Goal: Transaction & Acquisition: Book appointment/travel/reservation

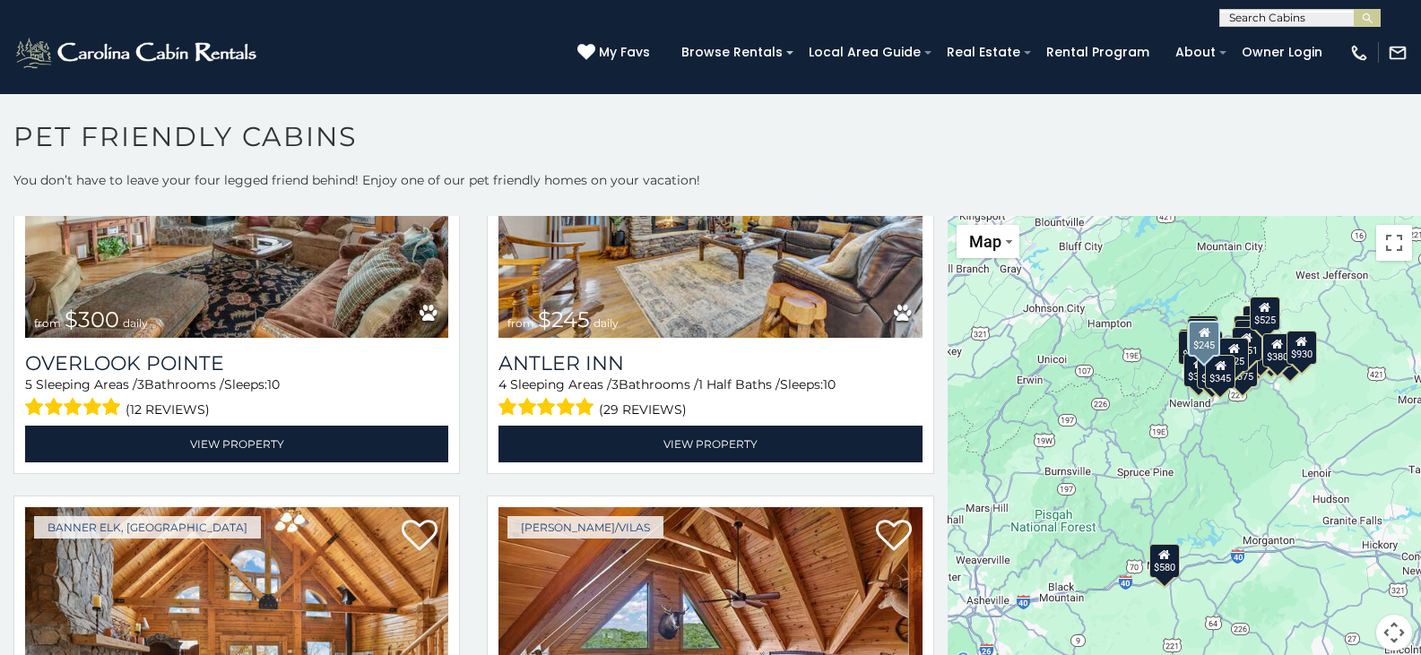
scroll to position [5380, 0]
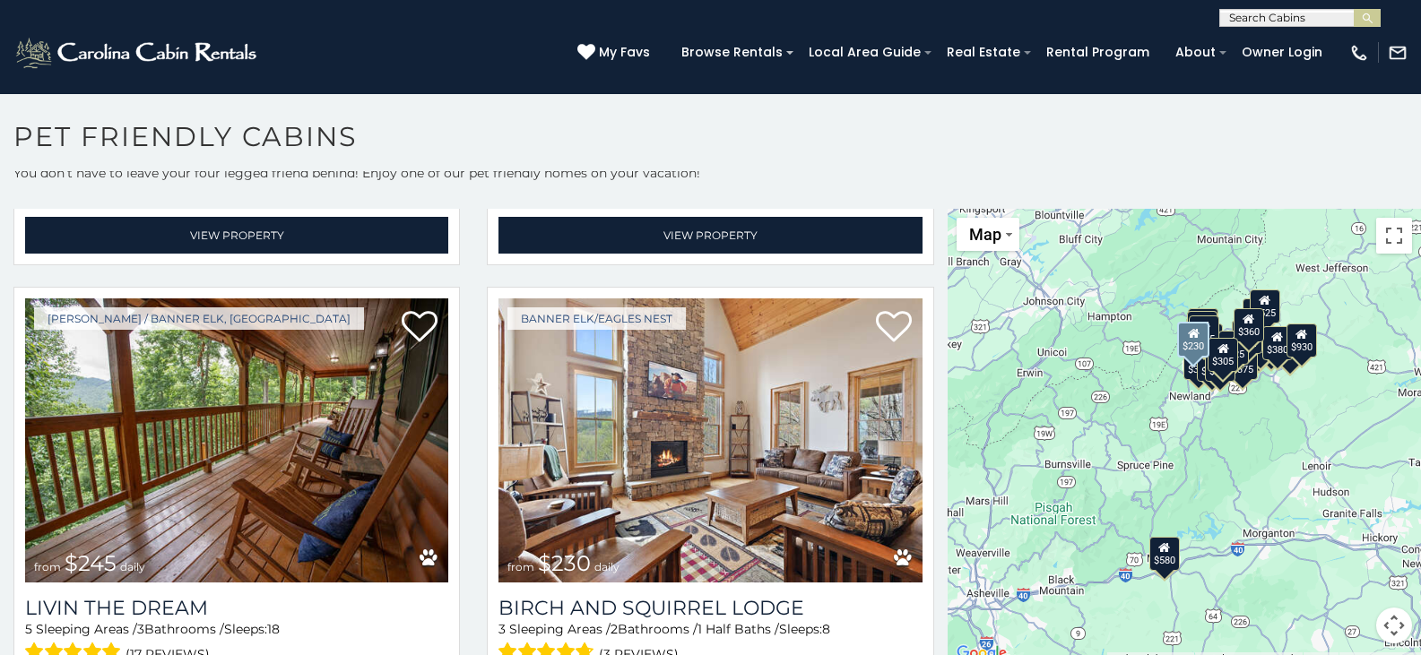
scroll to position [10, 0]
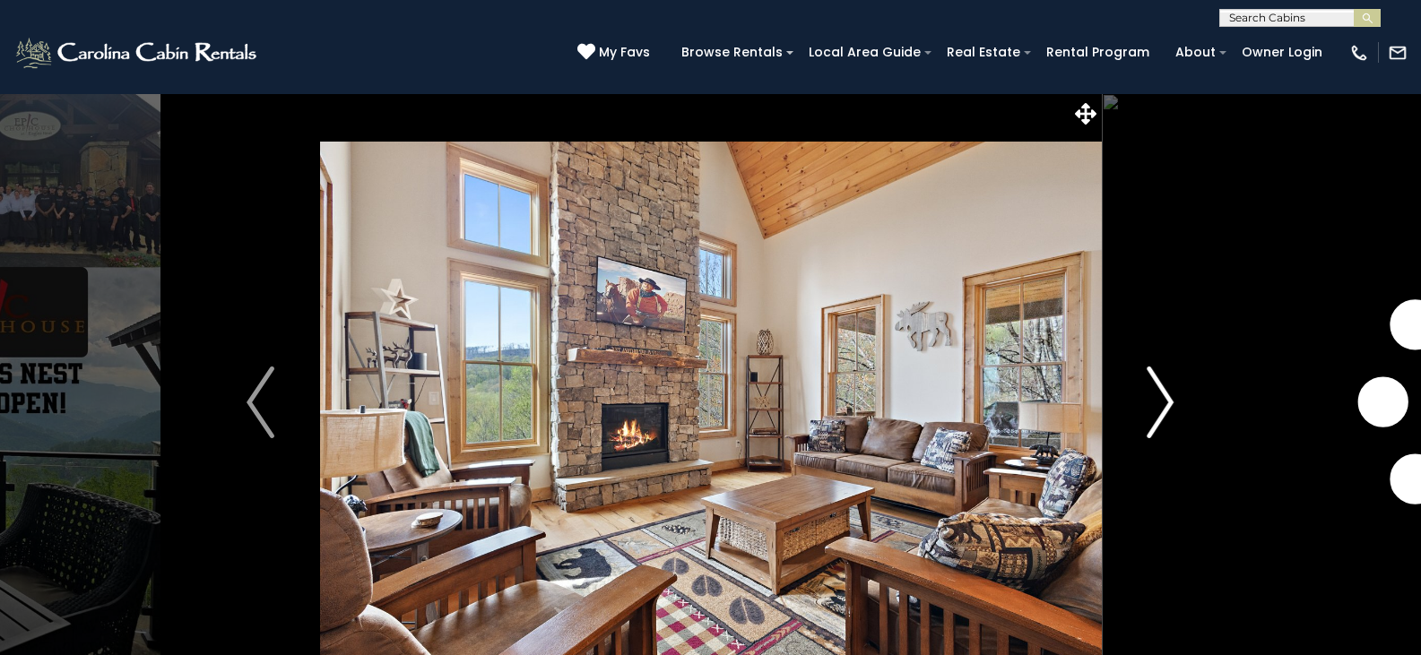
click at [1150, 409] on img "Next" at bounding box center [1160, 403] width 27 height 72
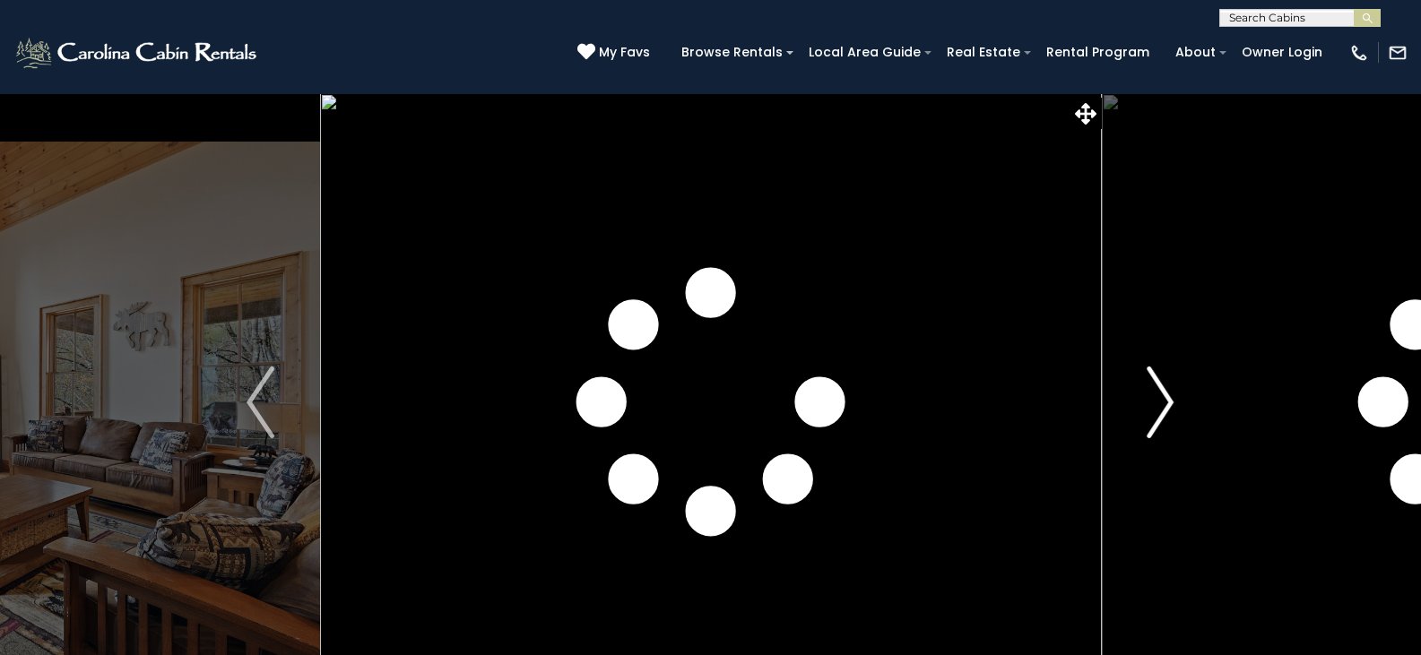
click at [1150, 409] on img "Next" at bounding box center [1160, 403] width 27 height 72
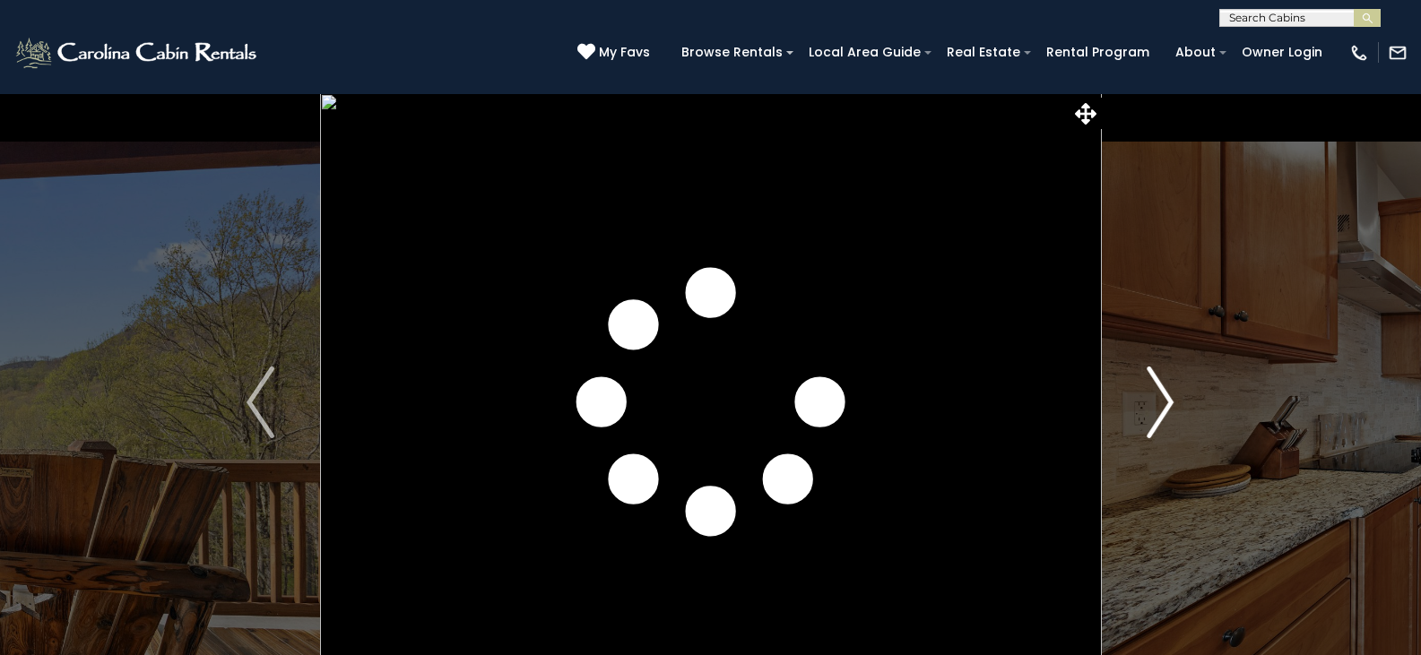
click at [1150, 408] on img "Next" at bounding box center [1160, 403] width 27 height 72
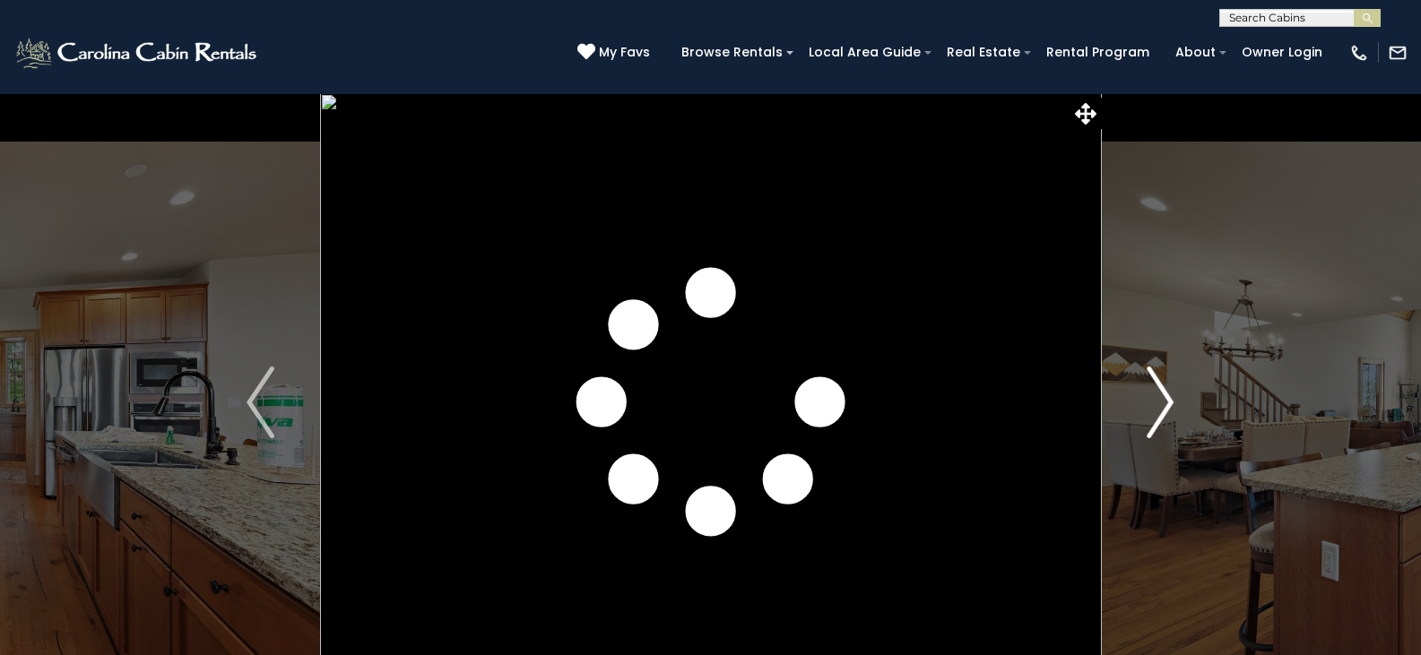
click at [1150, 408] on img "Next" at bounding box center [1160, 403] width 27 height 72
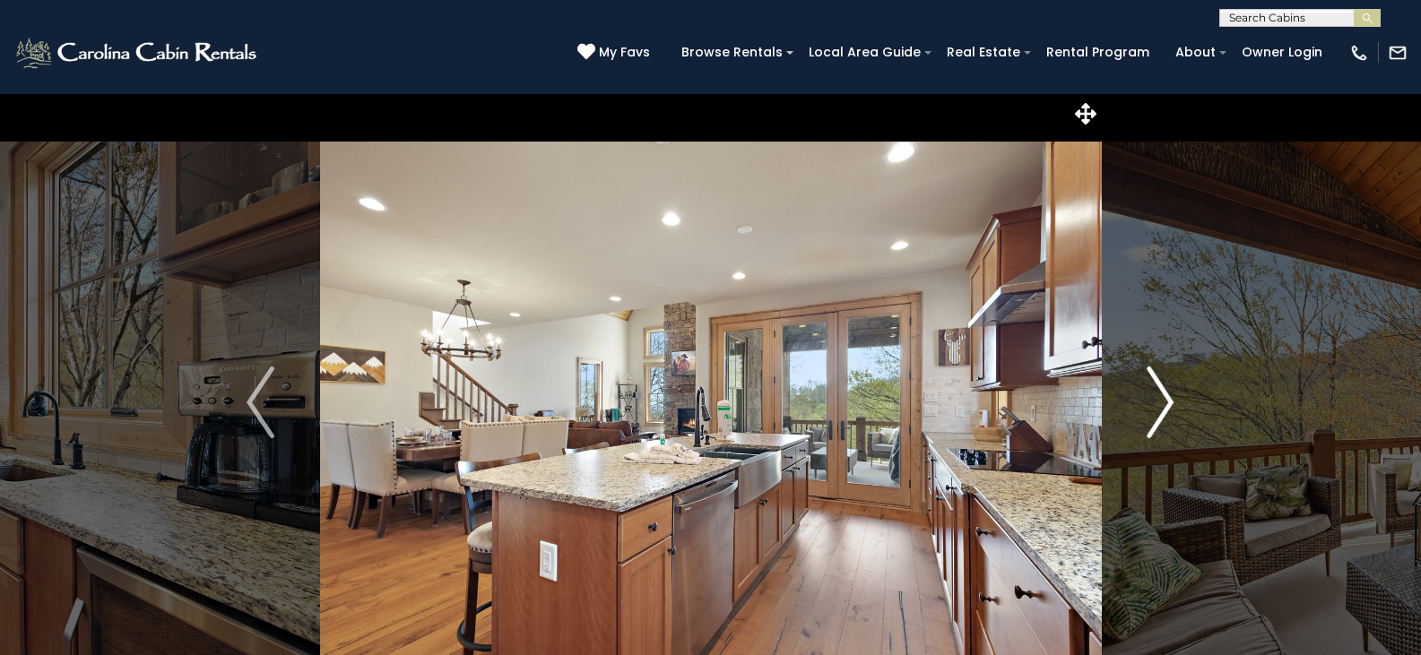
click at [1150, 408] on img "Next" at bounding box center [1160, 403] width 27 height 72
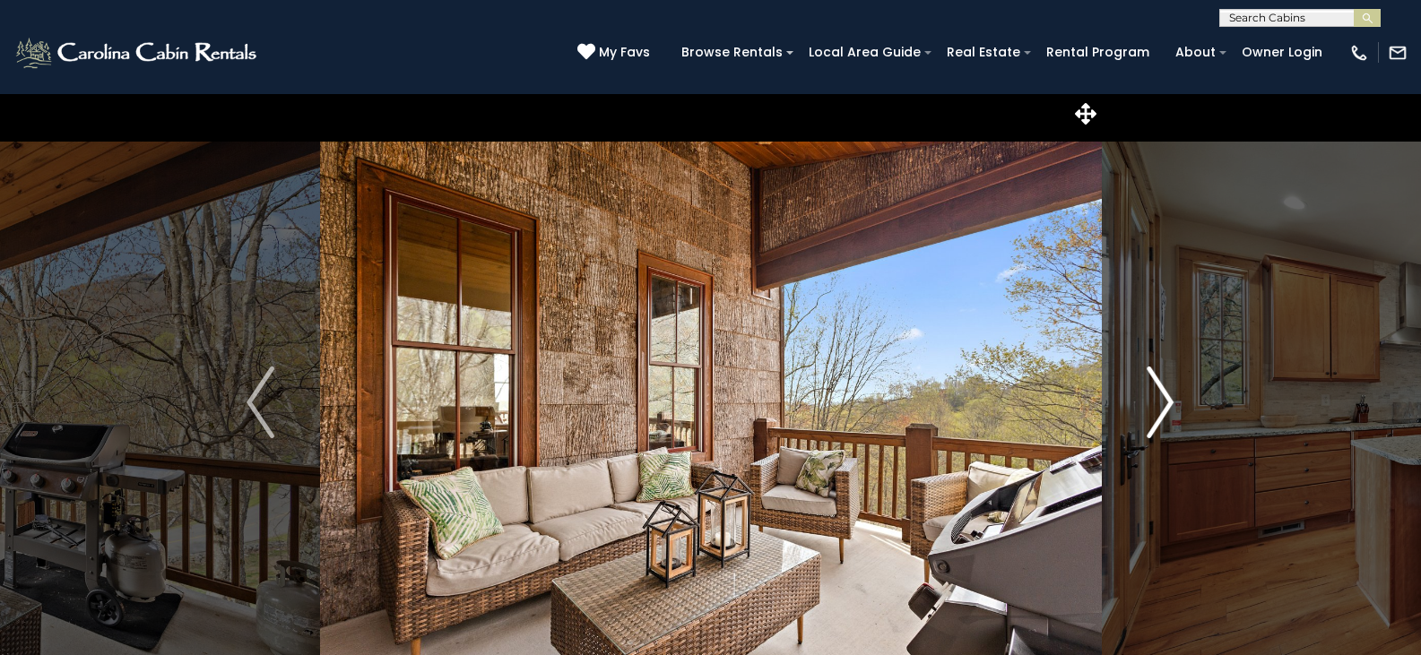
click at [1150, 408] on img "Next" at bounding box center [1160, 403] width 27 height 72
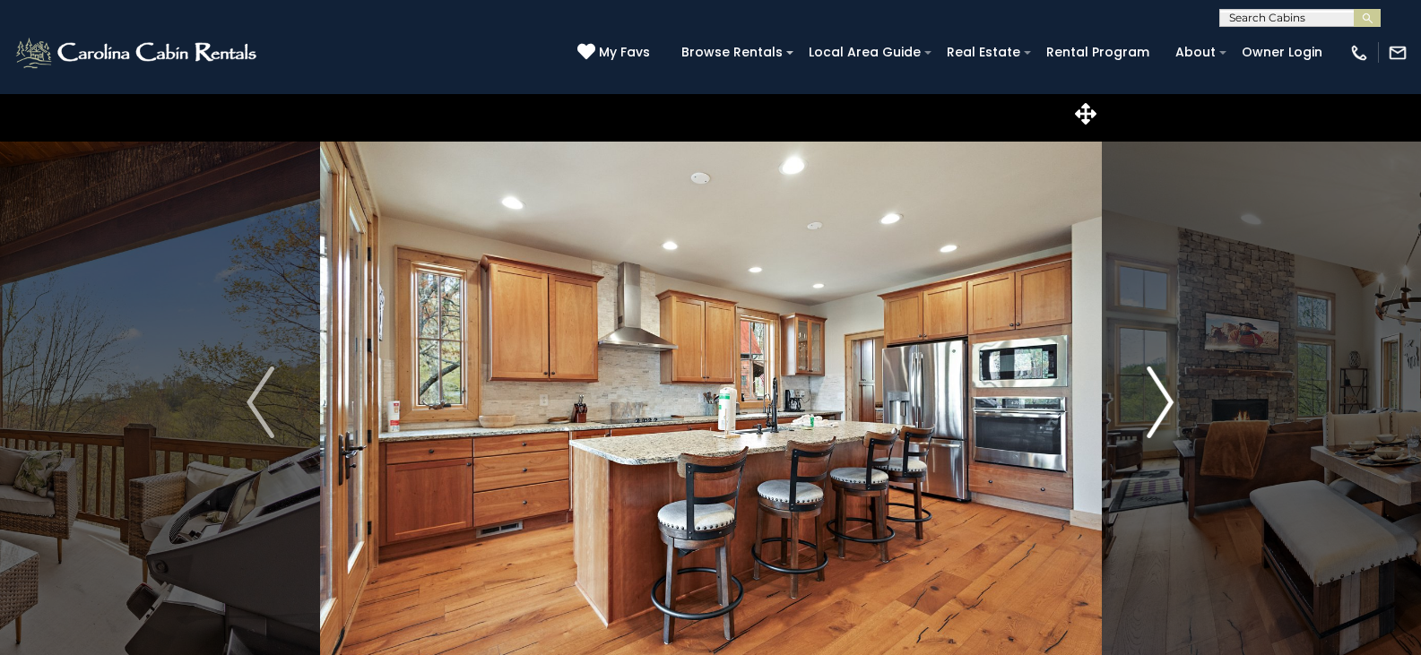
click at [1150, 408] on img "Next" at bounding box center [1160, 403] width 27 height 72
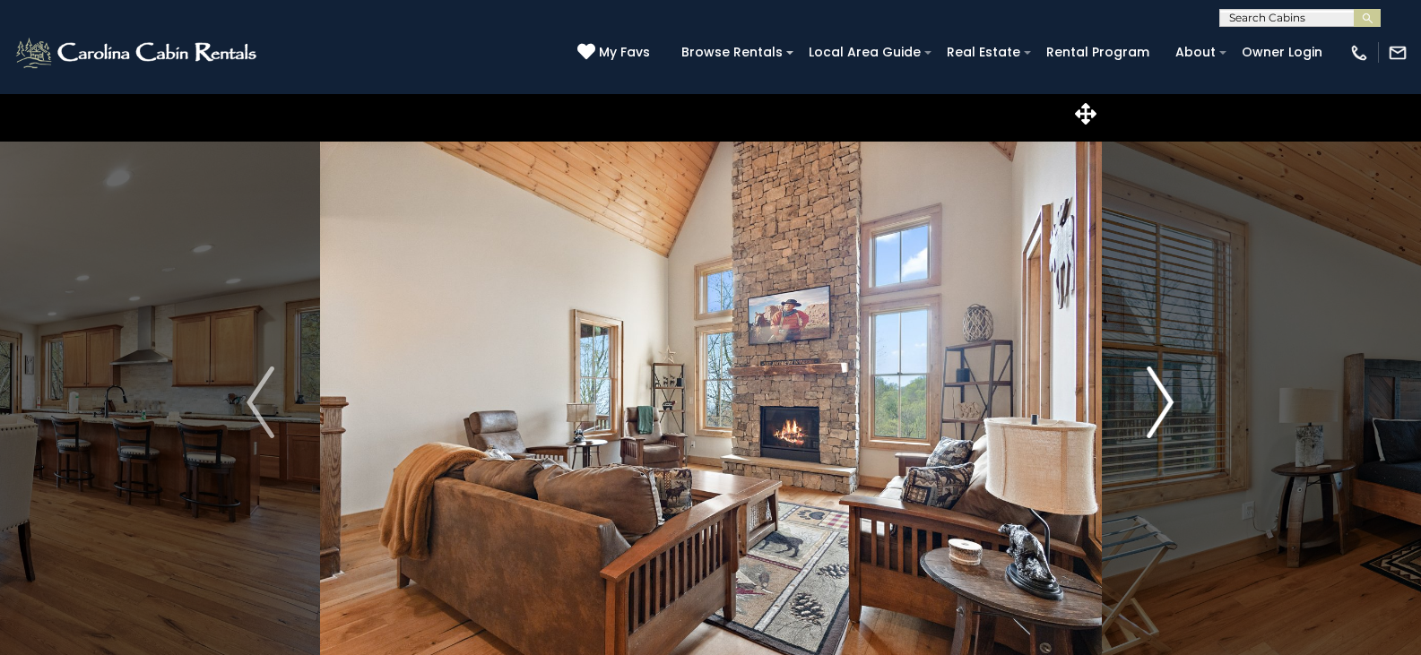
click at [1150, 408] on img "Next" at bounding box center [1160, 403] width 27 height 72
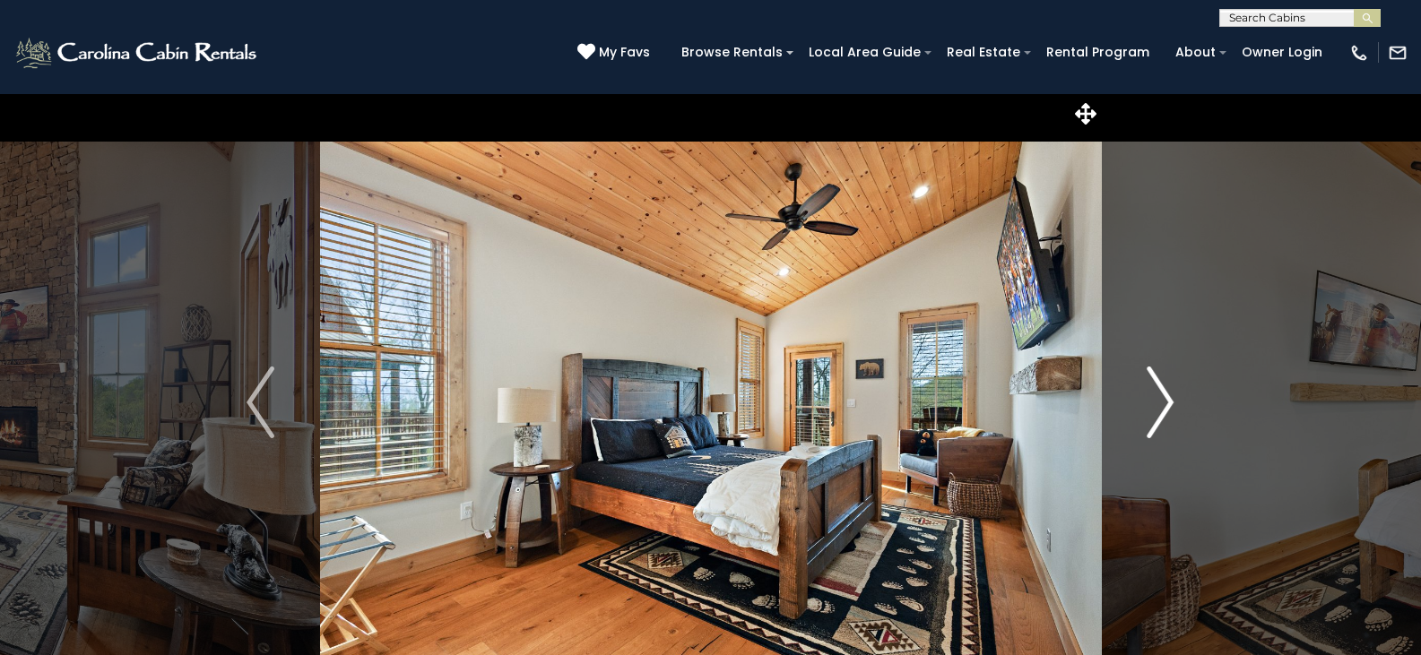
click at [1150, 408] on img "Next" at bounding box center [1160, 403] width 27 height 72
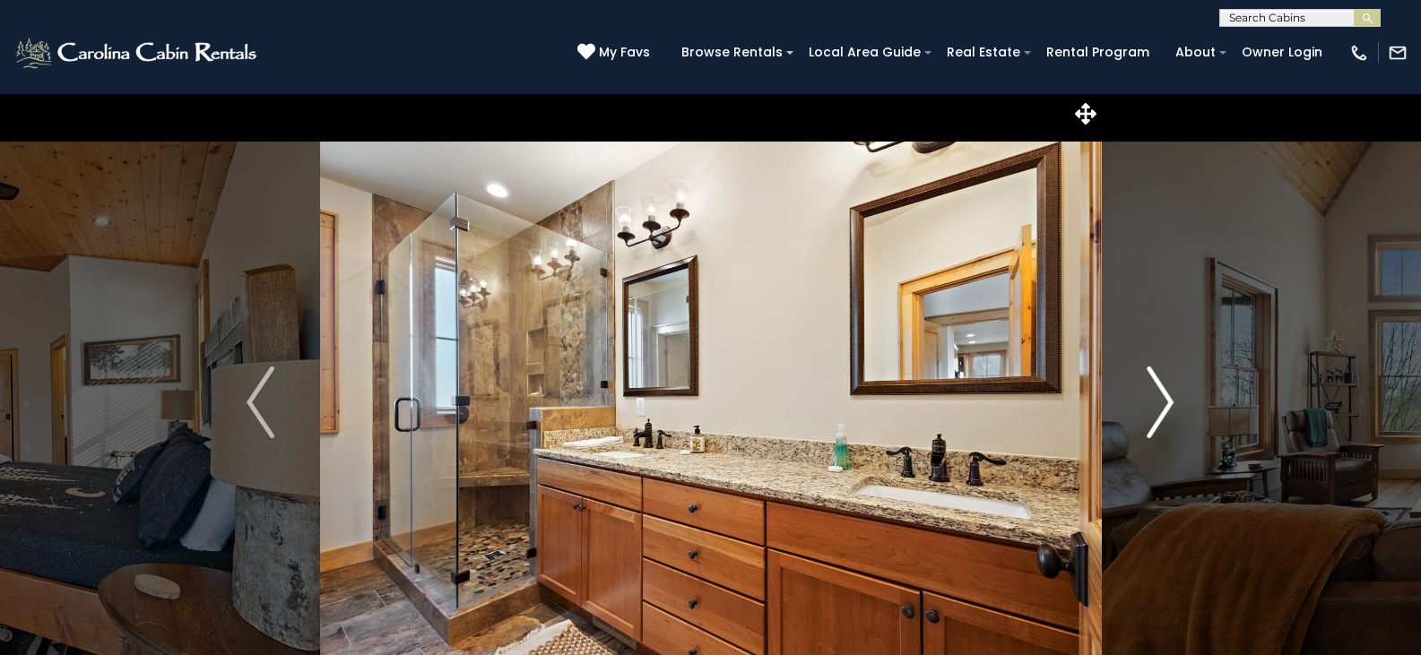
click at [1150, 408] on img "Next" at bounding box center [1160, 403] width 27 height 72
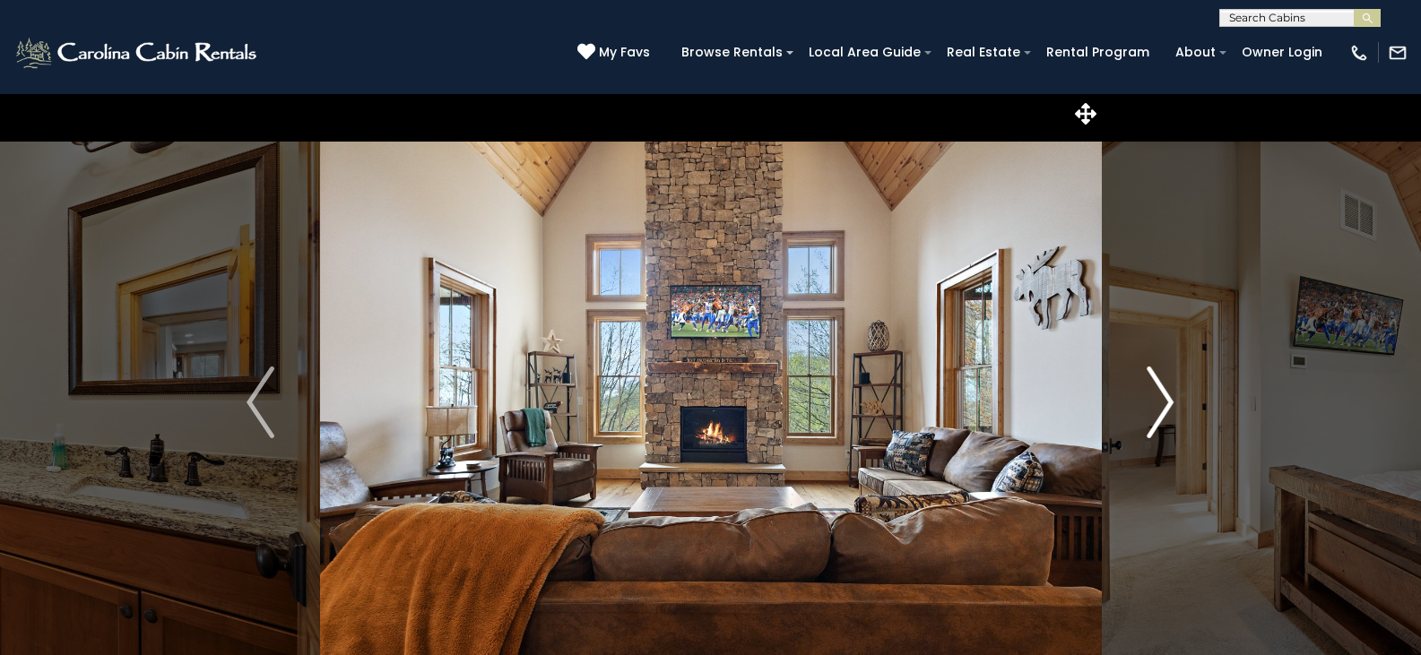
click at [1150, 408] on img "Next" at bounding box center [1160, 403] width 27 height 72
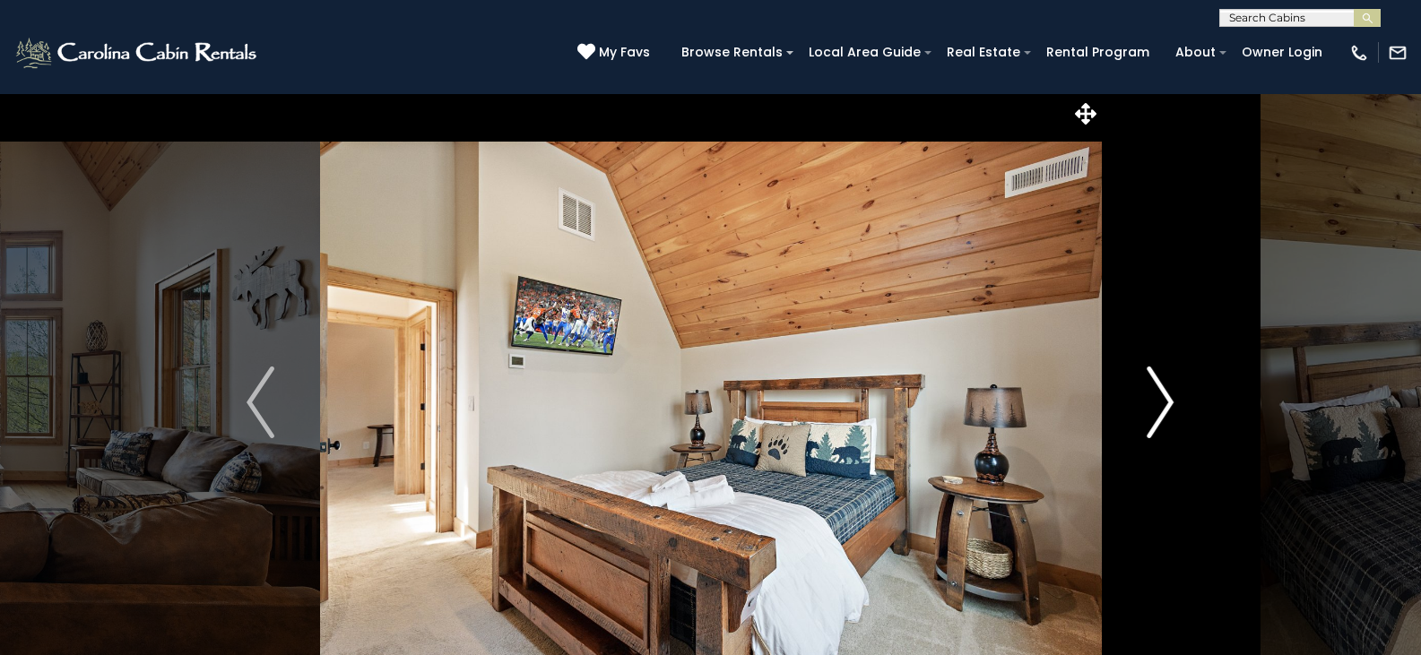
click at [1150, 408] on img "Next" at bounding box center [1160, 403] width 27 height 72
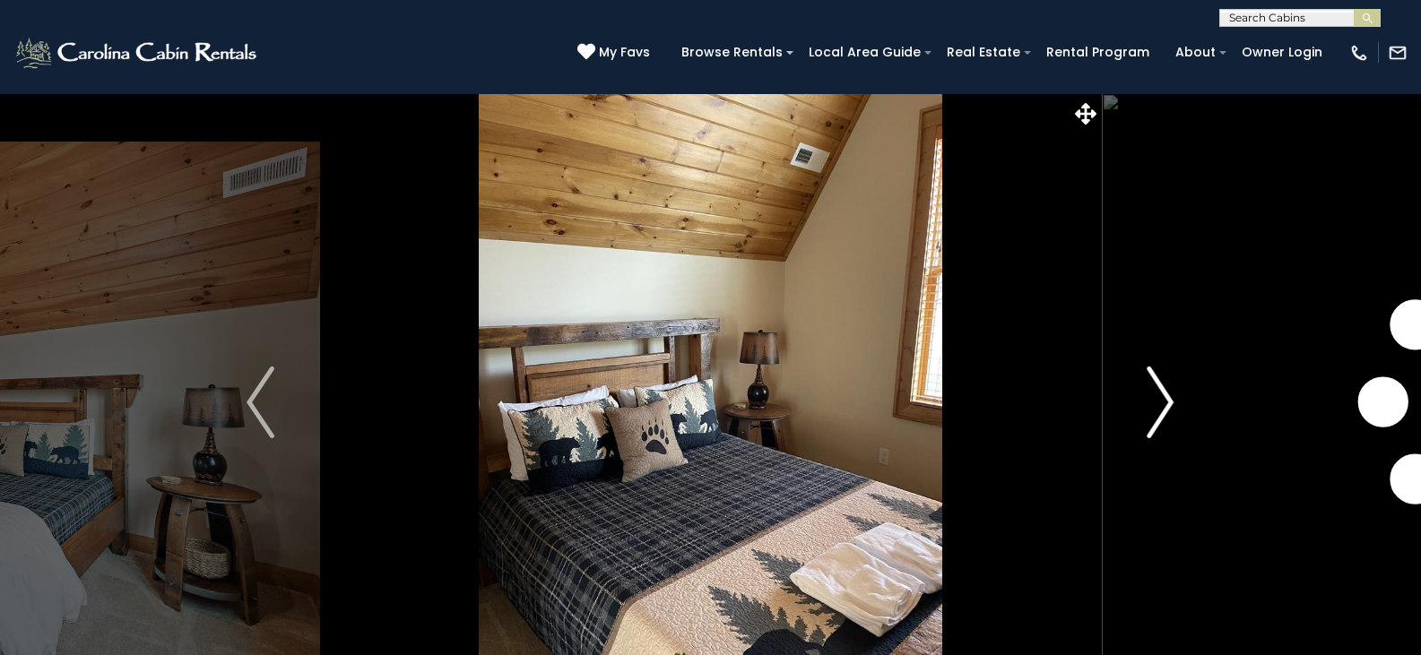
click at [1150, 408] on img "Next" at bounding box center [1160, 403] width 27 height 72
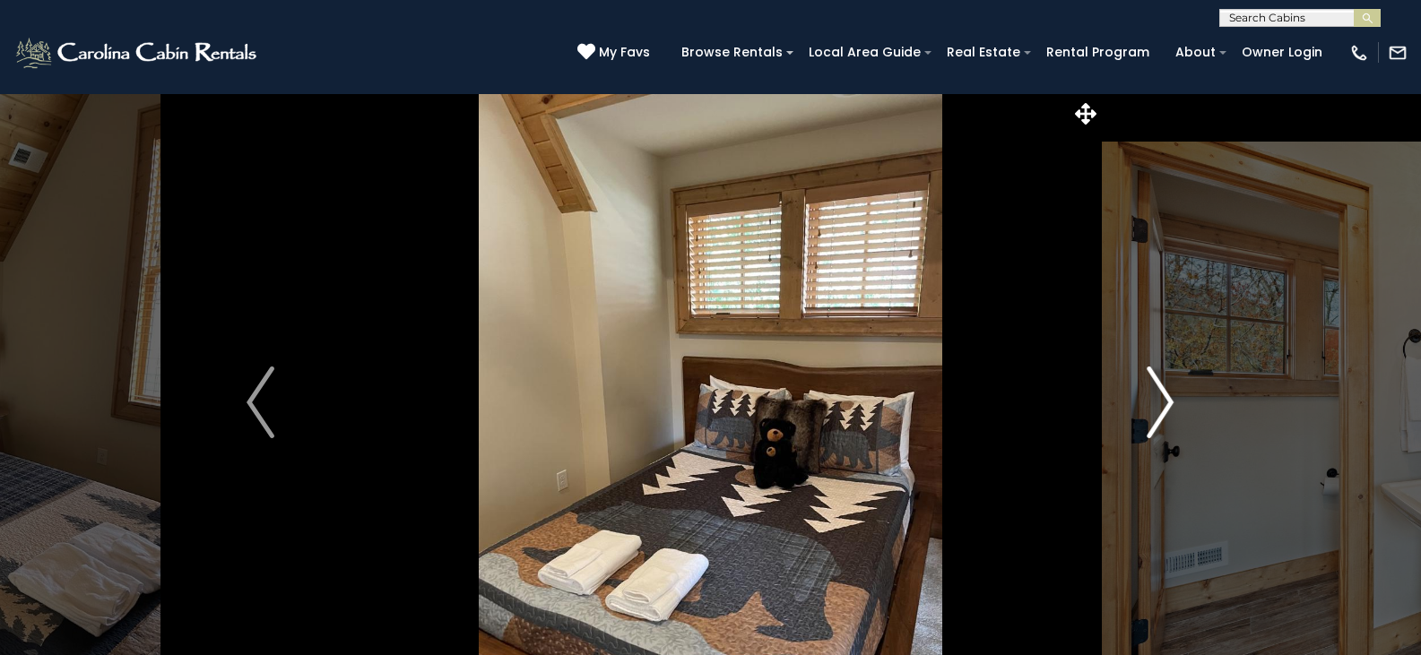
click at [1150, 408] on img "Next" at bounding box center [1160, 403] width 27 height 72
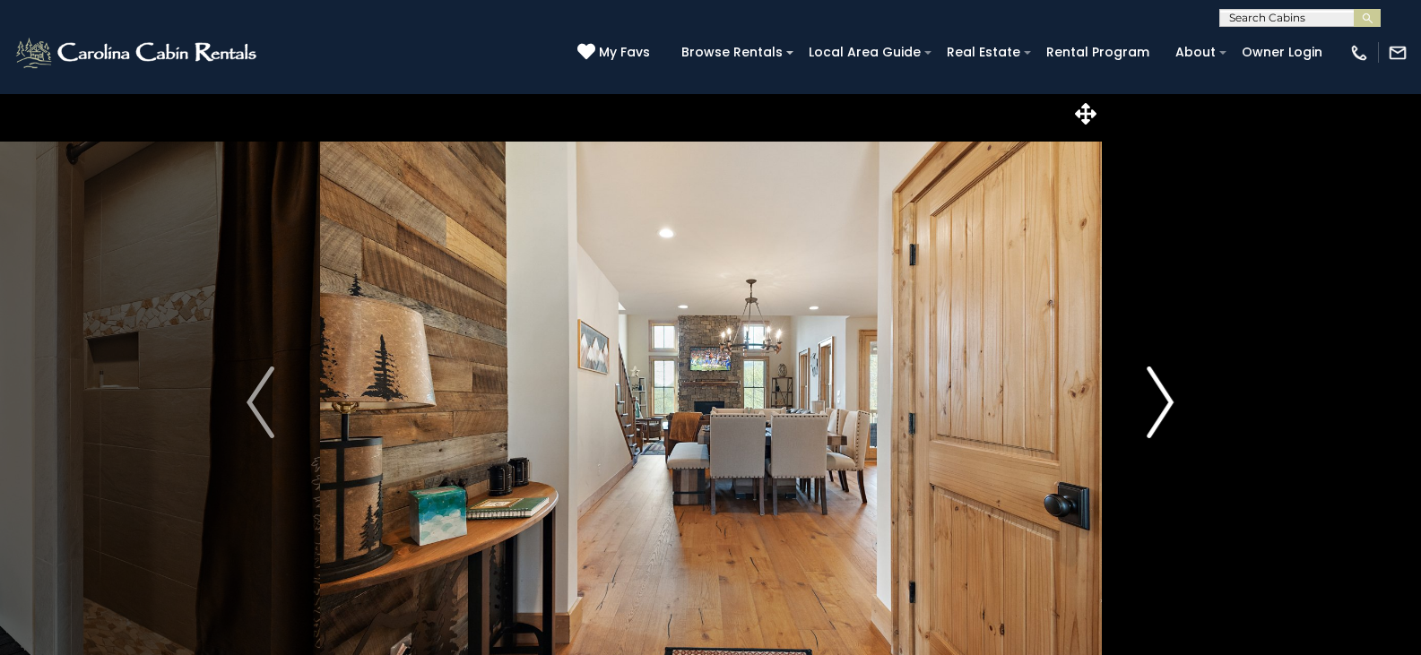
click at [1150, 408] on img "Next" at bounding box center [1160, 403] width 27 height 72
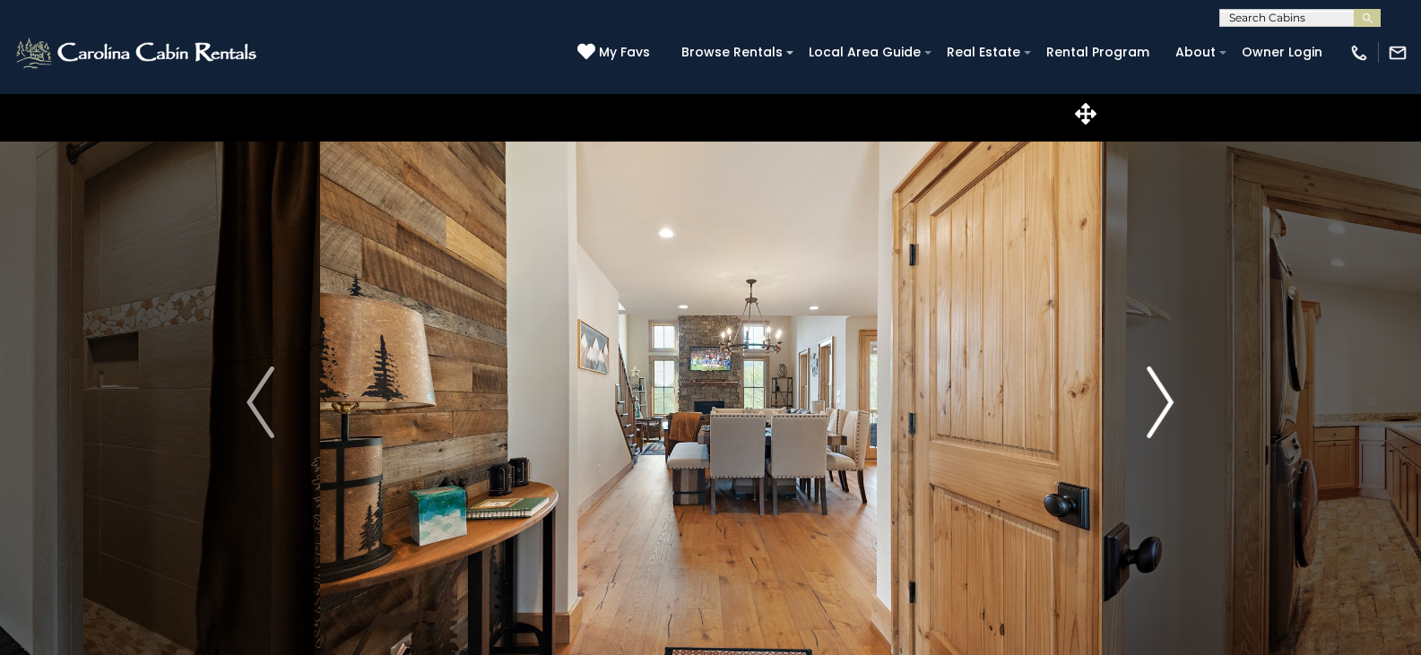
click at [1150, 408] on img "Next" at bounding box center [1160, 403] width 27 height 72
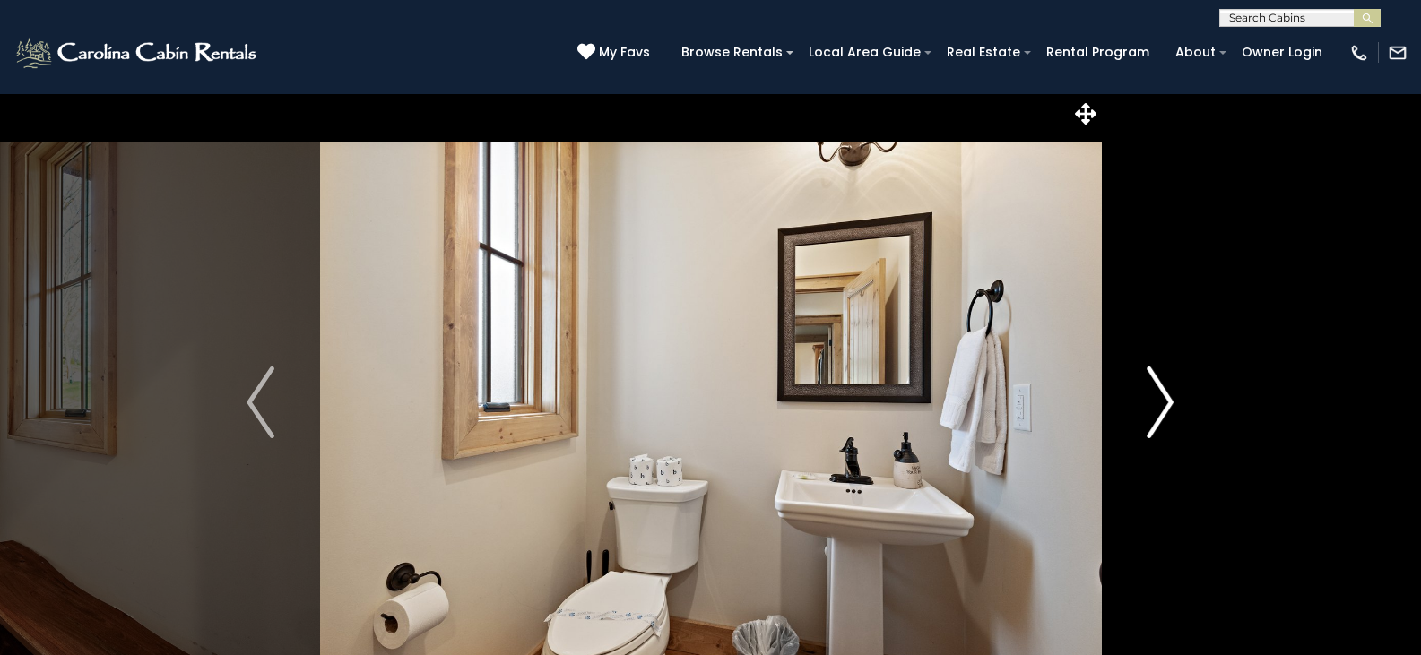
click at [1150, 408] on img "Next" at bounding box center [1160, 403] width 27 height 72
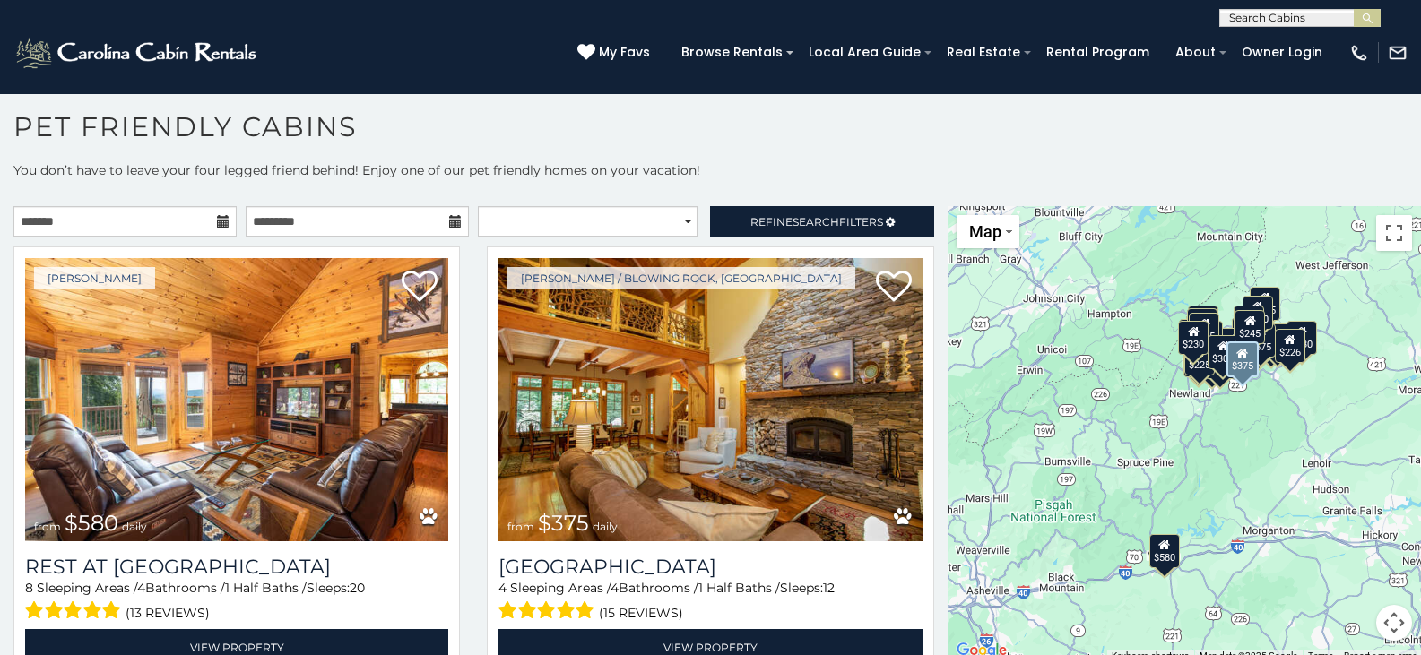
scroll to position [179, 0]
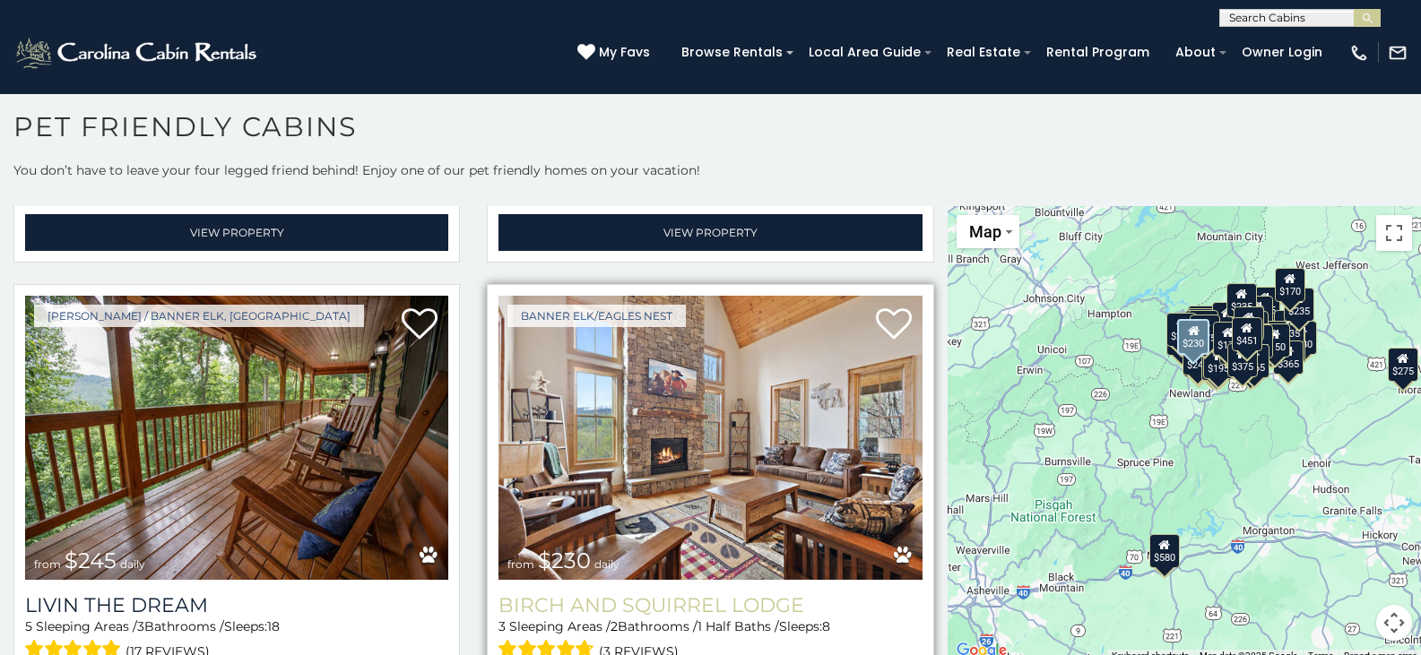
scroll to position [5950, 0]
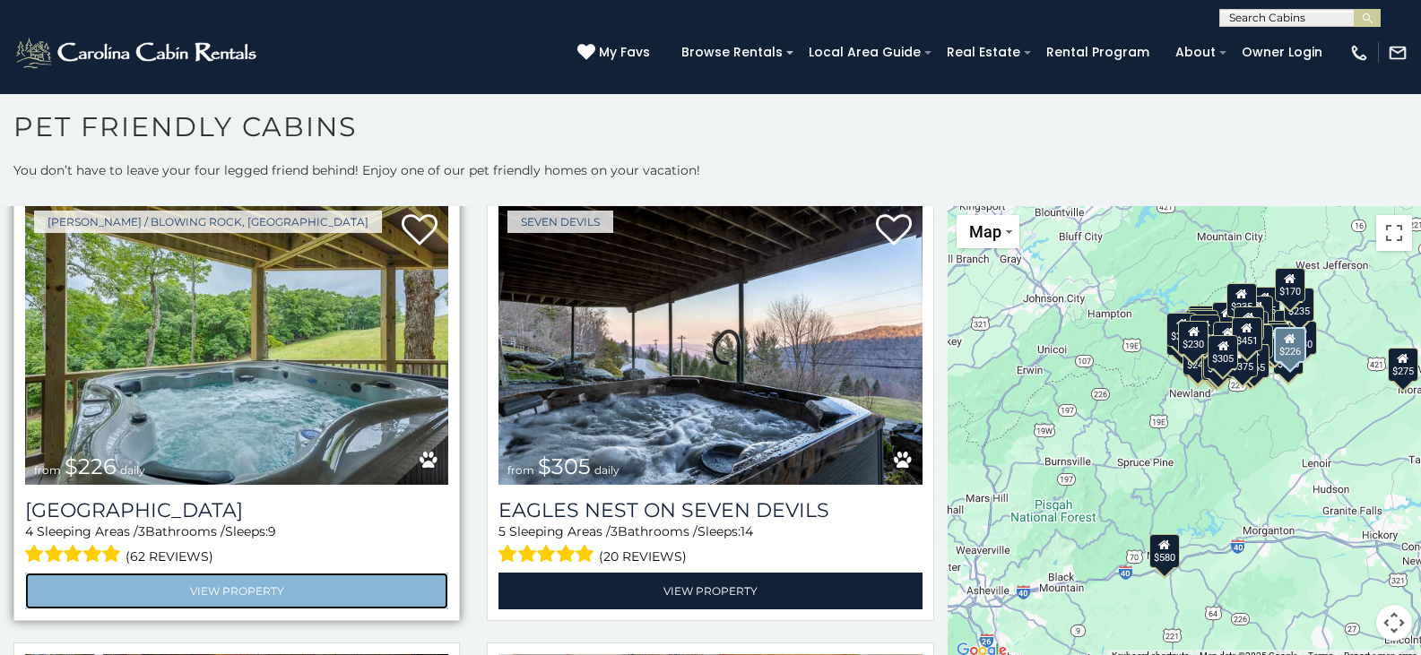
click at [216, 573] on link "View Property" at bounding box center [236, 591] width 423 height 37
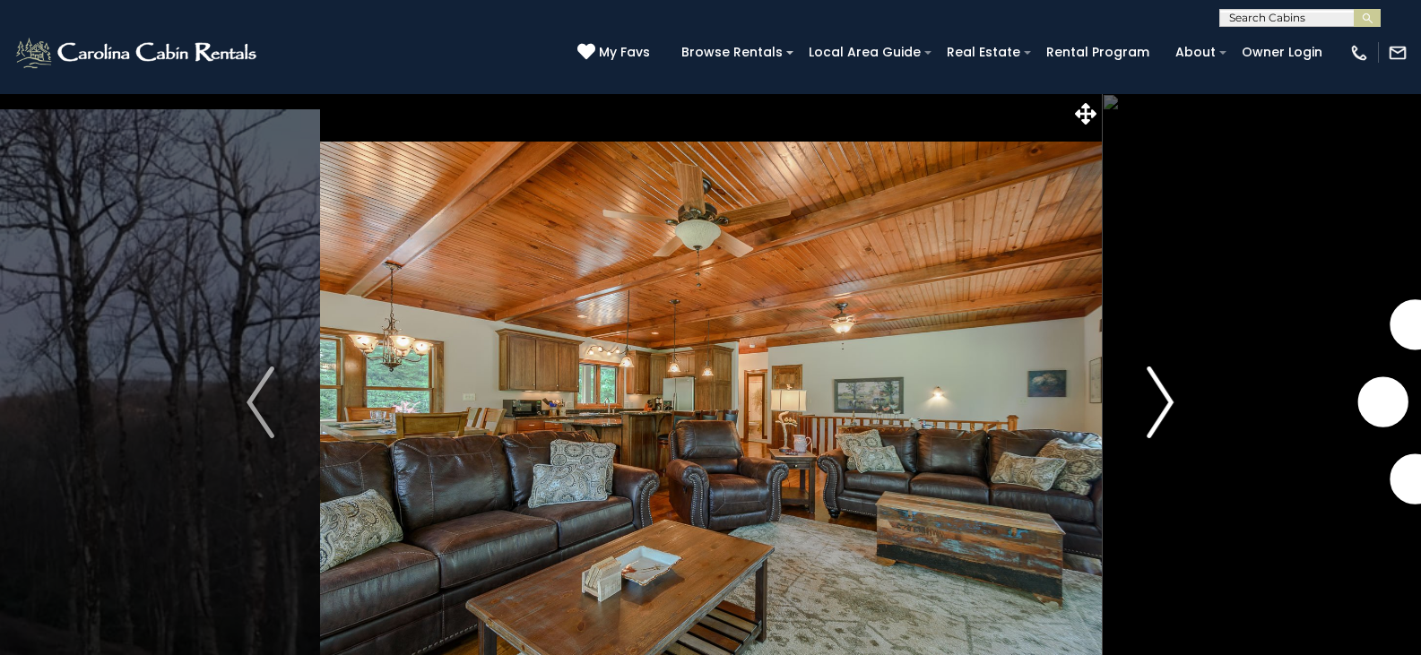
click at [1161, 410] on img "Next" at bounding box center [1160, 403] width 27 height 72
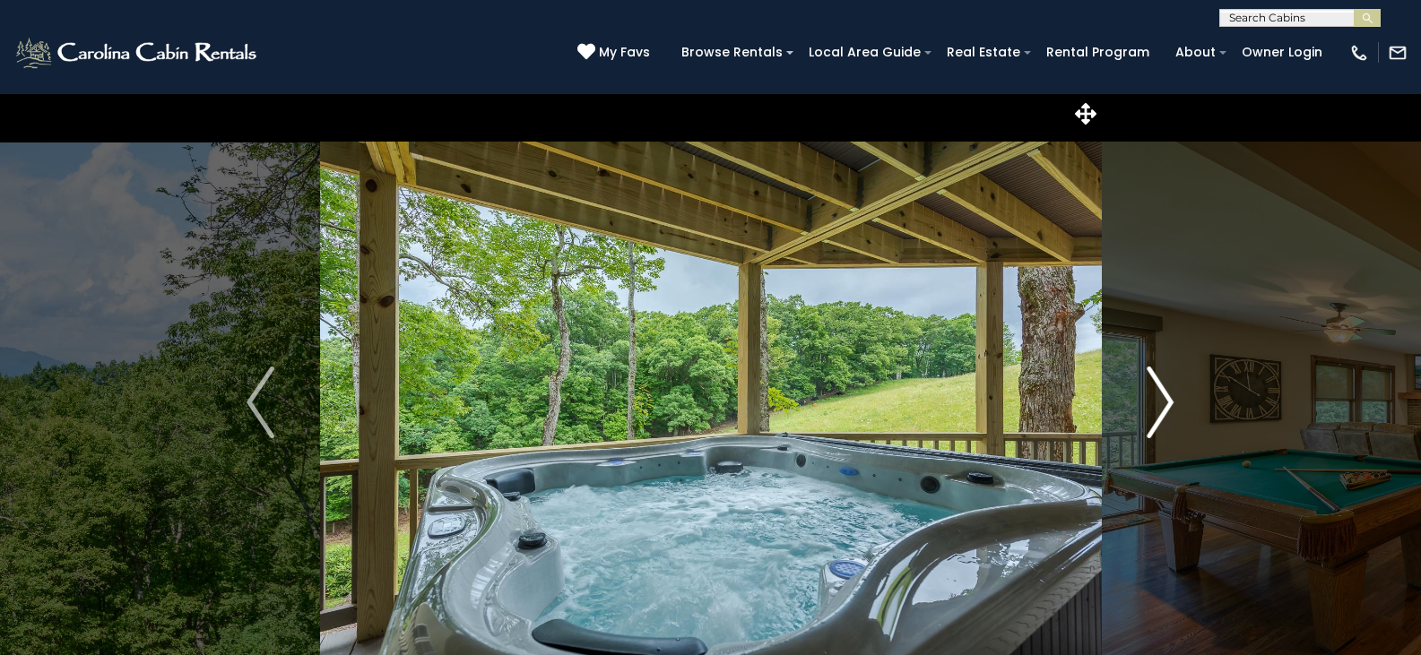
click at [1161, 410] on img "Next" at bounding box center [1160, 403] width 27 height 72
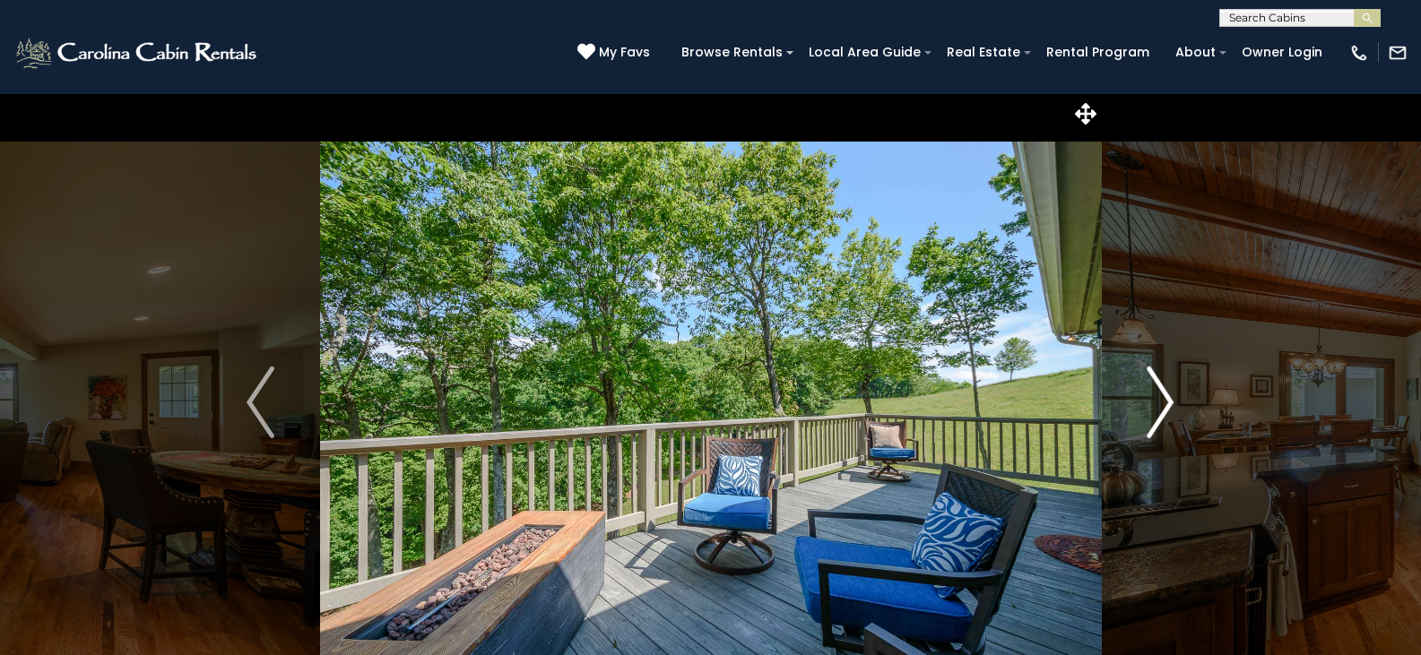
click at [1161, 410] on img "Next" at bounding box center [1160, 403] width 27 height 72
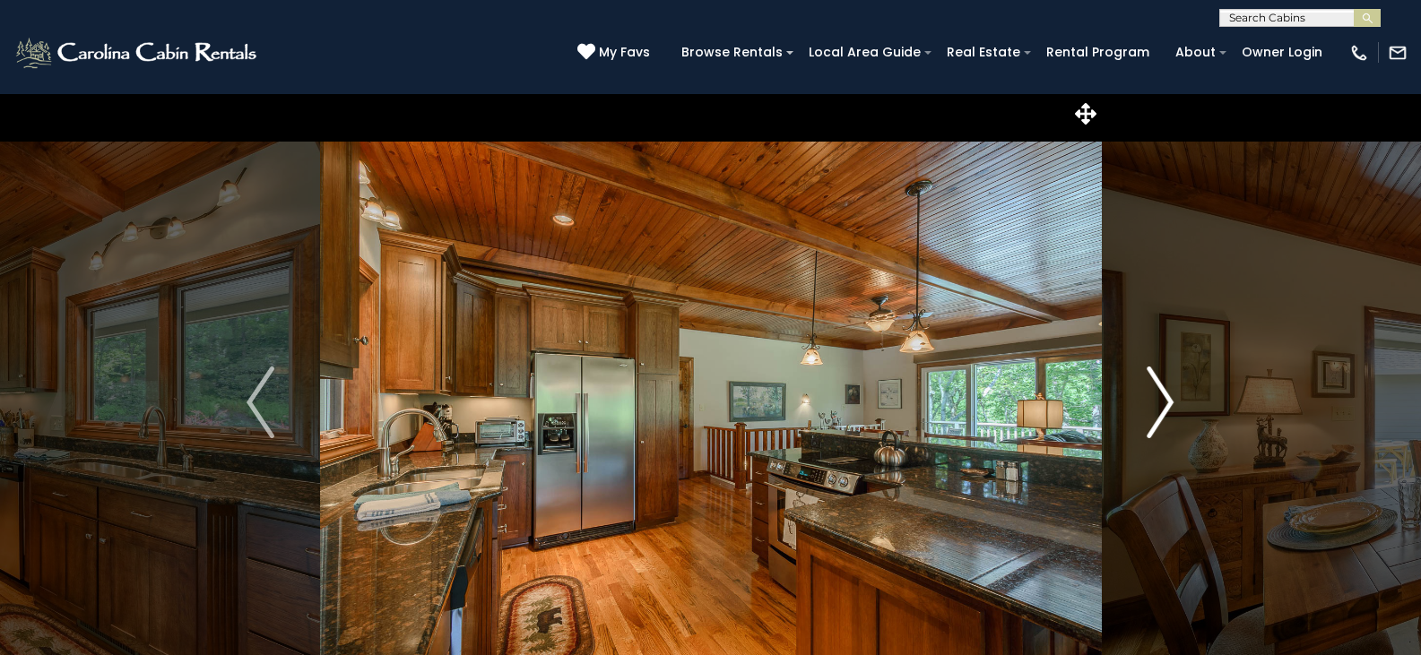
click at [1161, 410] on img "Next" at bounding box center [1160, 403] width 27 height 72
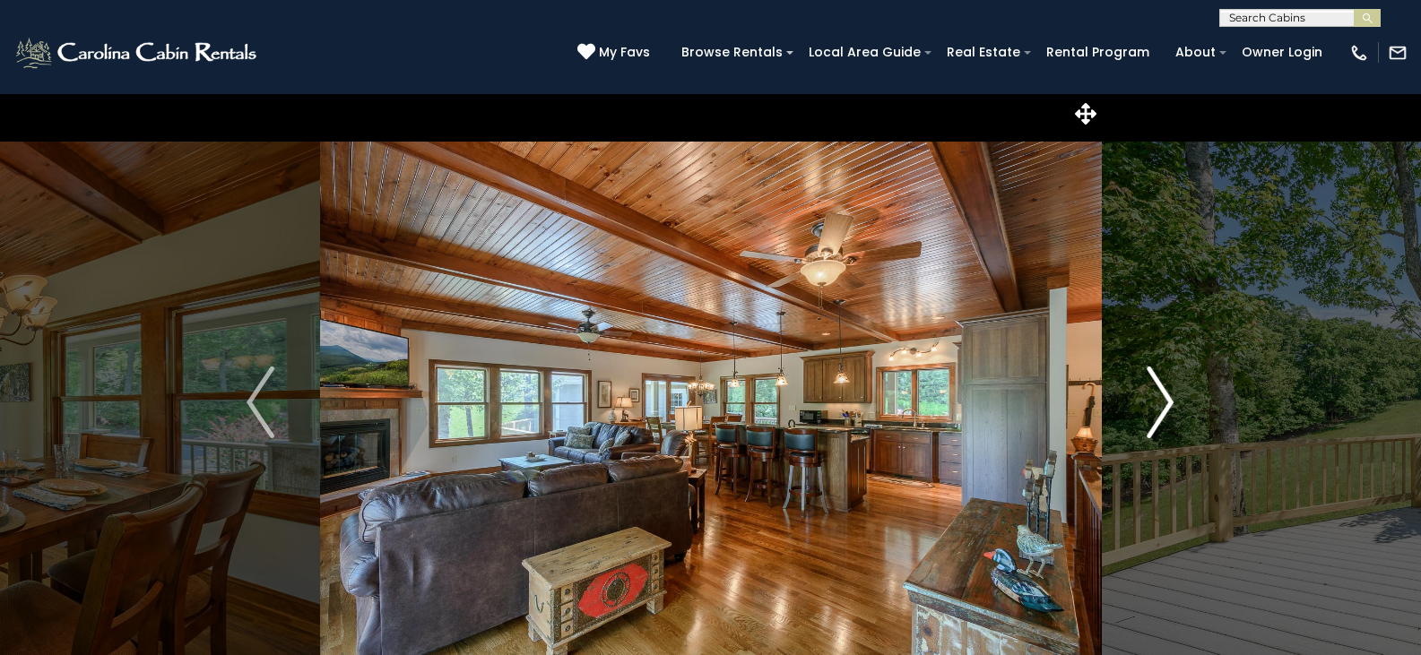
click at [1161, 410] on img "Next" at bounding box center [1160, 403] width 27 height 72
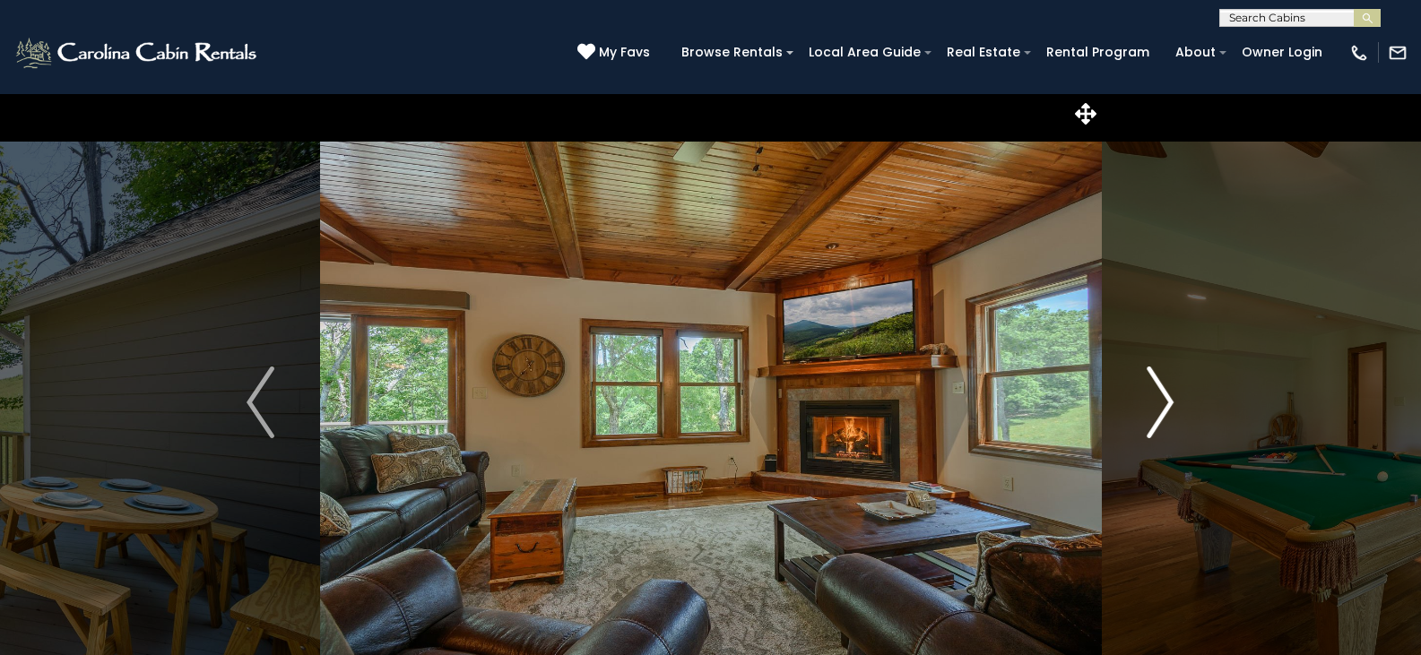
click at [1161, 410] on img "Next" at bounding box center [1160, 403] width 27 height 72
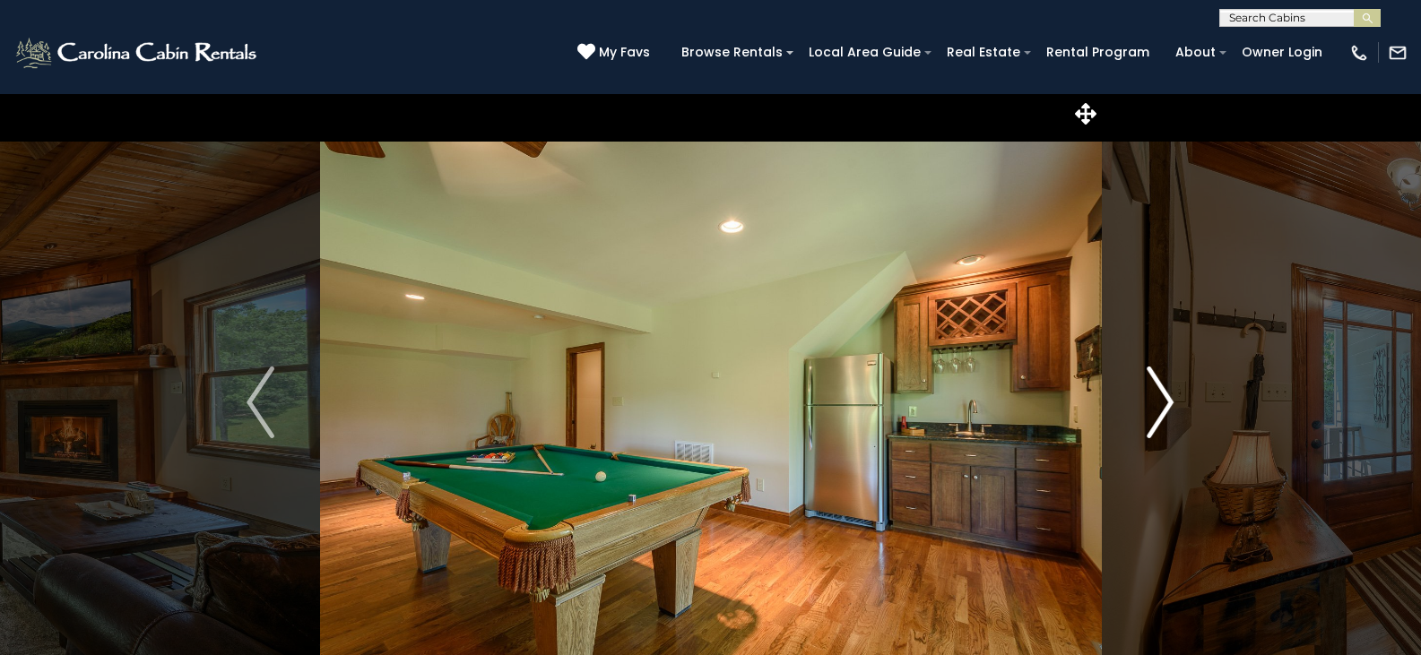
click at [1161, 410] on img "Next" at bounding box center [1160, 403] width 27 height 72
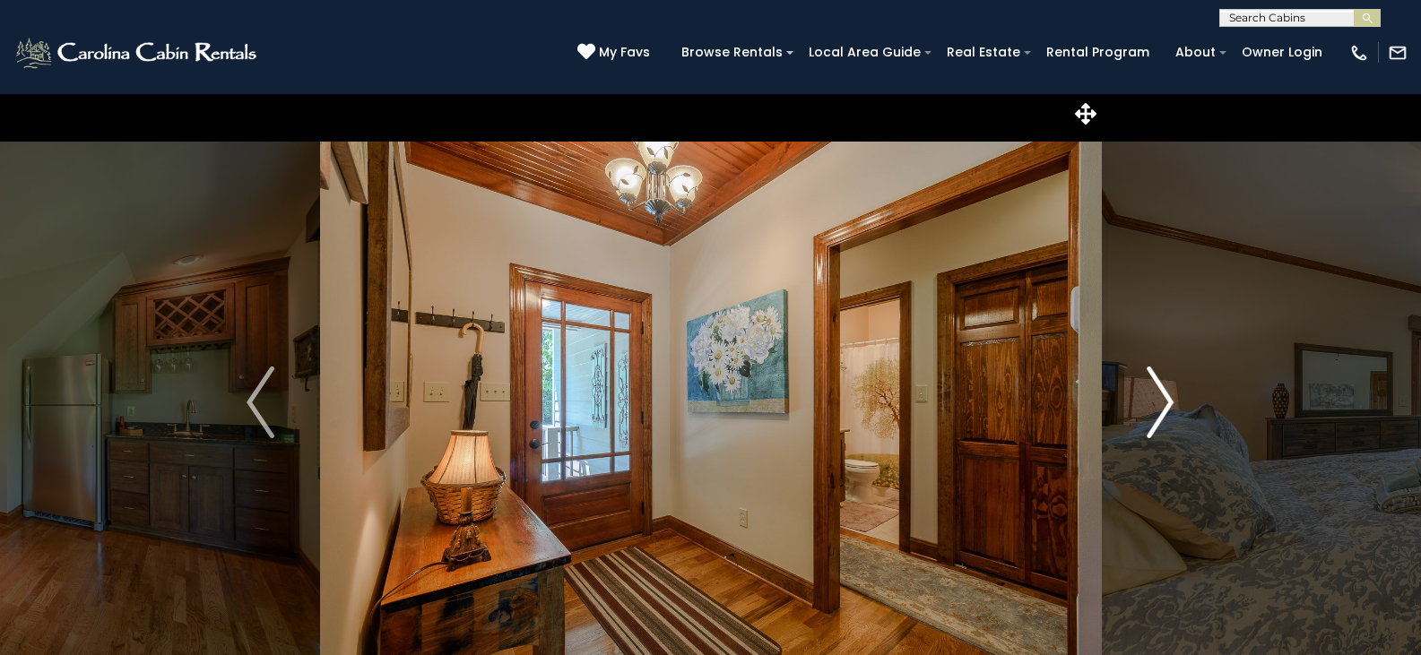
click at [1161, 410] on img "Next" at bounding box center [1160, 403] width 27 height 72
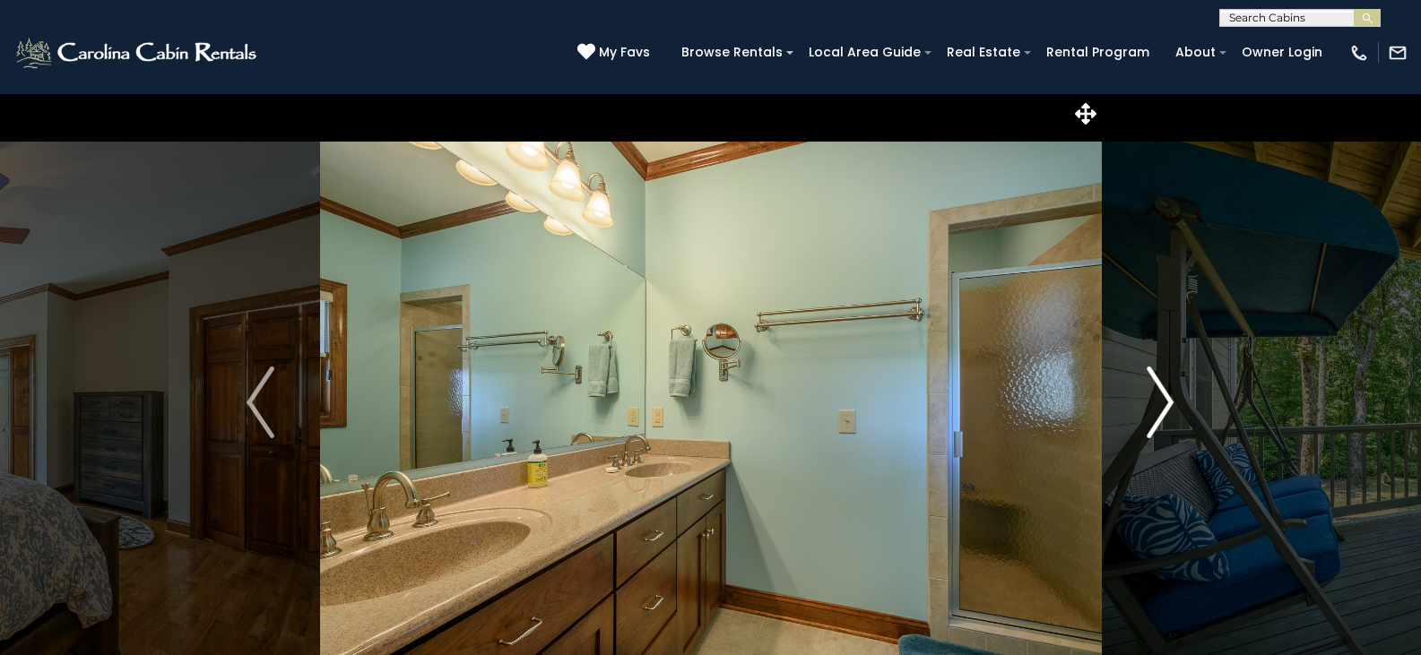
click at [1161, 410] on img "Next" at bounding box center [1160, 403] width 27 height 72
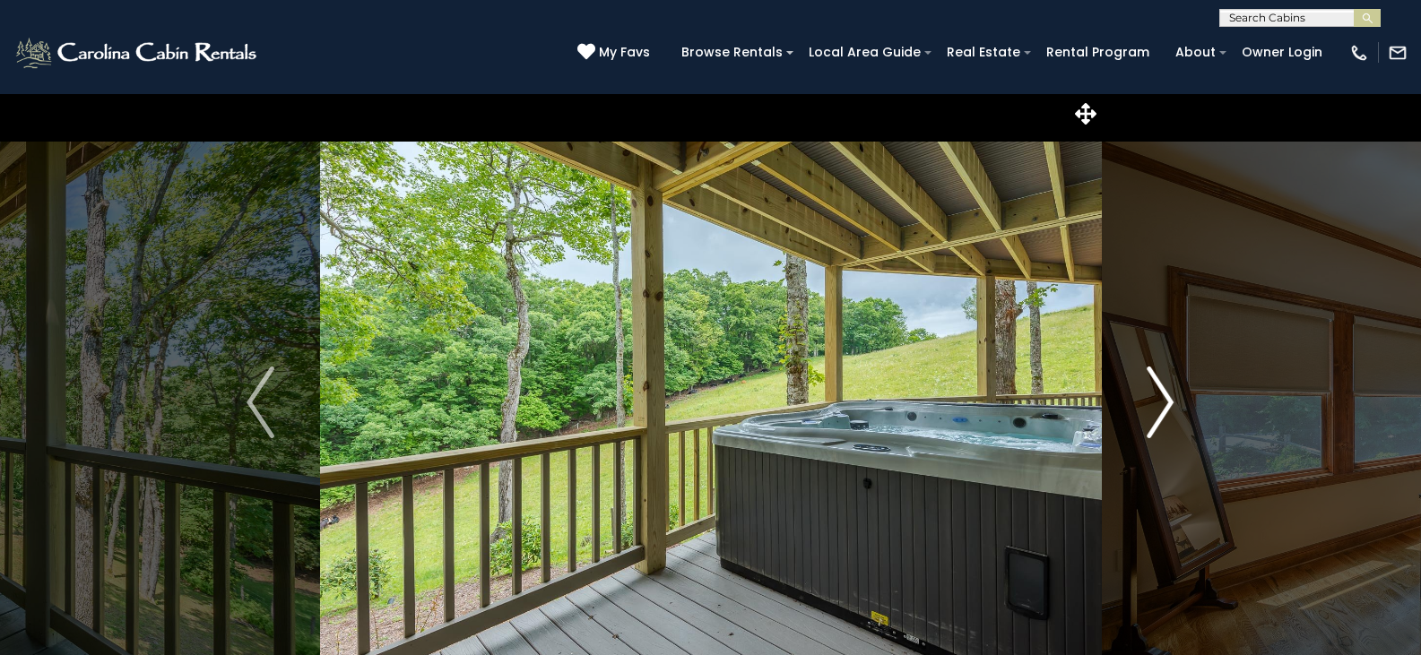
click at [1161, 410] on img "Next" at bounding box center [1160, 403] width 27 height 72
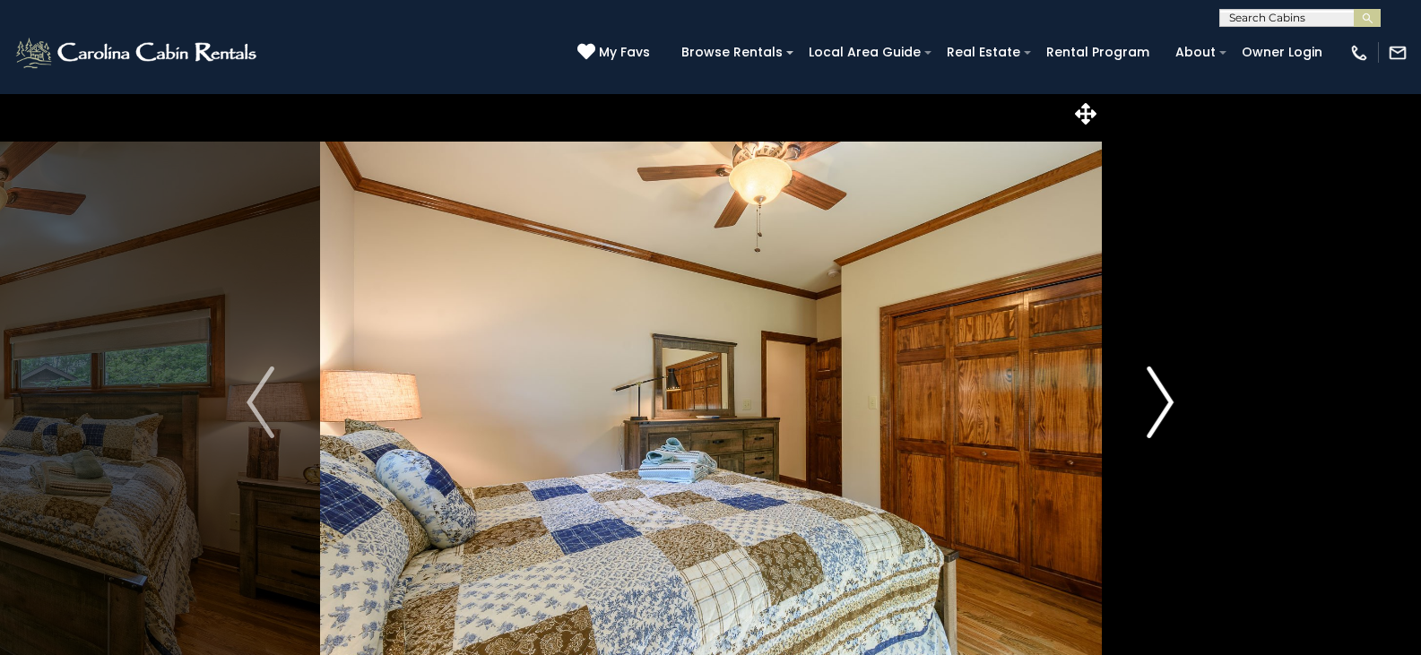
click at [1161, 410] on img "Next" at bounding box center [1160, 403] width 27 height 72
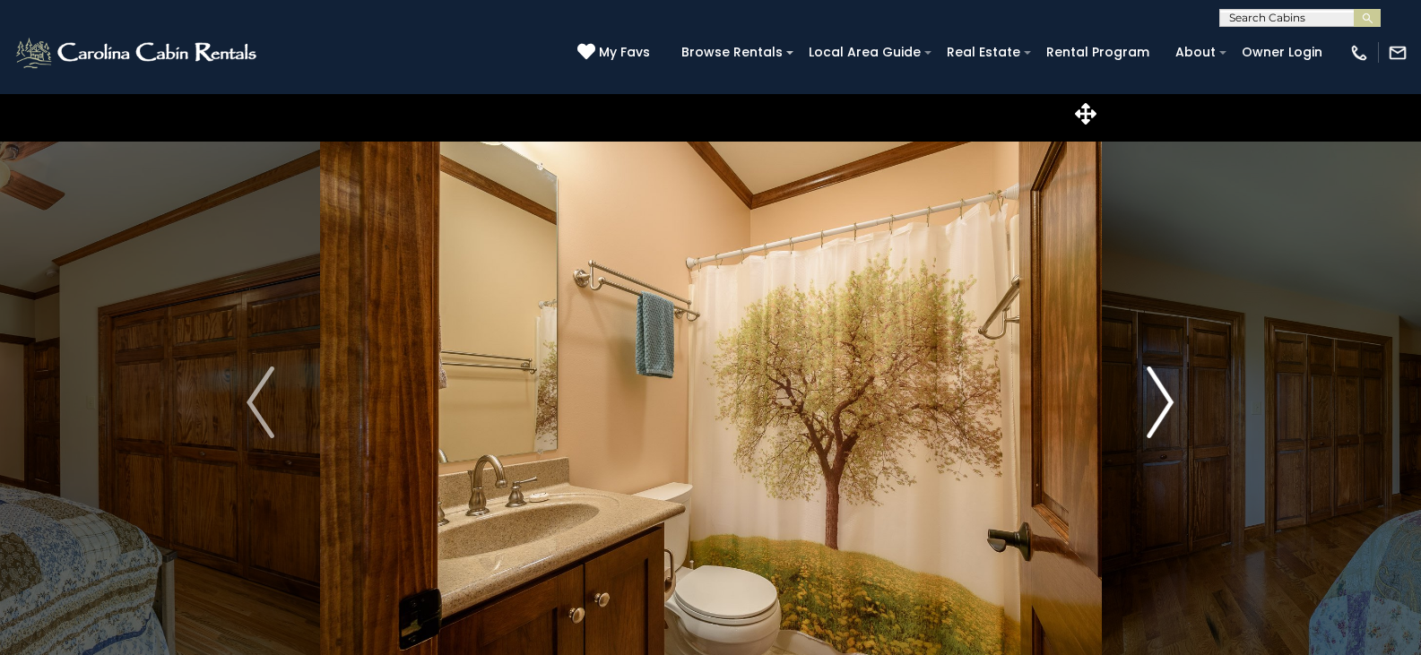
click at [1161, 410] on img "Next" at bounding box center [1160, 403] width 27 height 72
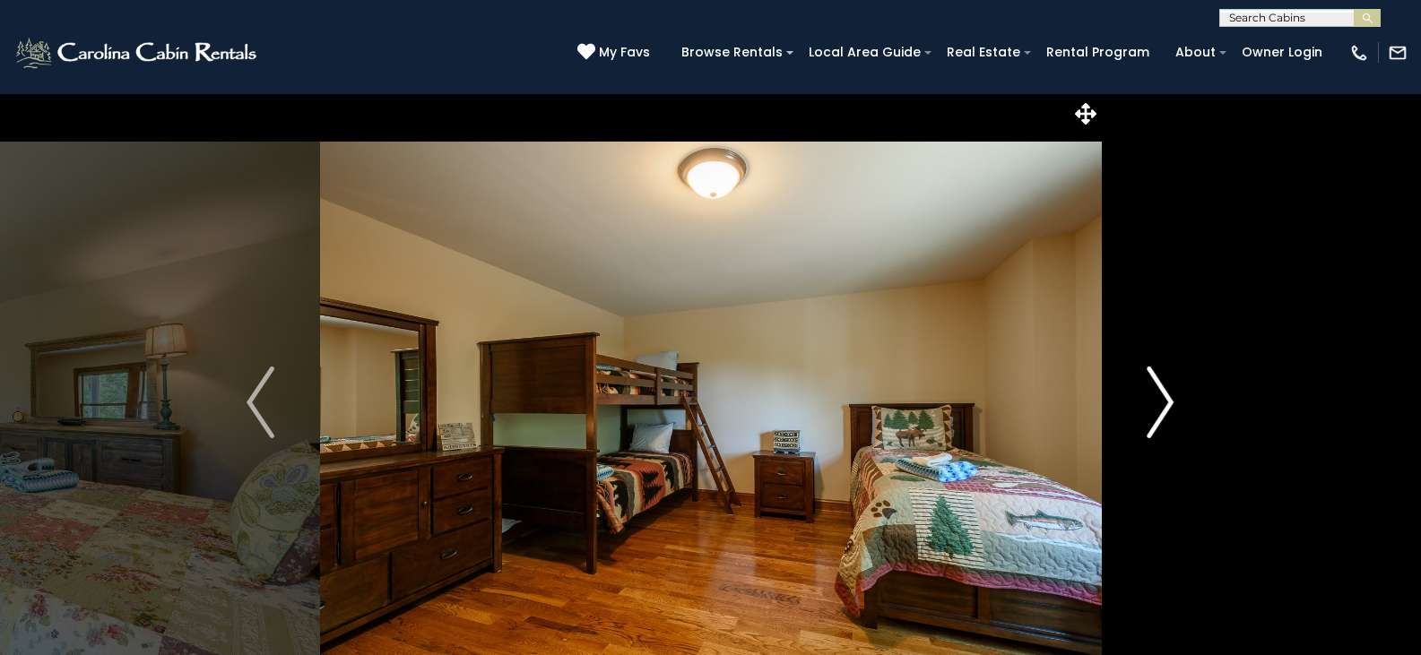
click at [1161, 410] on img "Next" at bounding box center [1160, 403] width 27 height 72
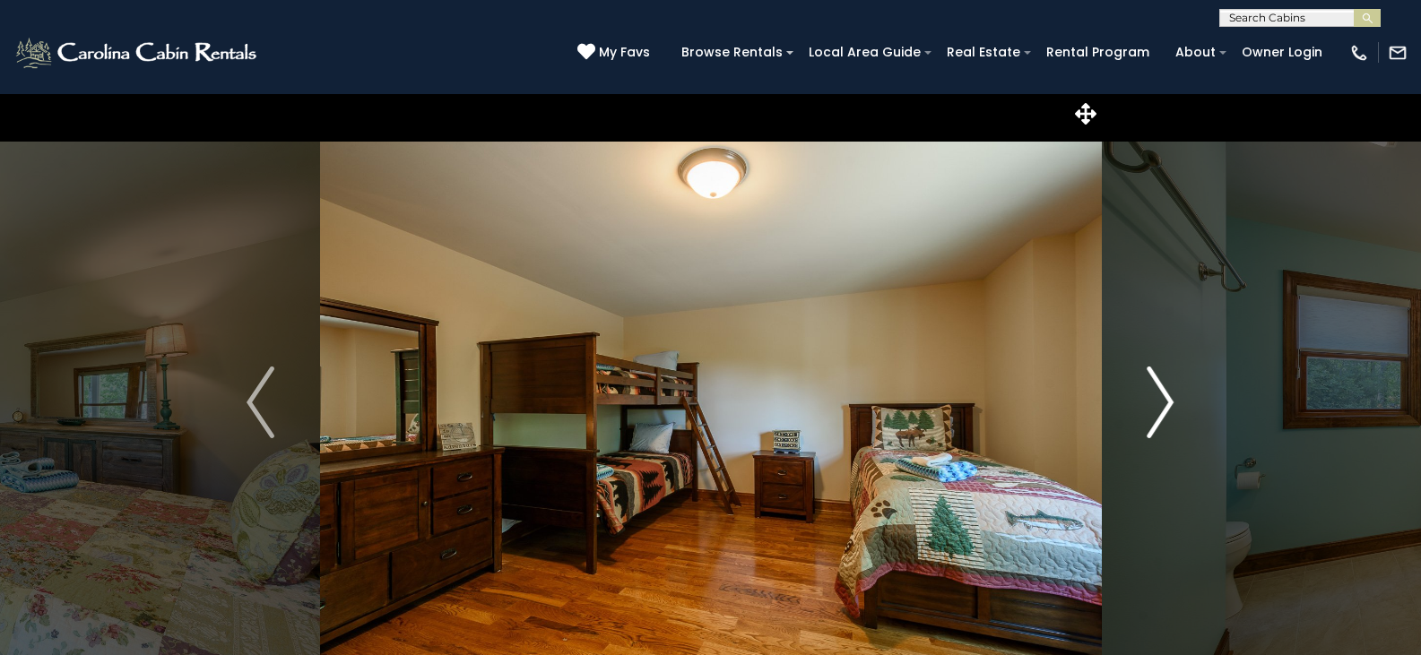
click at [1161, 410] on img "Next" at bounding box center [1160, 403] width 27 height 72
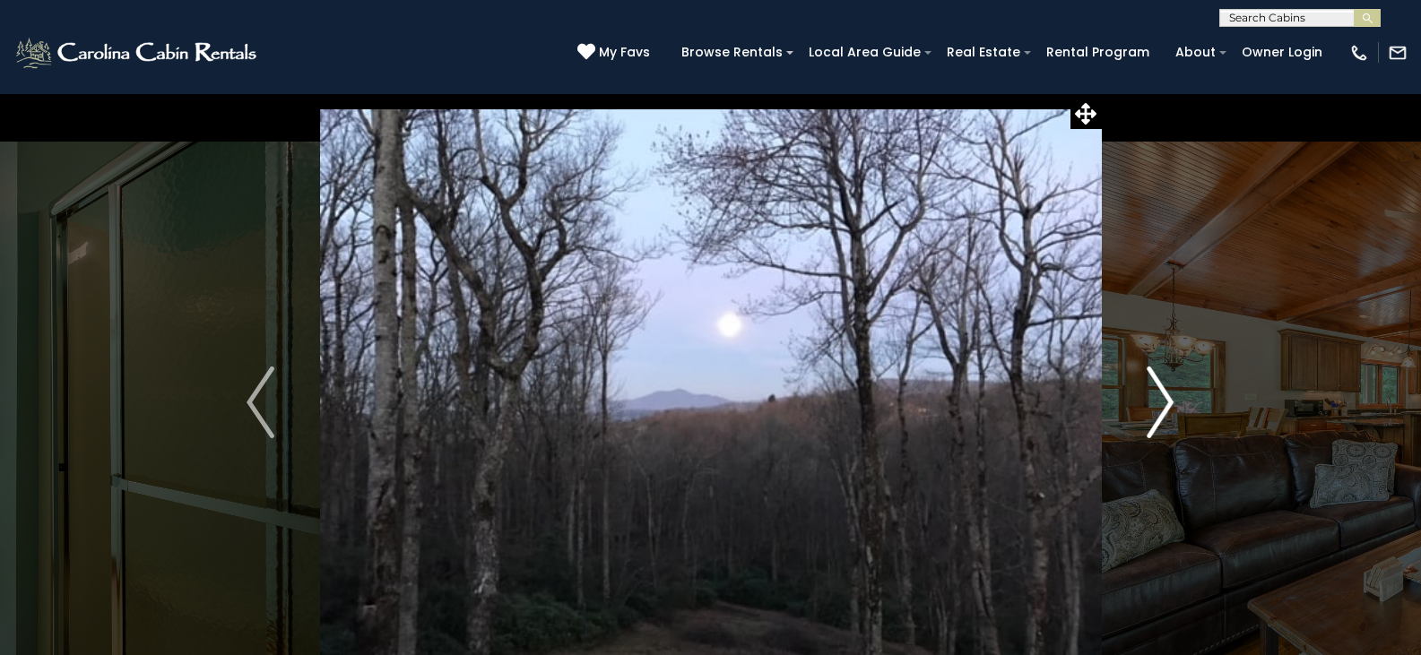
click at [1161, 410] on img "Next" at bounding box center [1160, 403] width 27 height 72
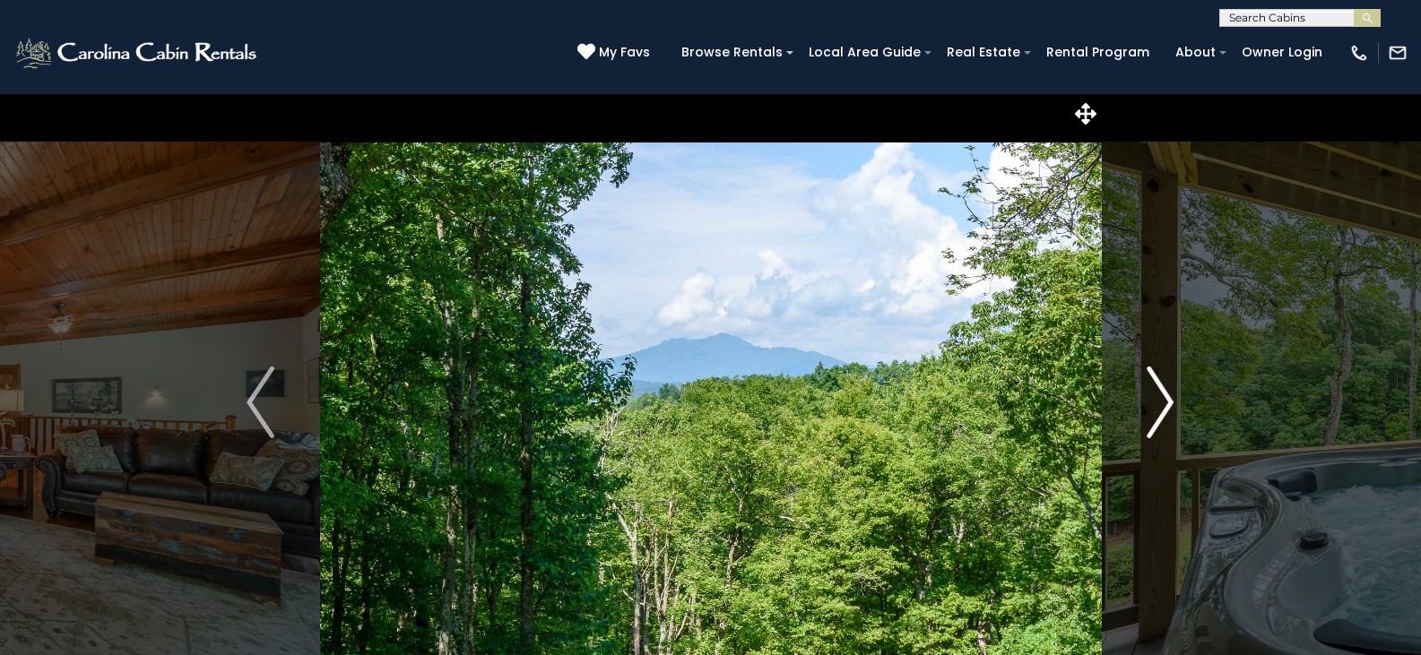
click at [1161, 410] on img "Next" at bounding box center [1160, 403] width 27 height 72
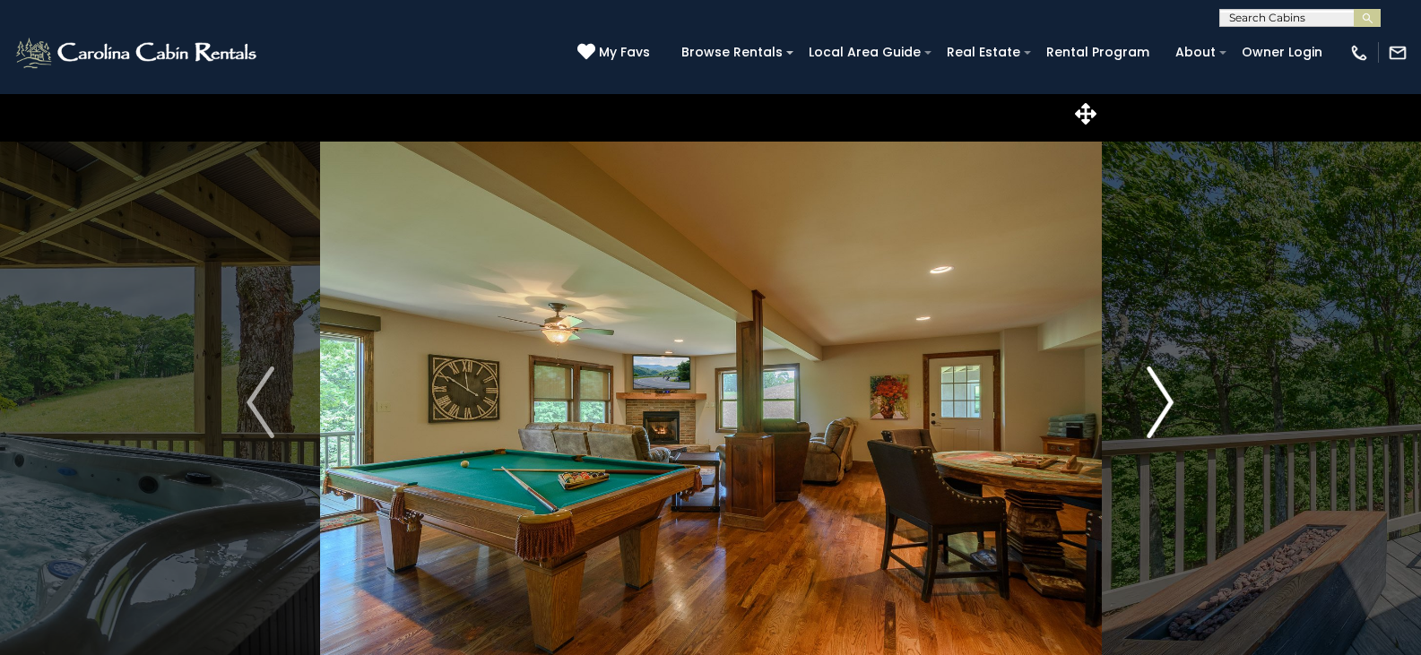
click at [1161, 410] on img "Next" at bounding box center [1160, 403] width 27 height 72
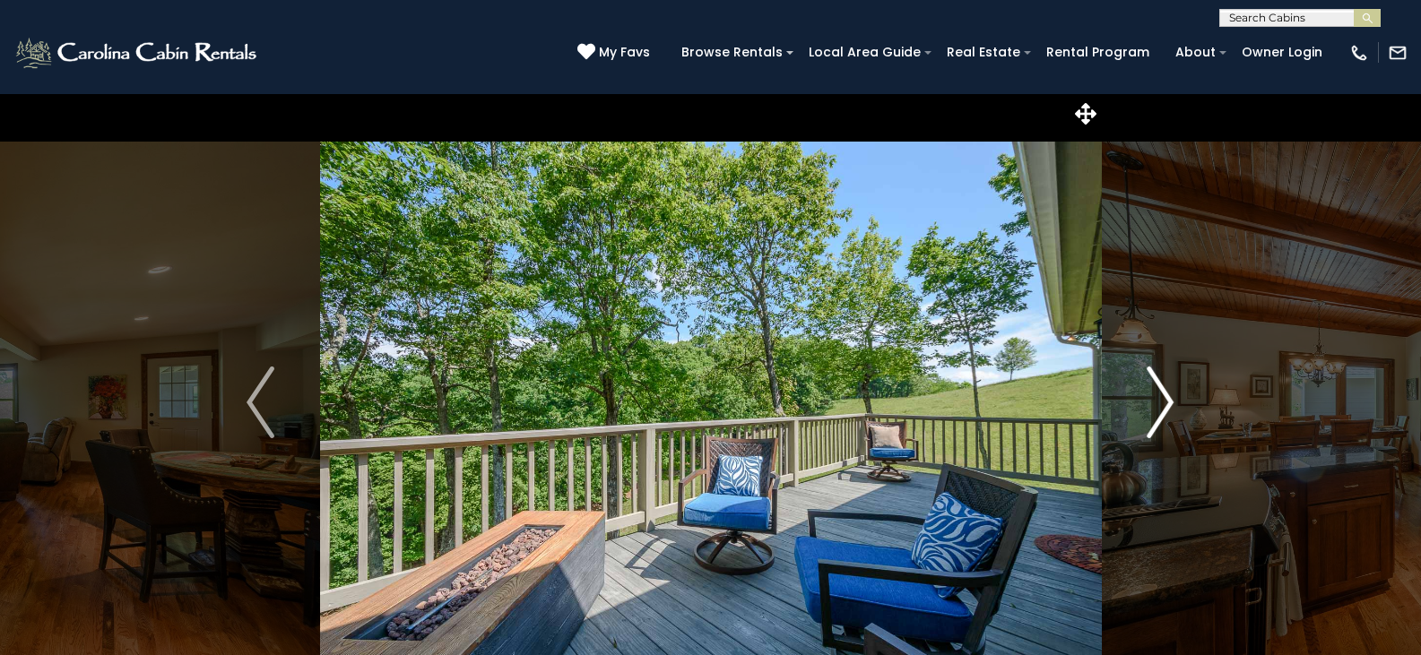
click at [1161, 410] on img "Next" at bounding box center [1160, 403] width 27 height 72
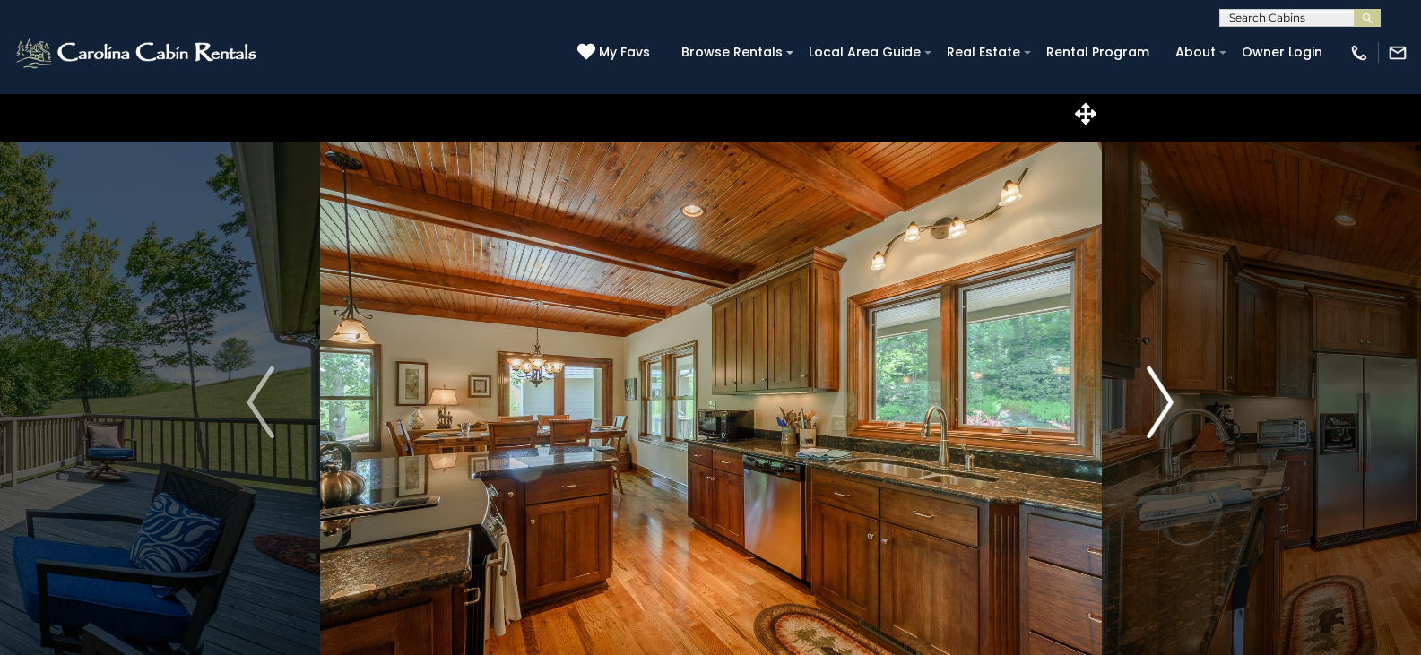
click at [1161, 410] on img "Next" at bounding box center [1160, 403] width 27 height 72
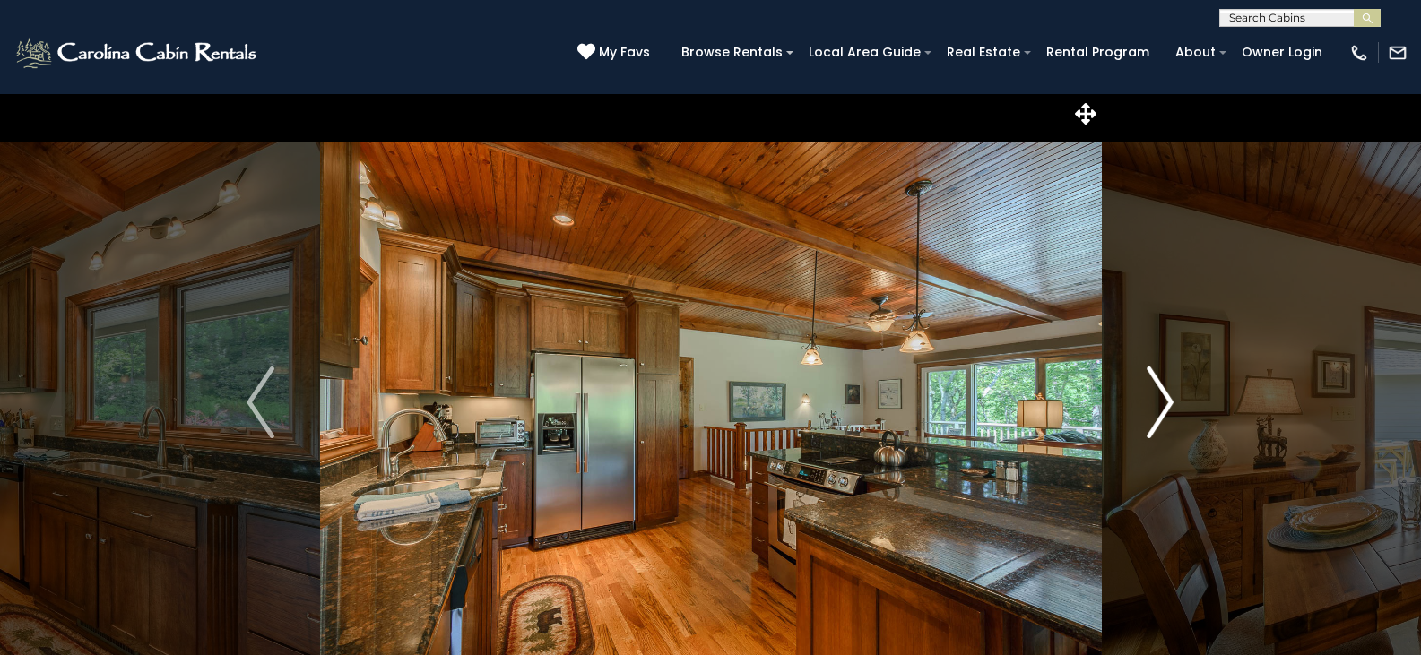
click at [1161, 410] on img "Next" at bounding box center [1160, 403] width 27 height 72
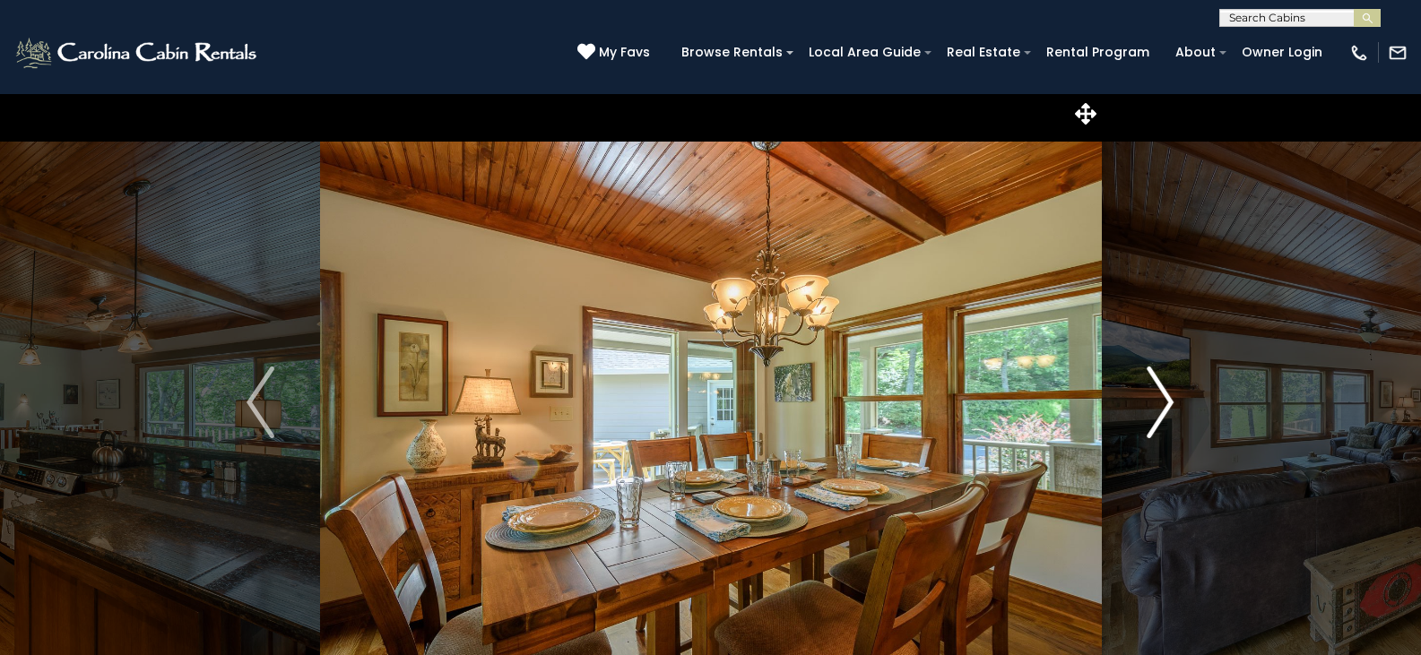
click at [1161, 410] on img "Next" at bounding box center [1160, 403] width 27 height 72
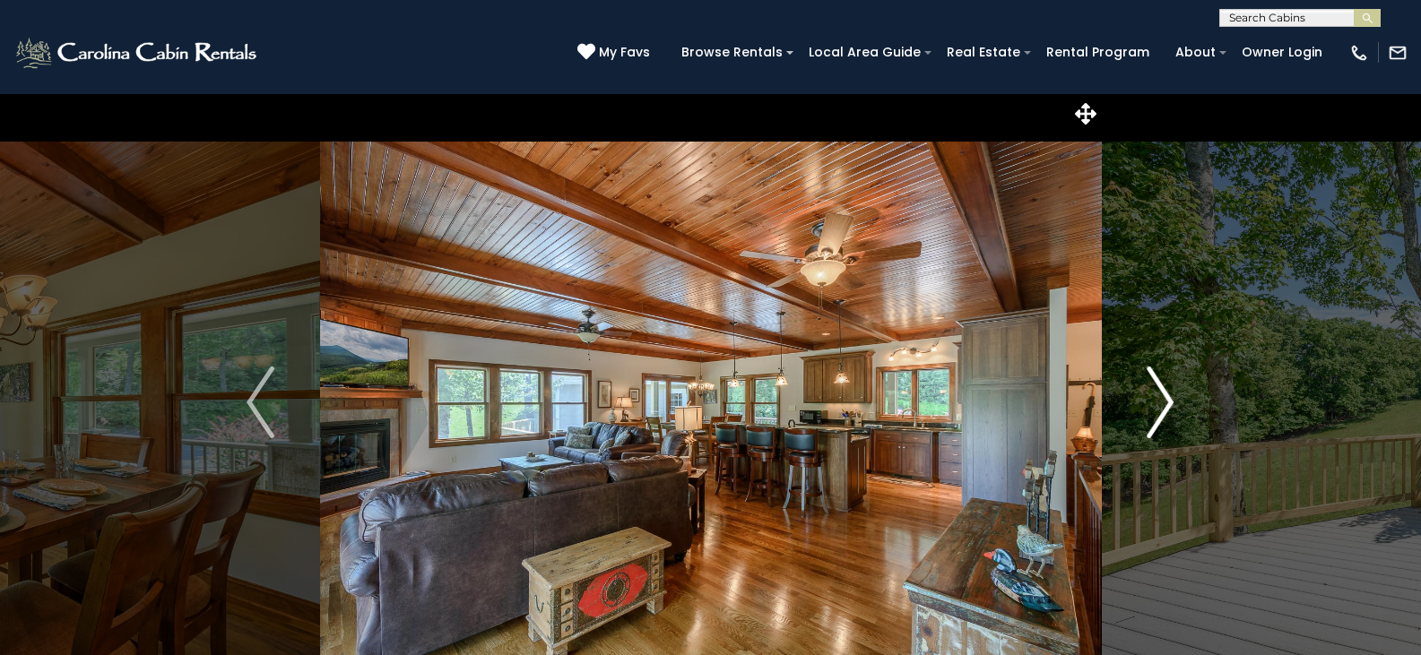
click at [1161, 410] on img "Next" at bounding box center [1160, 403] width 27 height 72
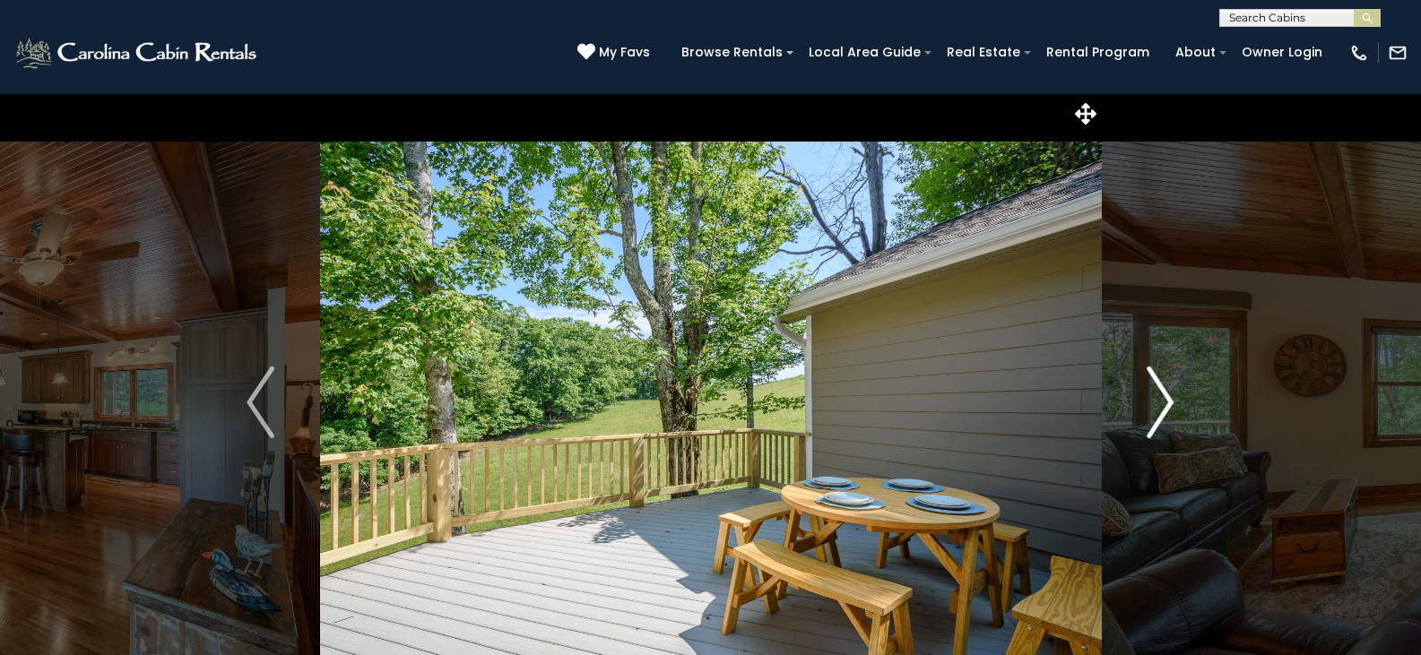
click at [1161, 410] on img "Next" at bounding box center [1160, 403] width 27 height 72
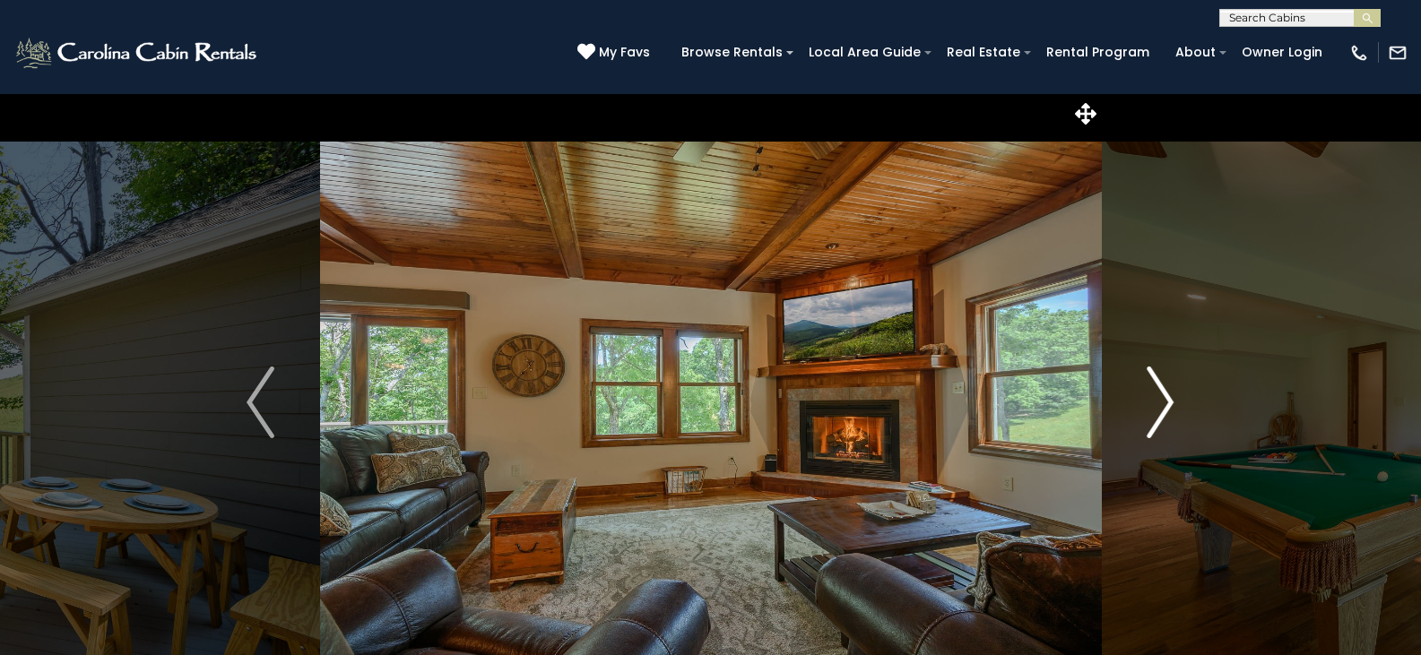
click at [1161, 410] on img "Next" at bounding box center [1160, 403] width 27 height 72
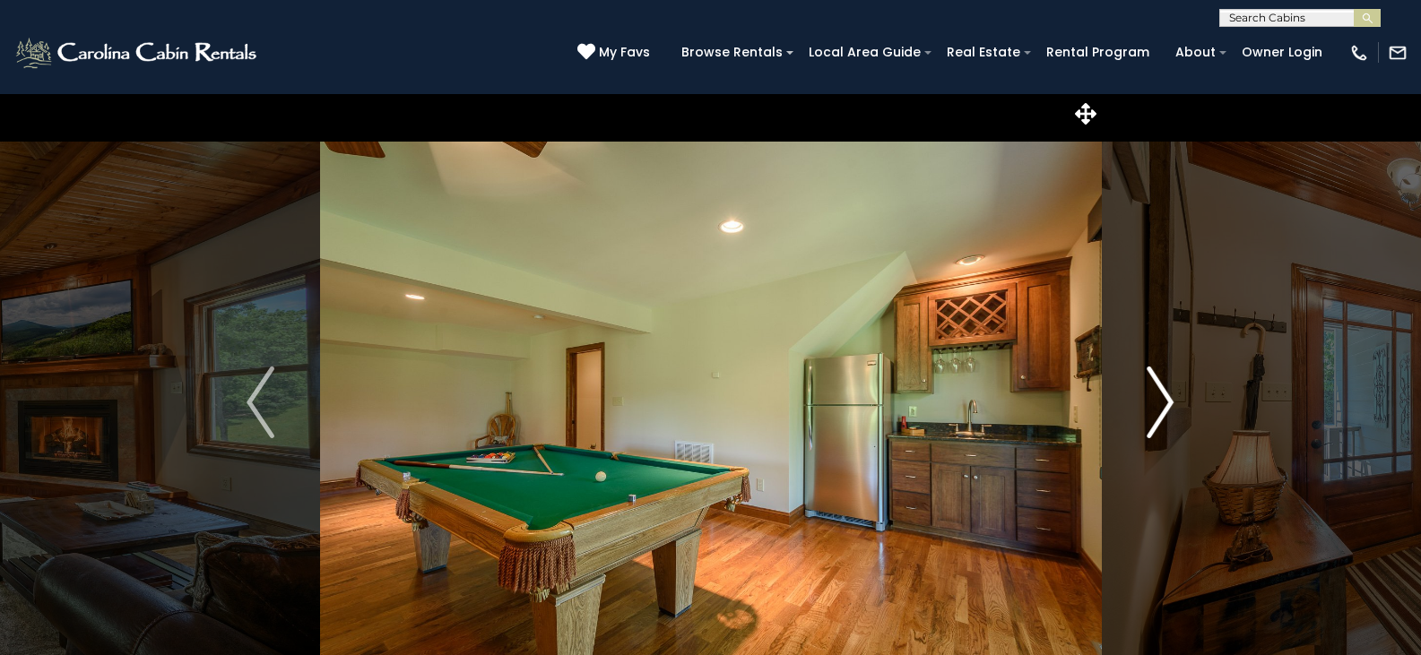
click at [1161, 410] on img "Next" at bounding box center [1160, 403] width 27 height 72
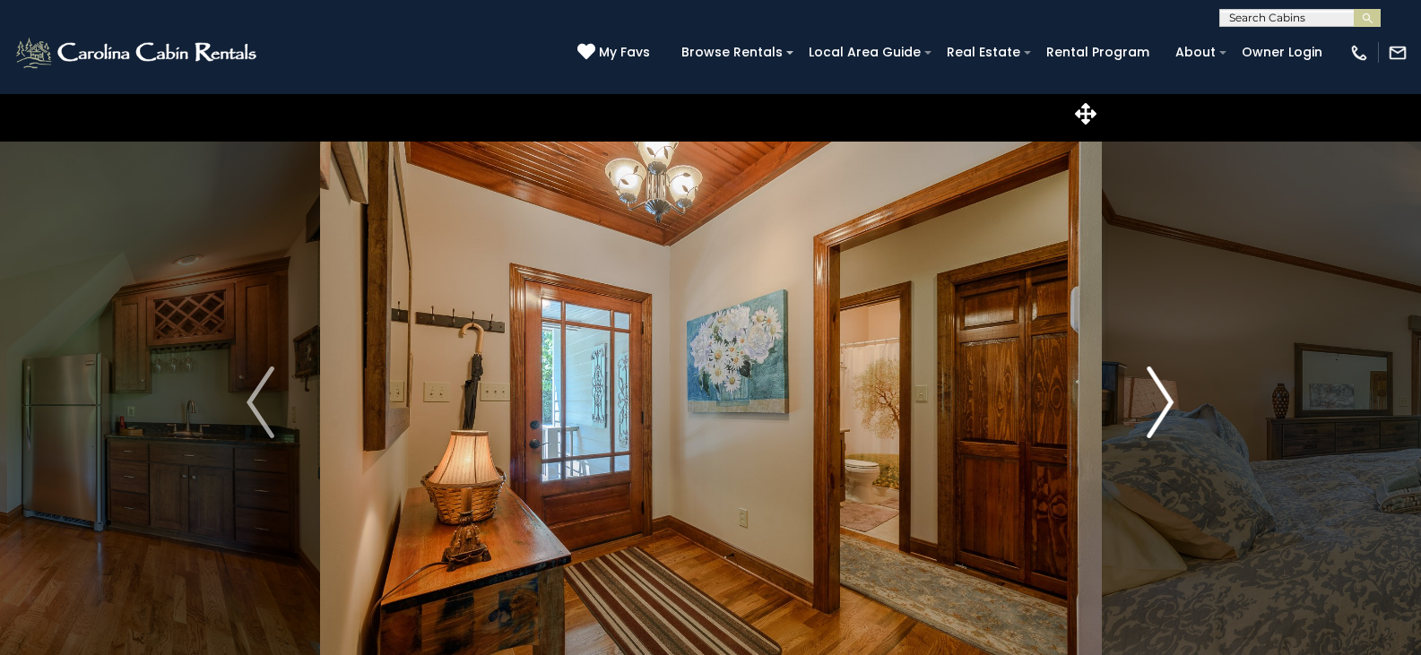
click at [1161, 410] on img "Next" at bounding box center [1160, 403] width 27 height 72
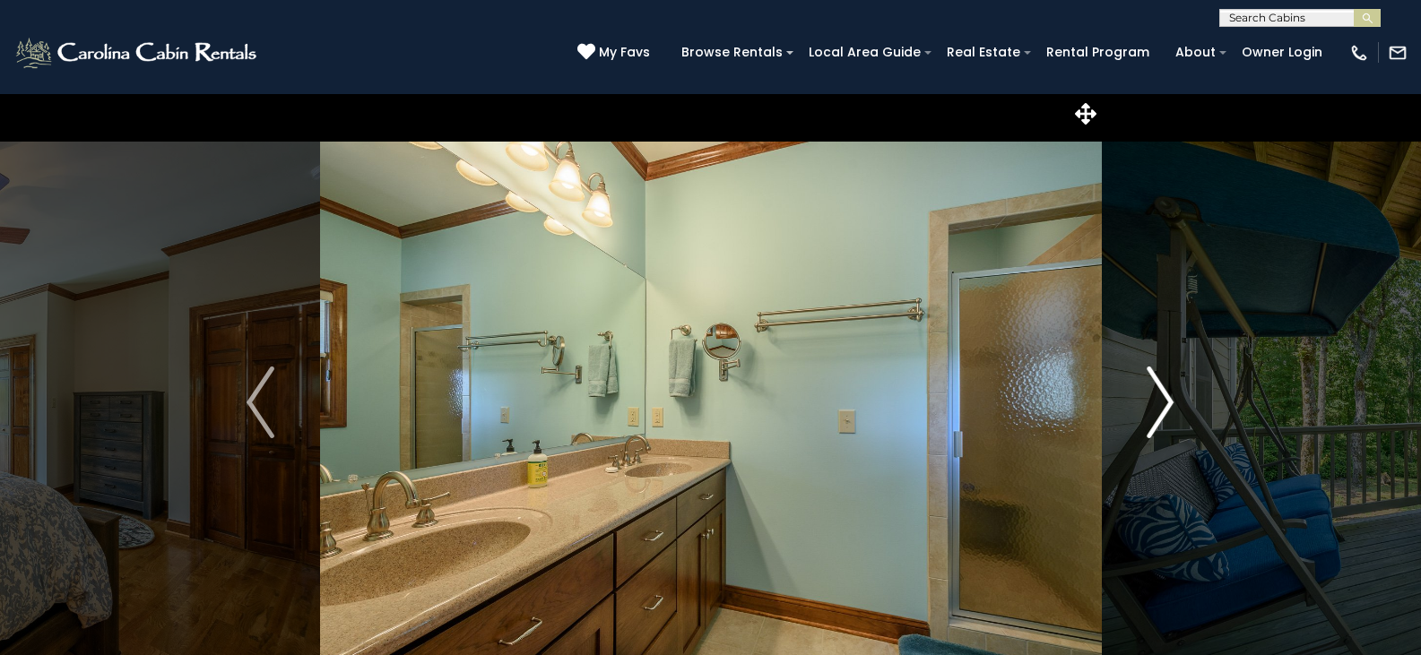
click at [1161, 410] on img "Next" at bounding box center [1160, 403] width 27 height 72
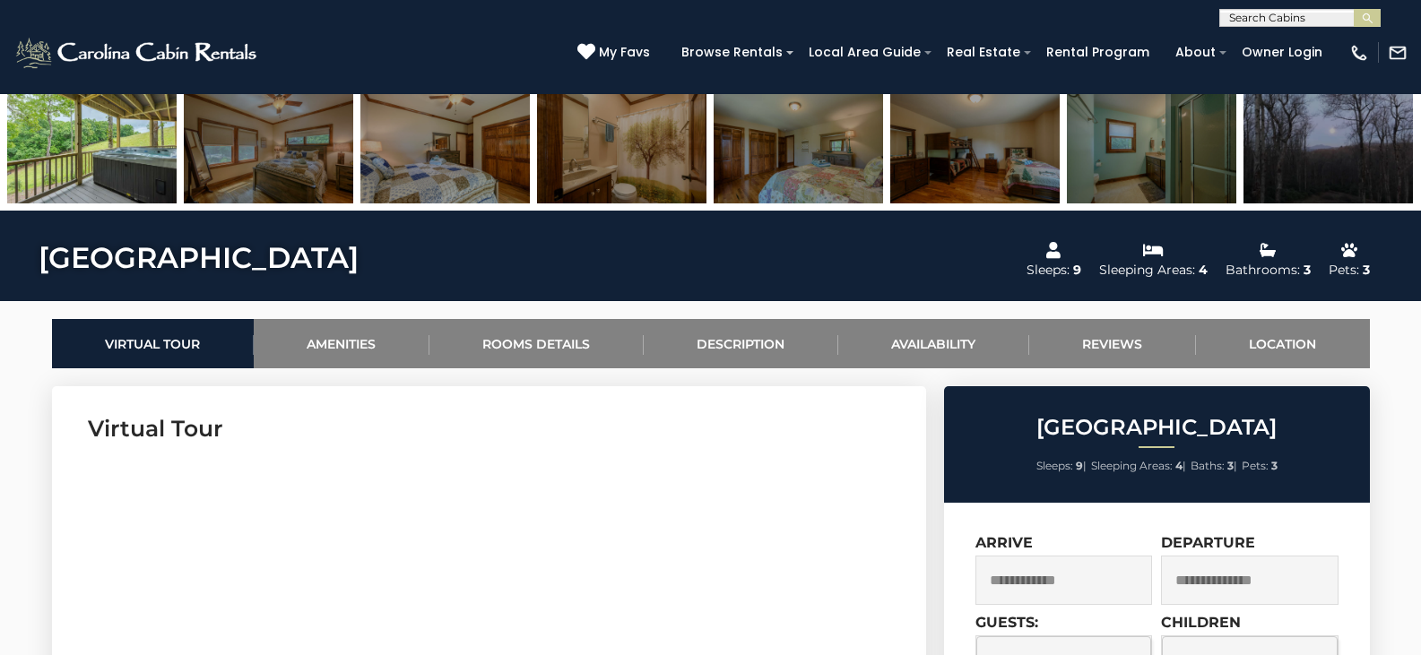
scroll to position [807, 0]
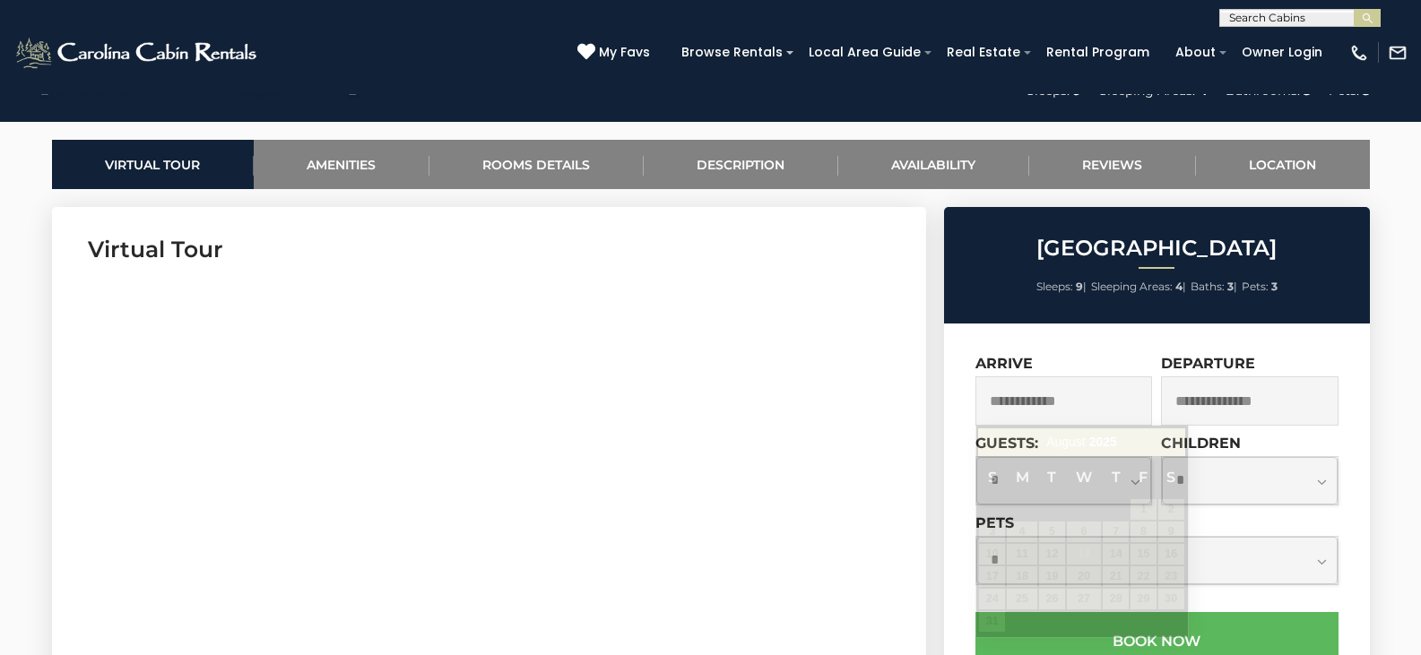
click at [1037, 395] on input "text" at bounding box center [1065, 401] width 178 height 49
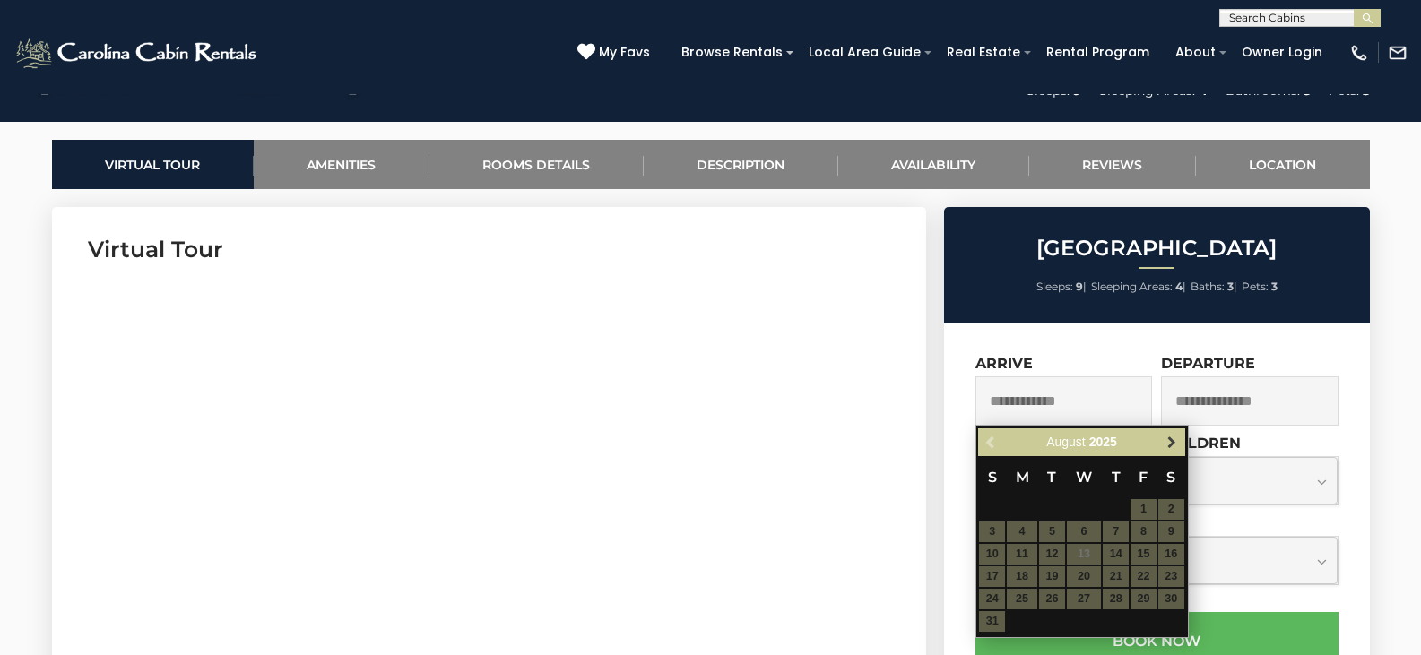
click at [1167, 442] on span "Next" at bounding box center [1172, 443] width 14 height 14
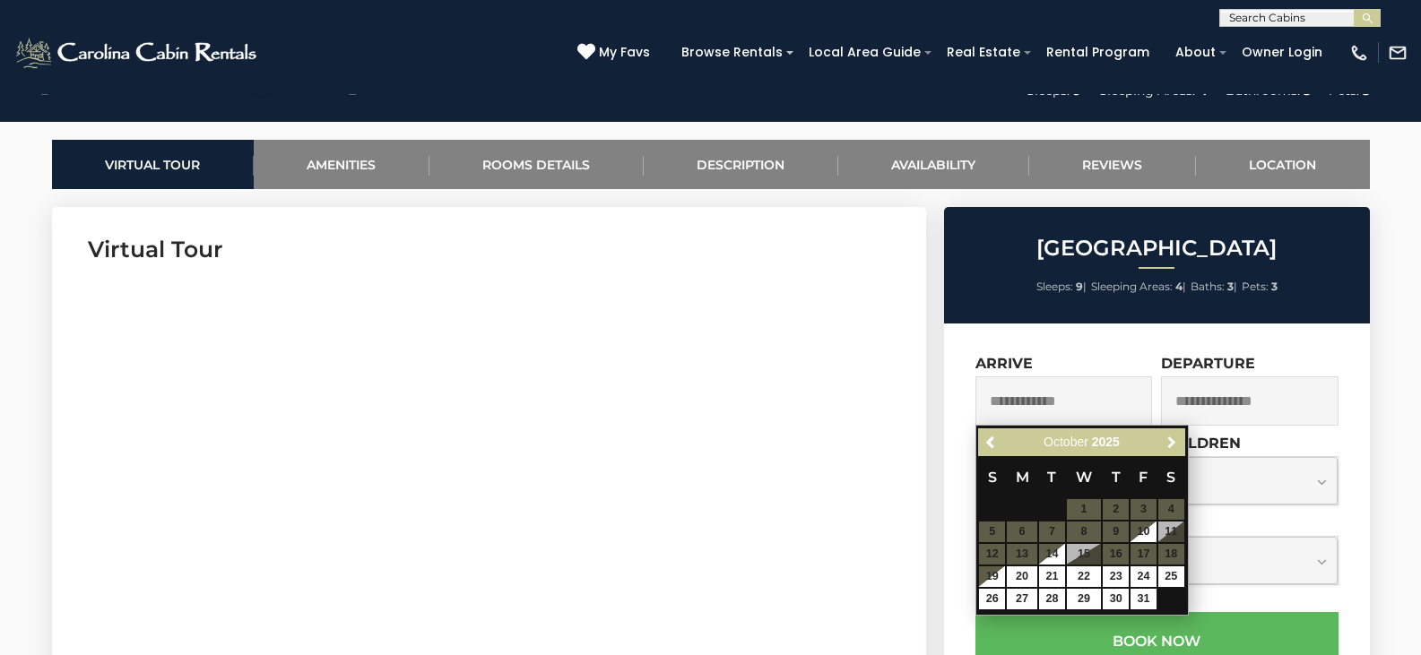
click at [1167, 442] on span "Next" at bounding box center [1172, 443] width 14 height 14
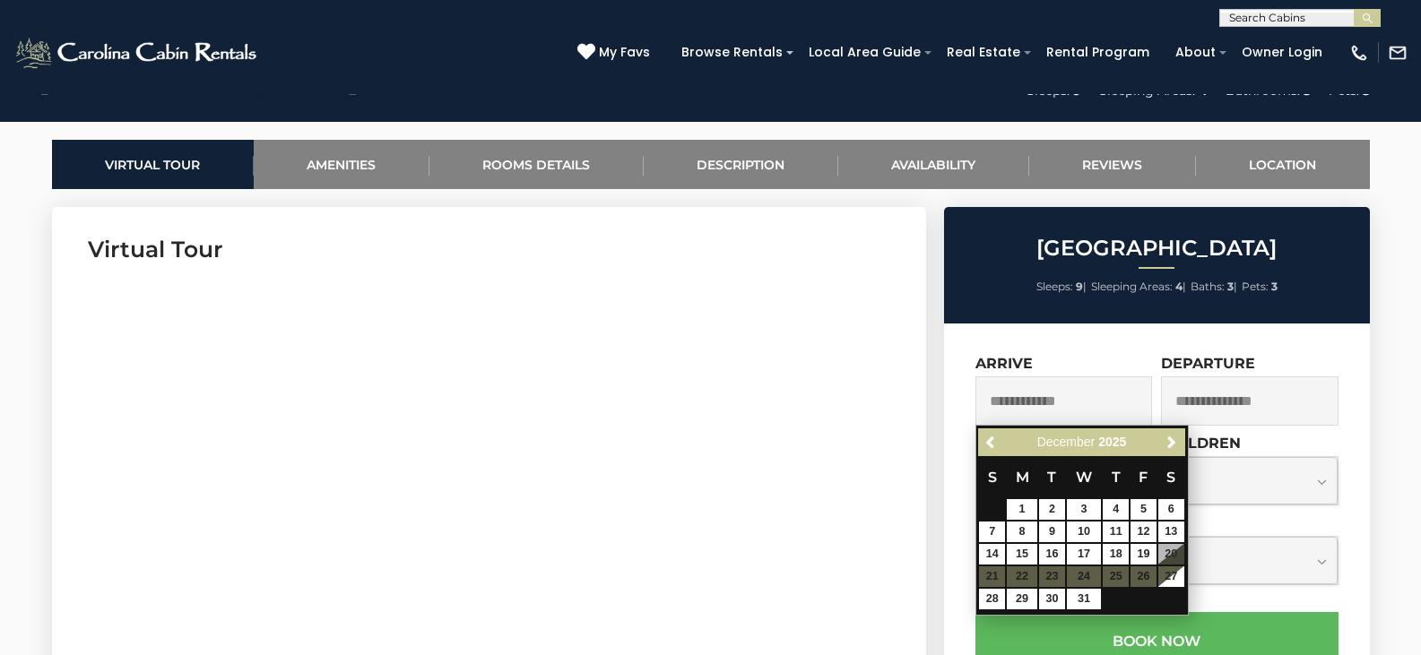
click at [1171, 555] on table "S M T W T F S 1 2 3 4 5 6 7 8 9 10 11 12 13 14 15 16 17 18 19 20 21 22 23 24 25…" at bounding box center [1081, 533] width 206 height 154
click at [991, 596] on link "28" at bounding box center [992, 599] width 26 height 21
type input "**********"
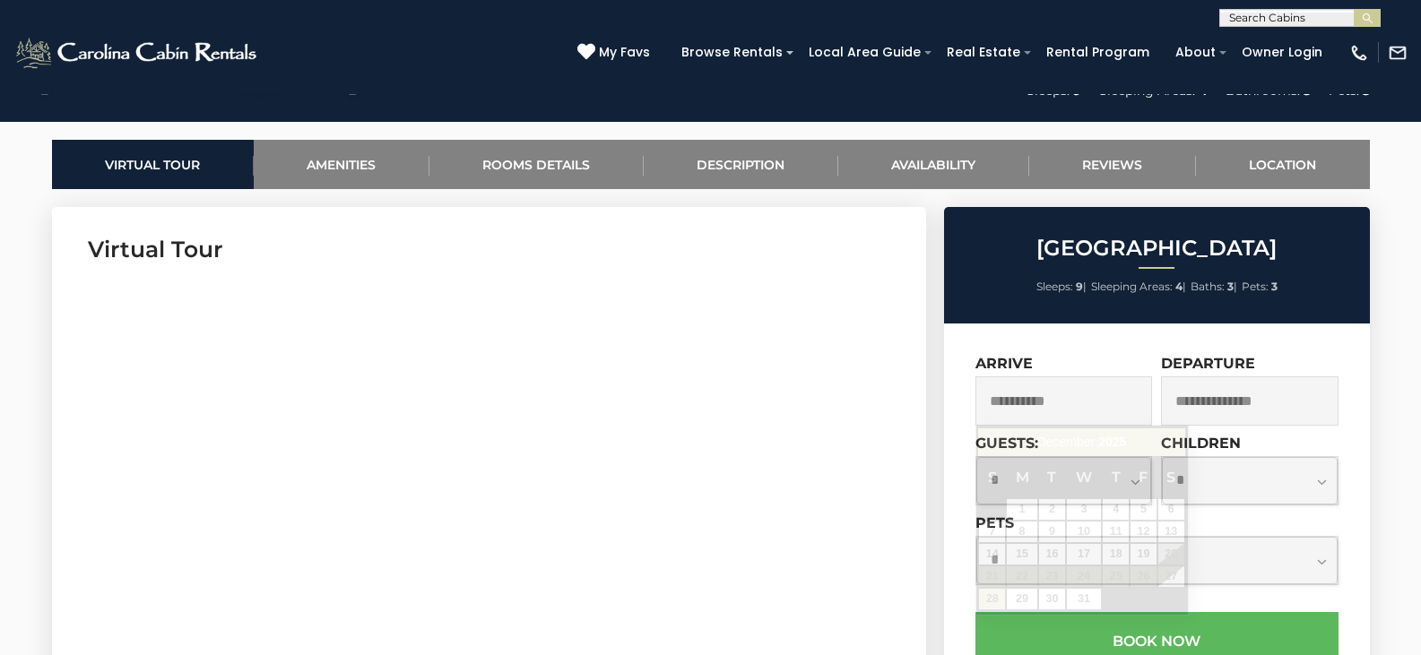
click at [1071, 403] on input "**********" at bounding box center [1065, 401] width 178 height 49
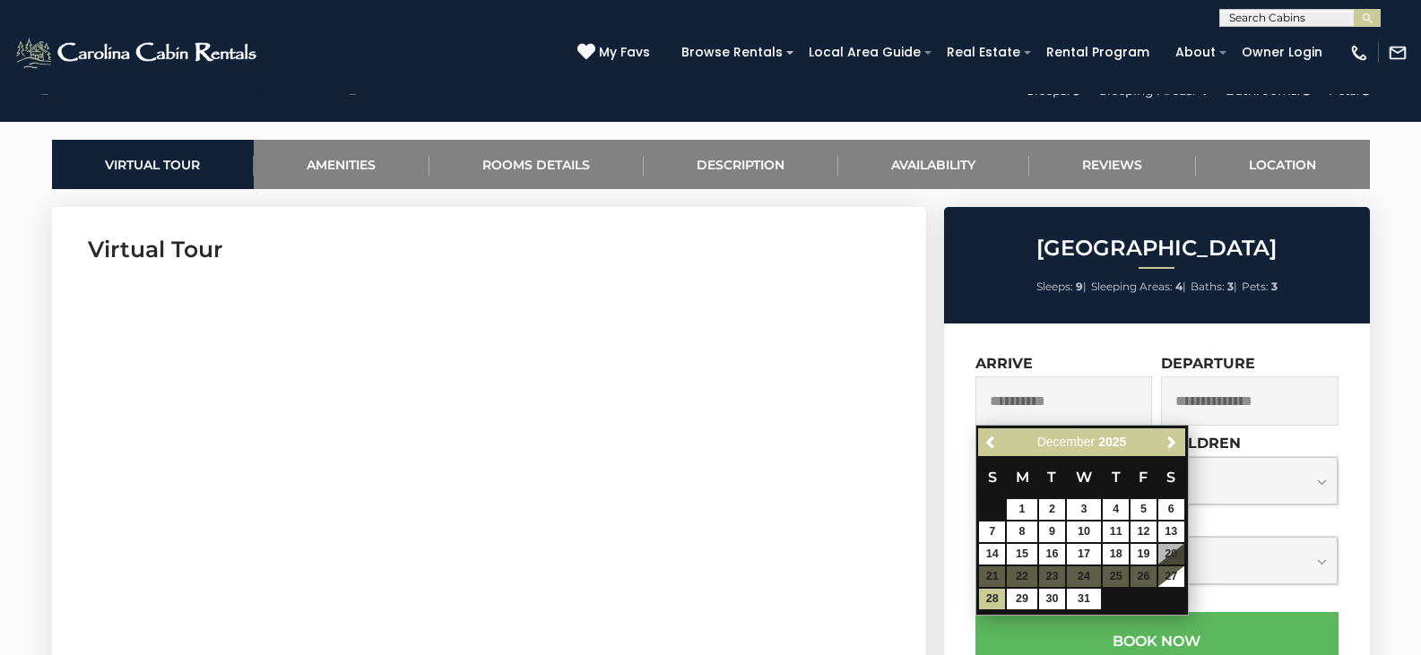
click at [1169, 551] on table "S M T W T F S 1 2 3 4 5 6 7 8 9 10 11 12 13 14 15 16 17 18 19 20 21 22 23 24 25…" at bounding box center [1081, 533] width 206 height 154
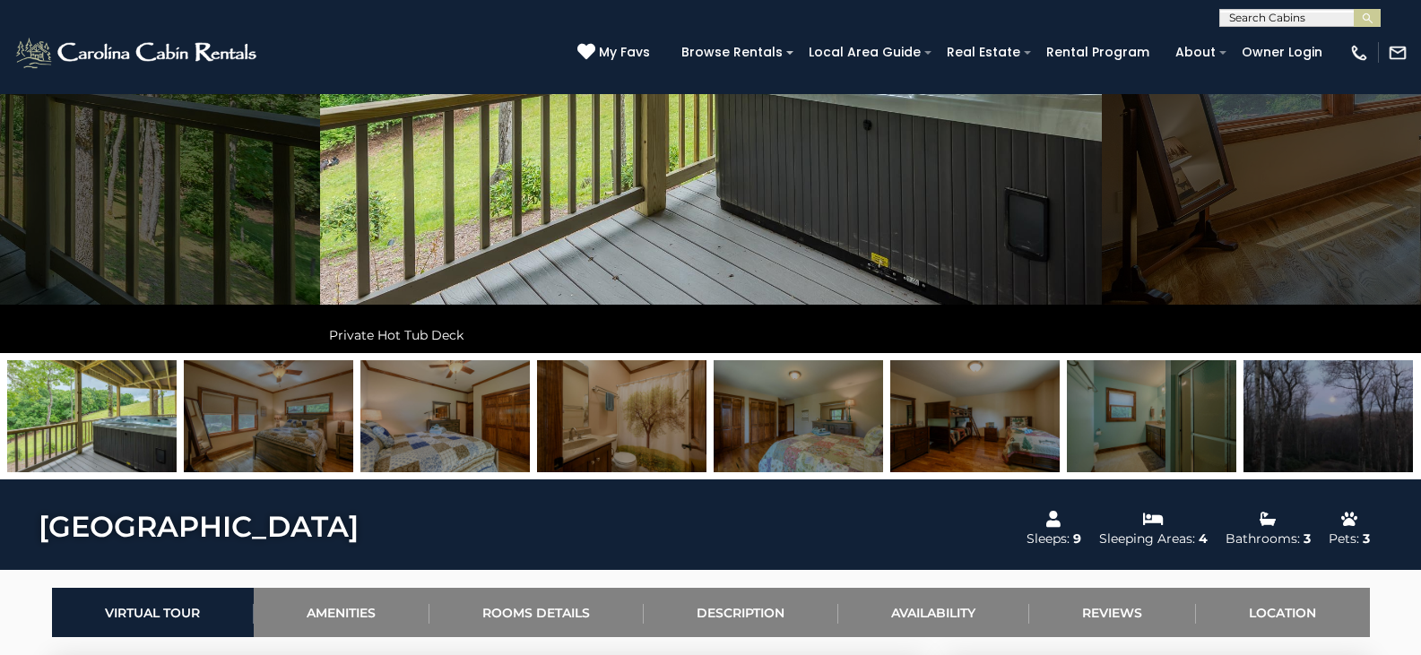
scroll to position [0, 0]
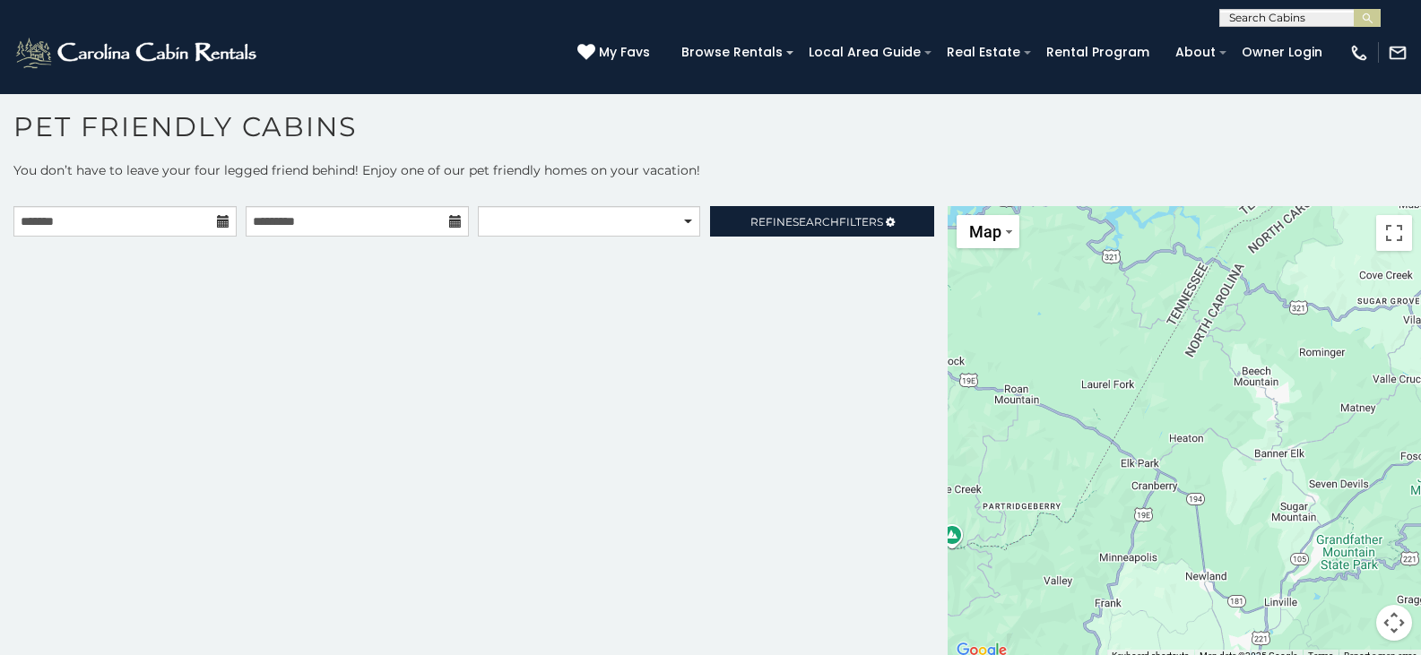
scroll to position [7, 0]
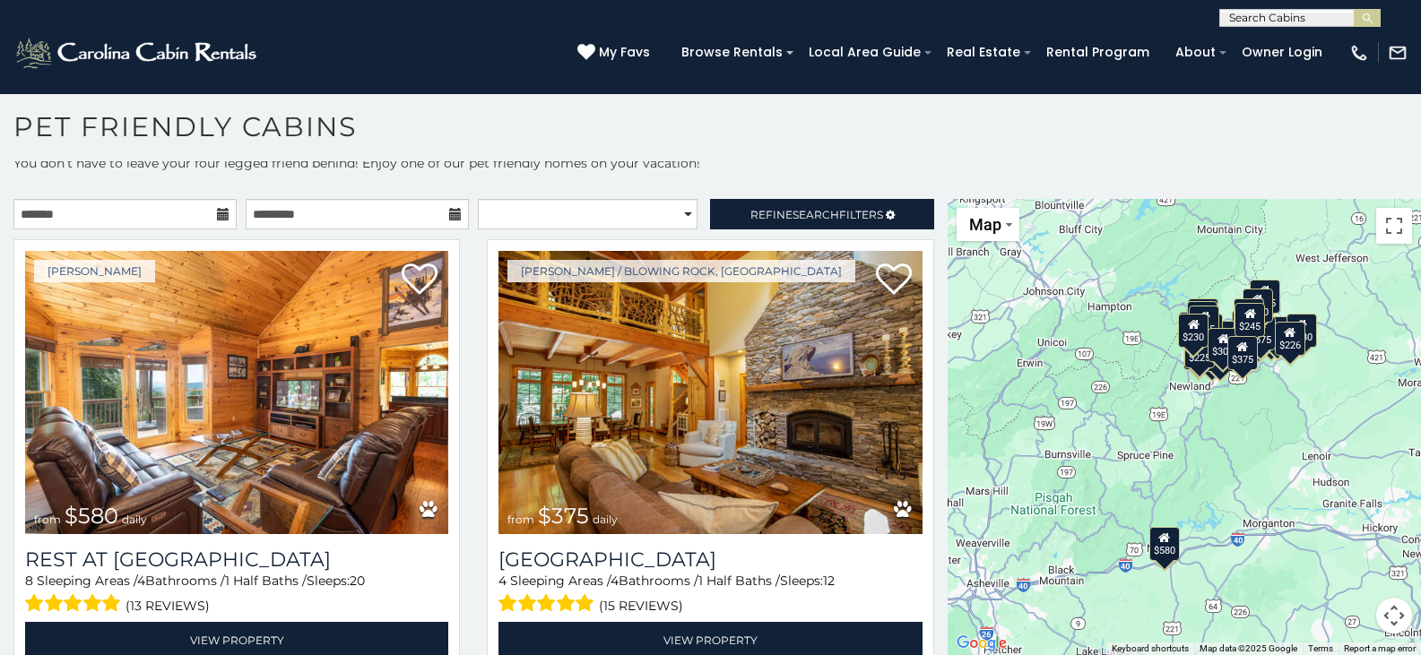
click at [221, 218] on icon at bounding box center [223, 214] width 13 height 13
click at [217, 213] on icon at bounding box center [223, 214] width 13 height 13
click at [117, 209] on input "text" at bounding box center [124, 214] width 223 height 30
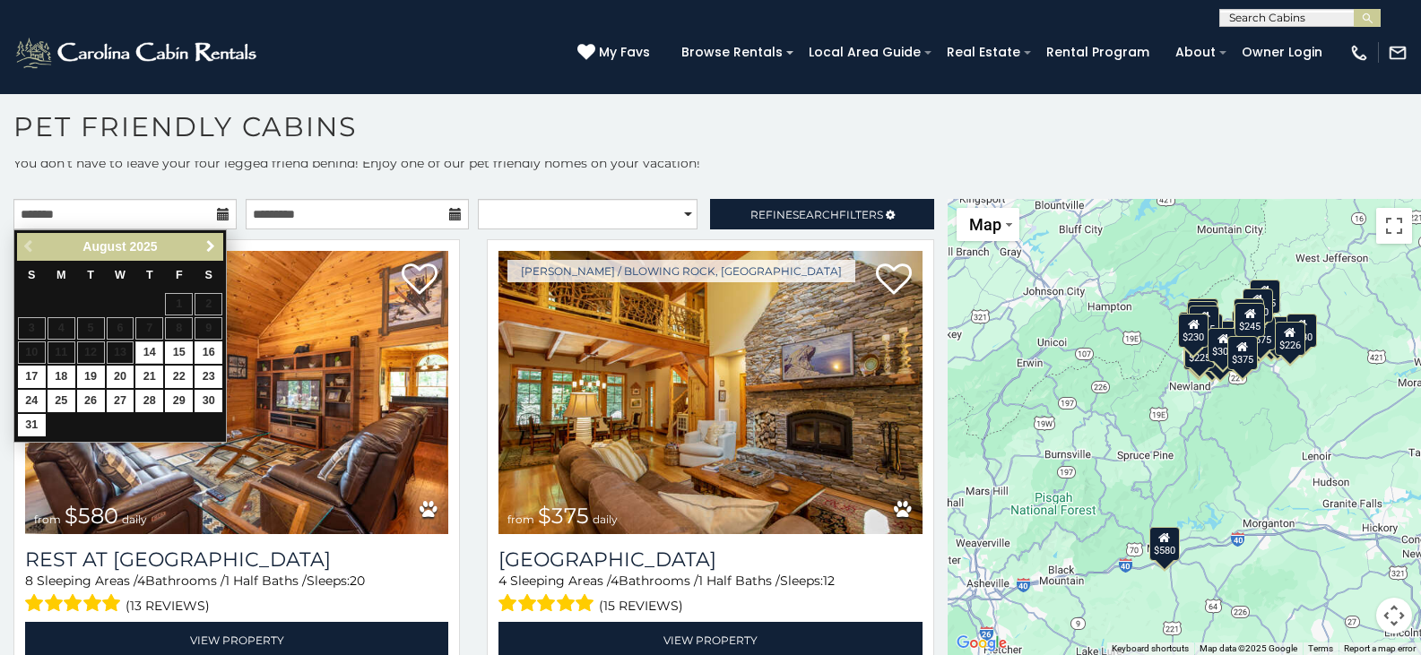
click at [212, 250] on span "Next" at bounding box center [211, 246] width 14 height 14
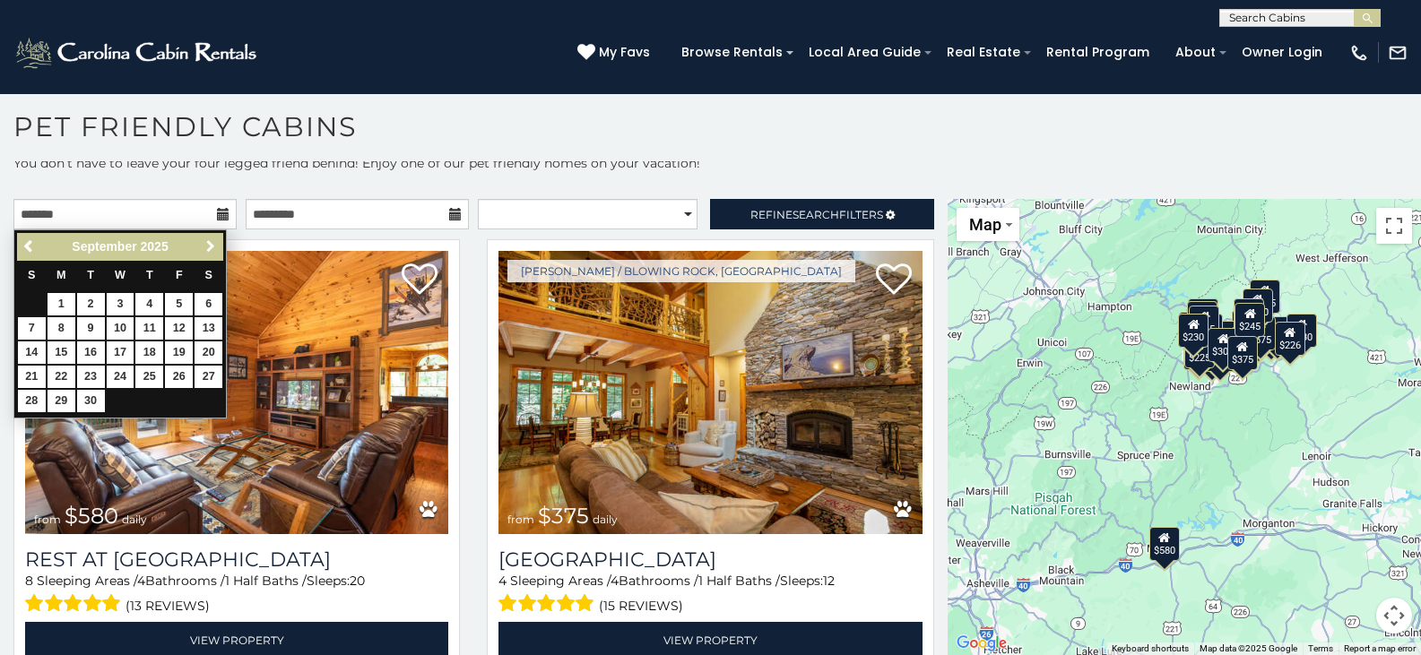
click at [212, 250] on span "Next" at bounding box center [211, 246] width 14 height 14
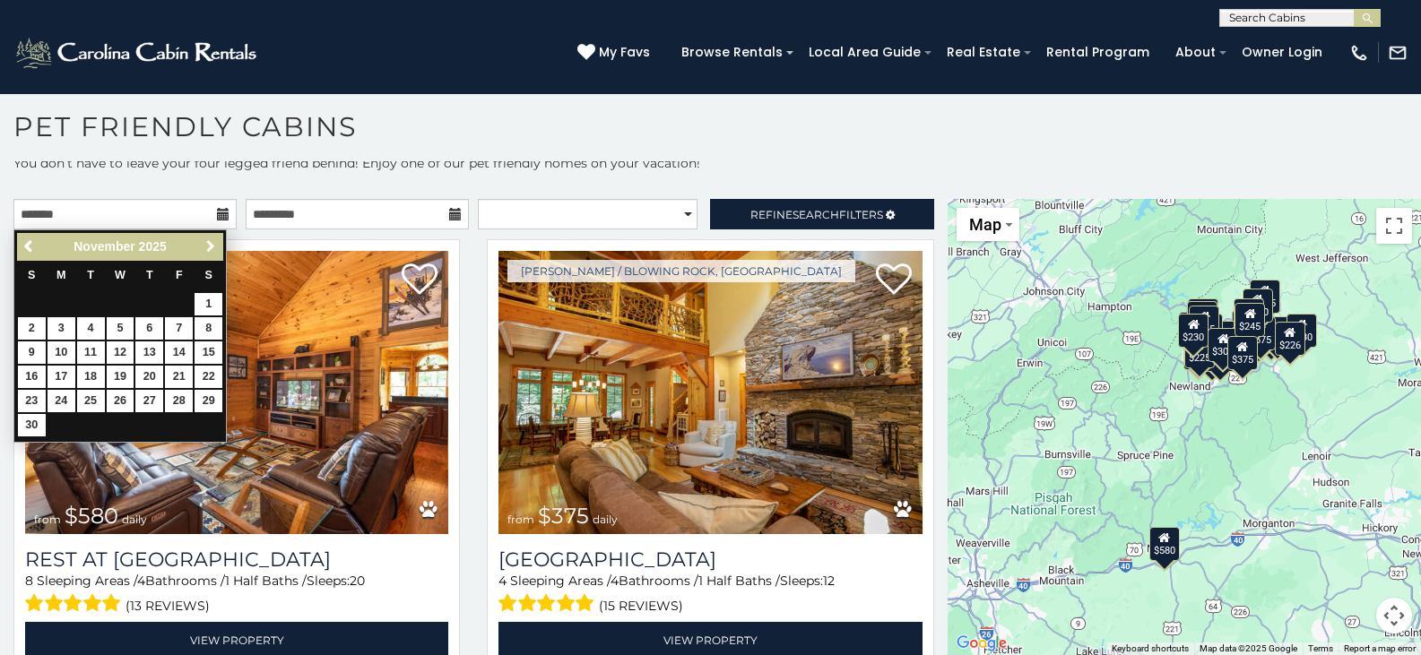
click at [212, 250] on span "Next" at bounding box center [211, 246] width 14 height 14
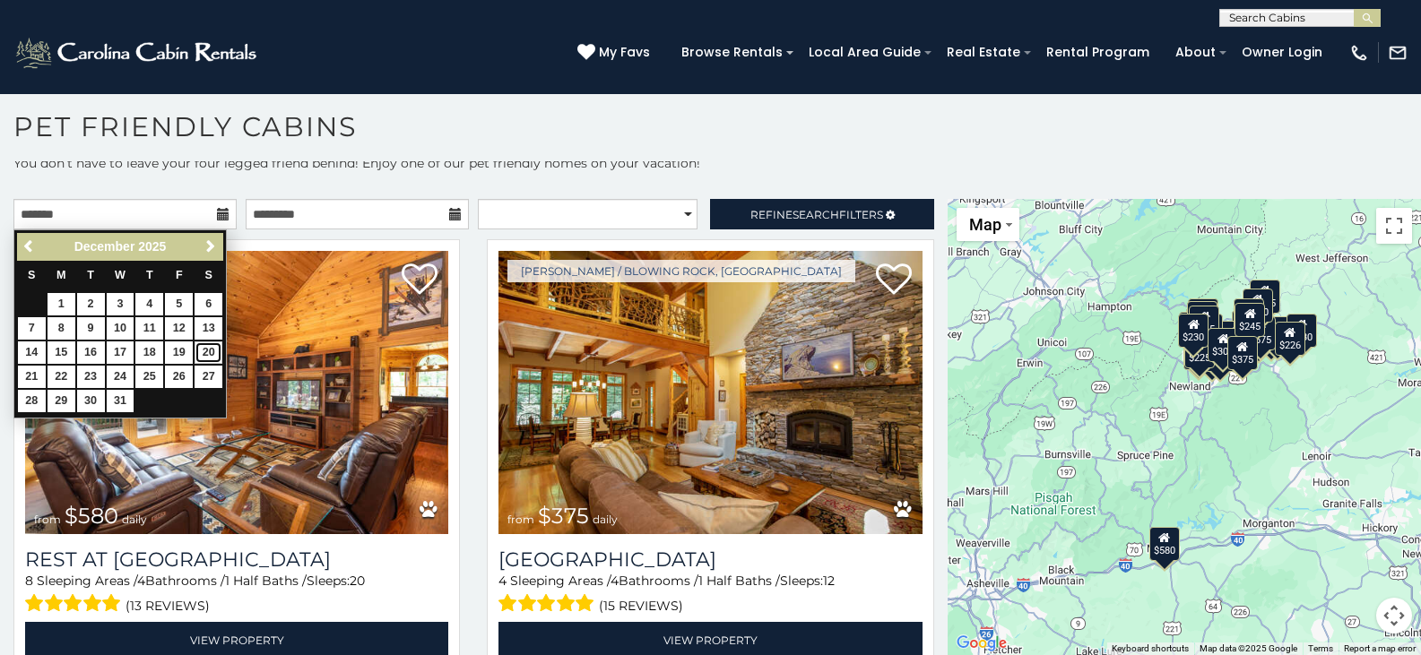
click at [207, 354] on link "20" at bounding box center [209, 353] width 28 height 22
type input "**********"
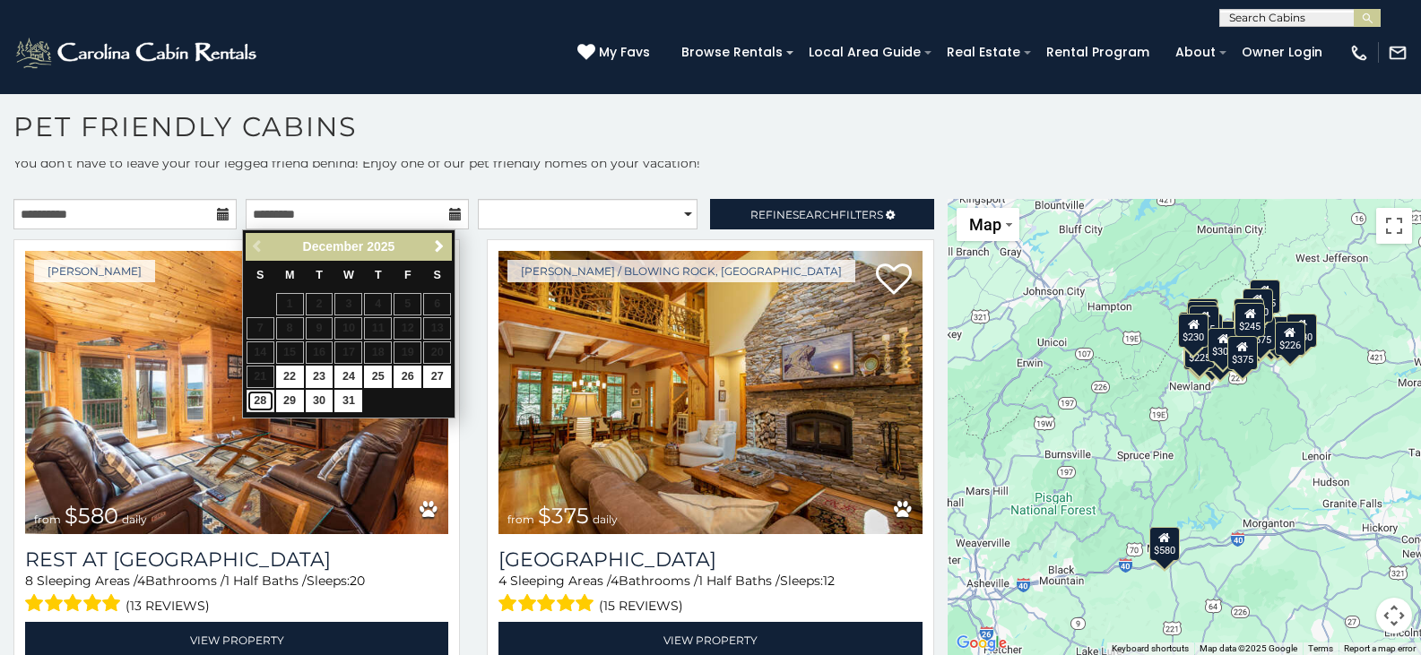
click at [259, 403] on link "28" at bounding box center [261, 401] width 28 height 22
type input "**********"
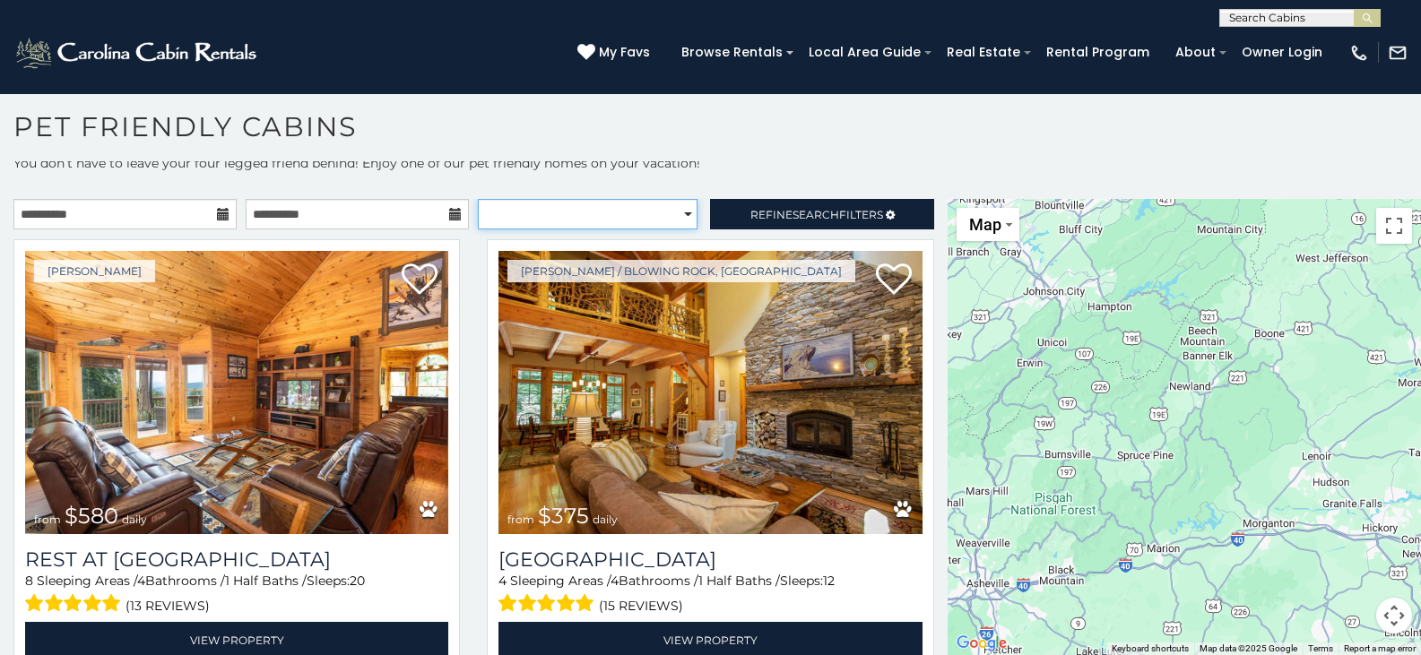
click at [672, 217] on select "**********" at bounding box center [588, 214] width 220 height 30
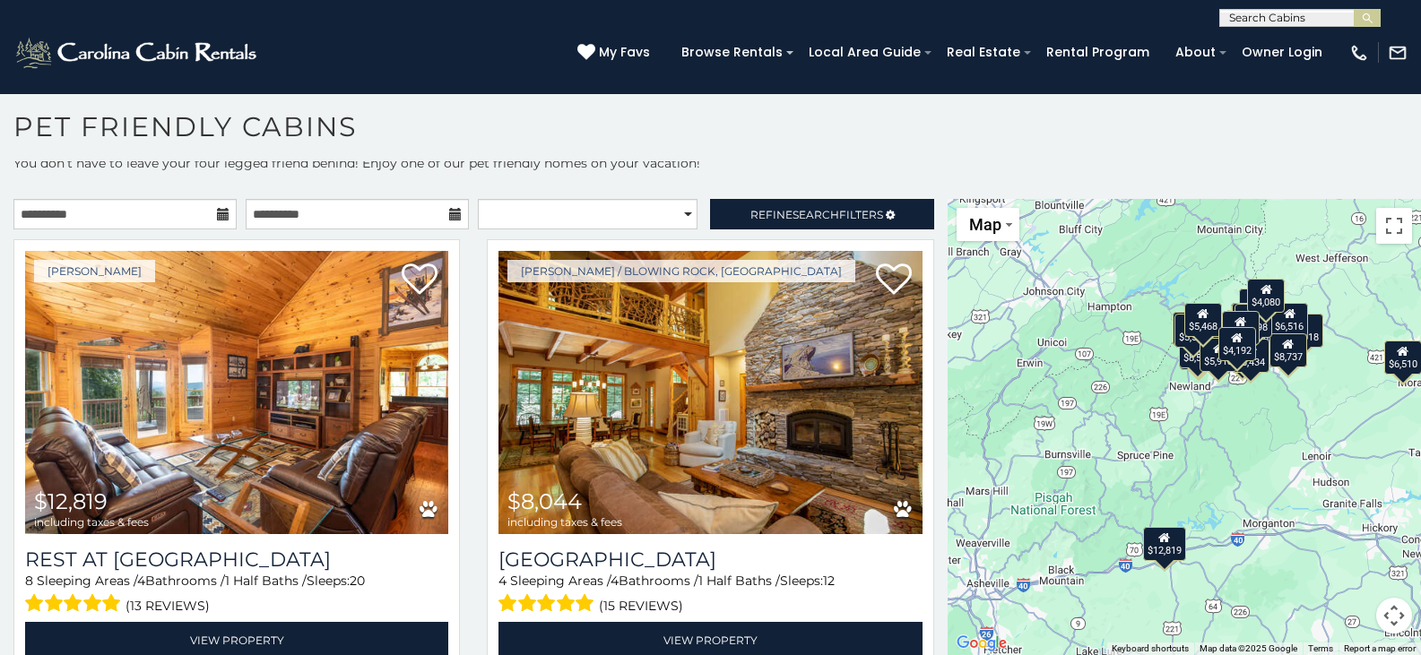
click at [777, 148] on h1 "Pet Friendly Cabins" at bounding box center [710, 135] width 1421 height 51
click at [777, 212] on span "Refine Search Filters" at bounding box center [817, 214] width 133 height 13
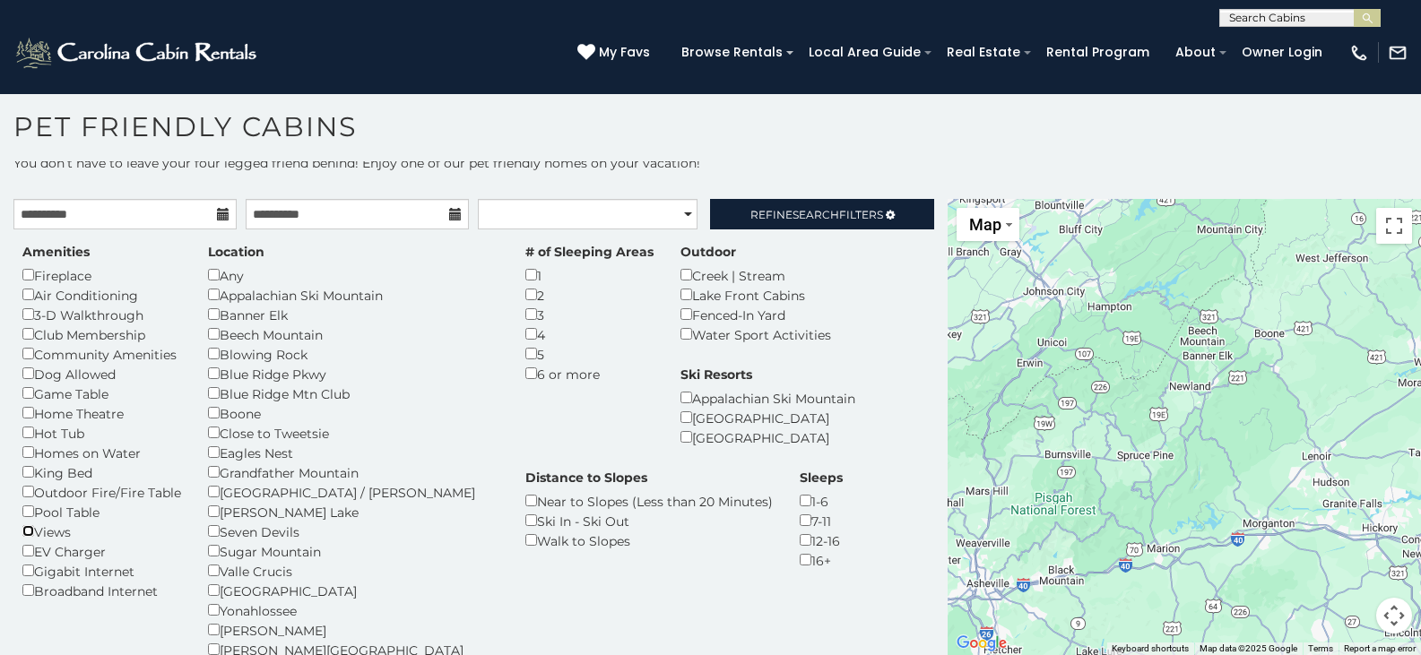
scroll to position [179, 0]
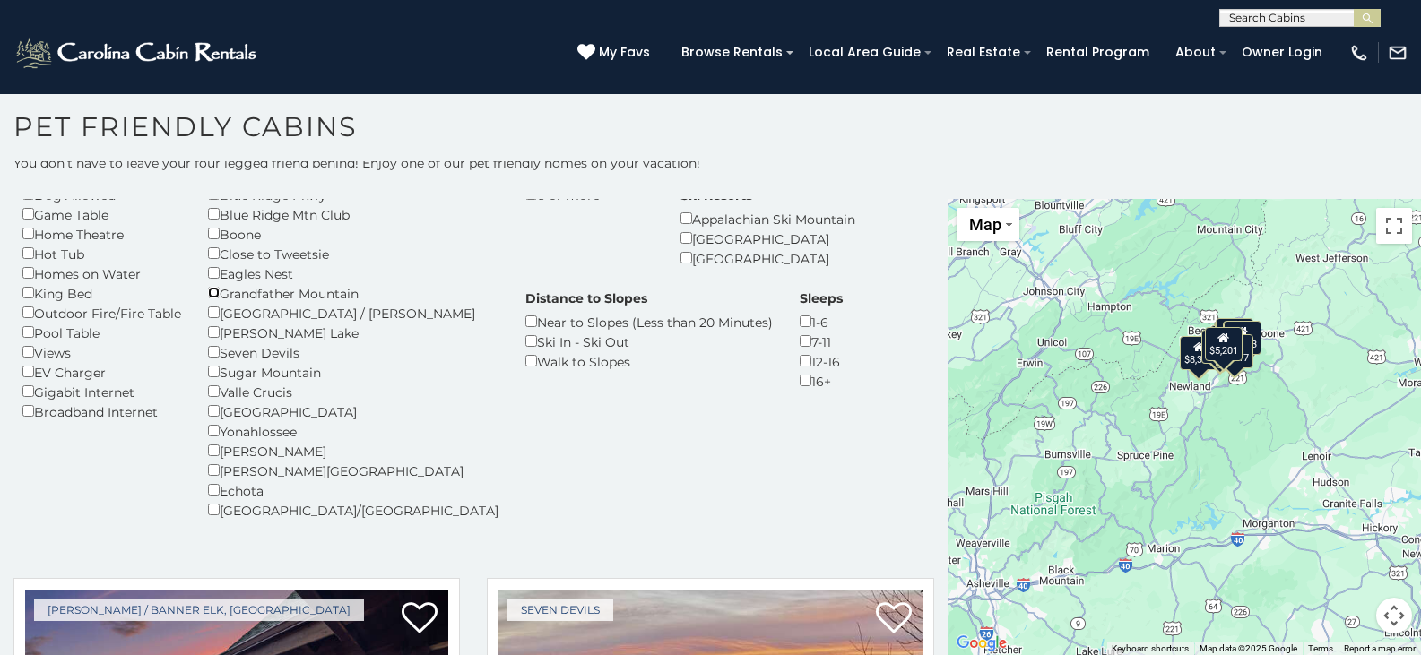
scroll to position [90, 0]
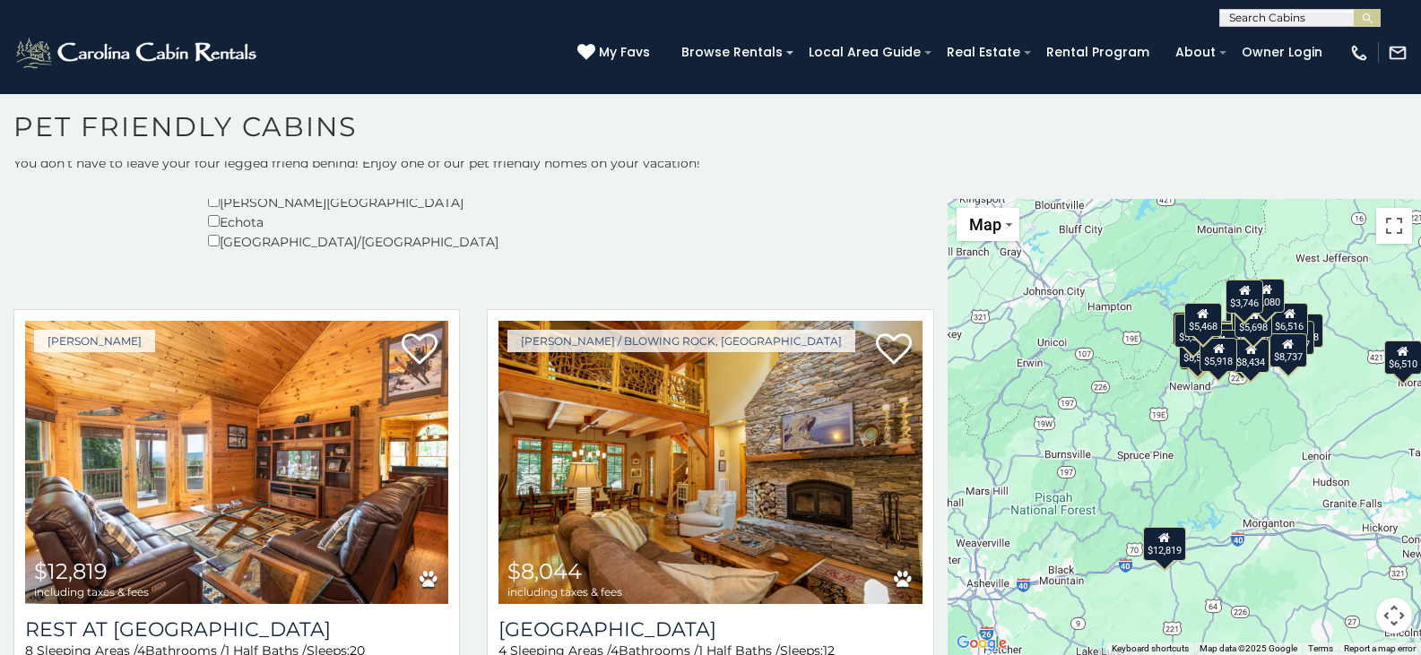
scroll to position [90, 0]
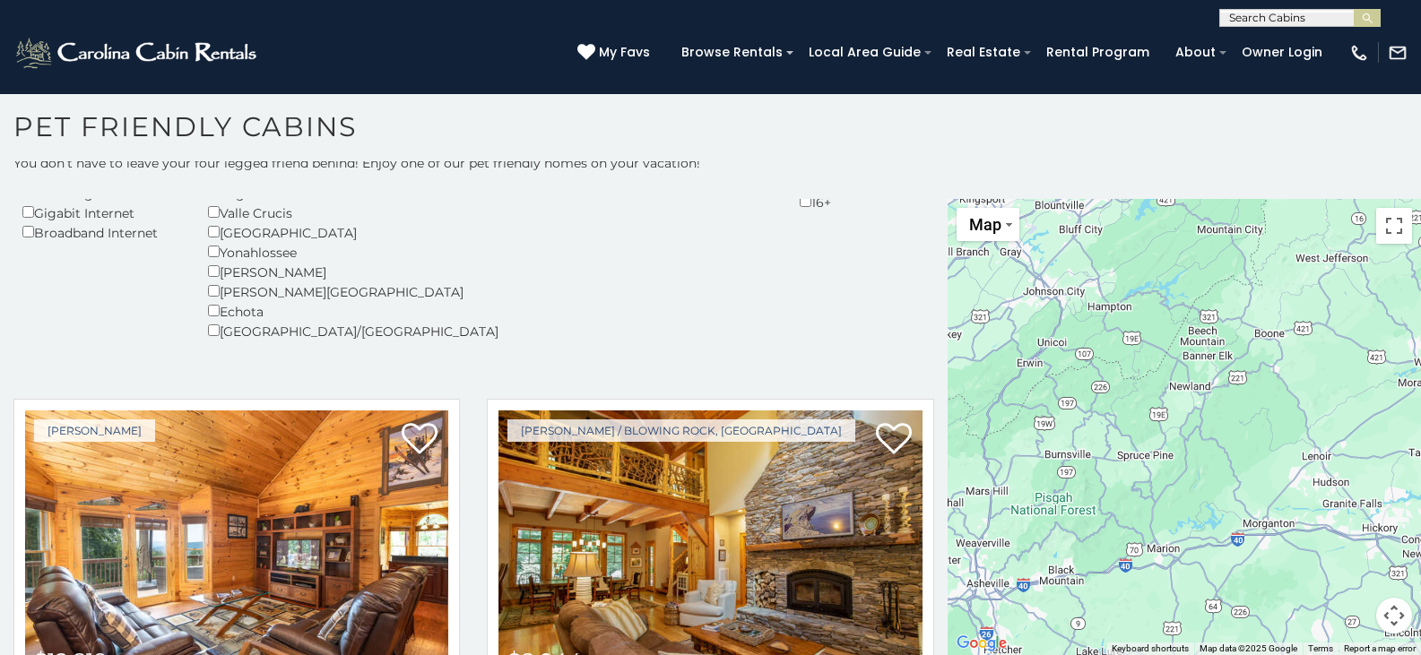
scroll to position [448, 0]
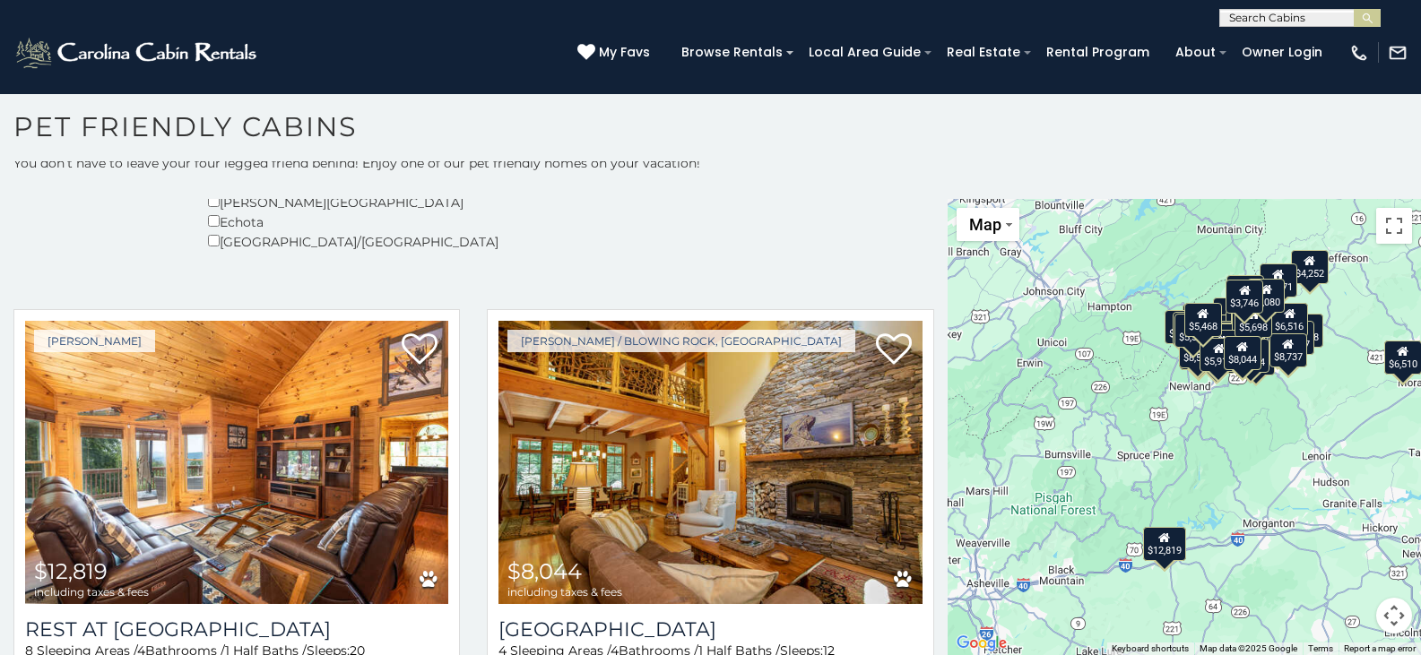
click at [1236, 301] on div "$3,746" at bounding box center [1245, 297] width 38 height 34
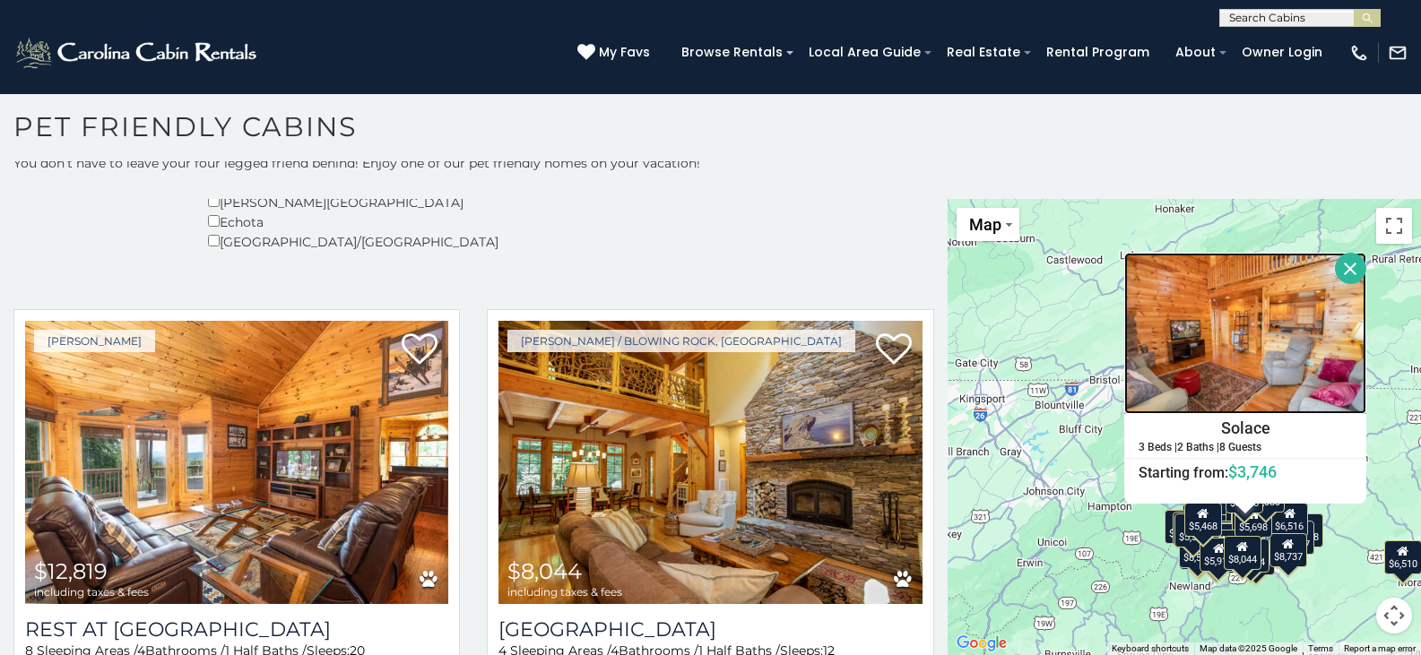
click at [1177, 373] on img at bounding box center [1245, 333] width 242 height 161
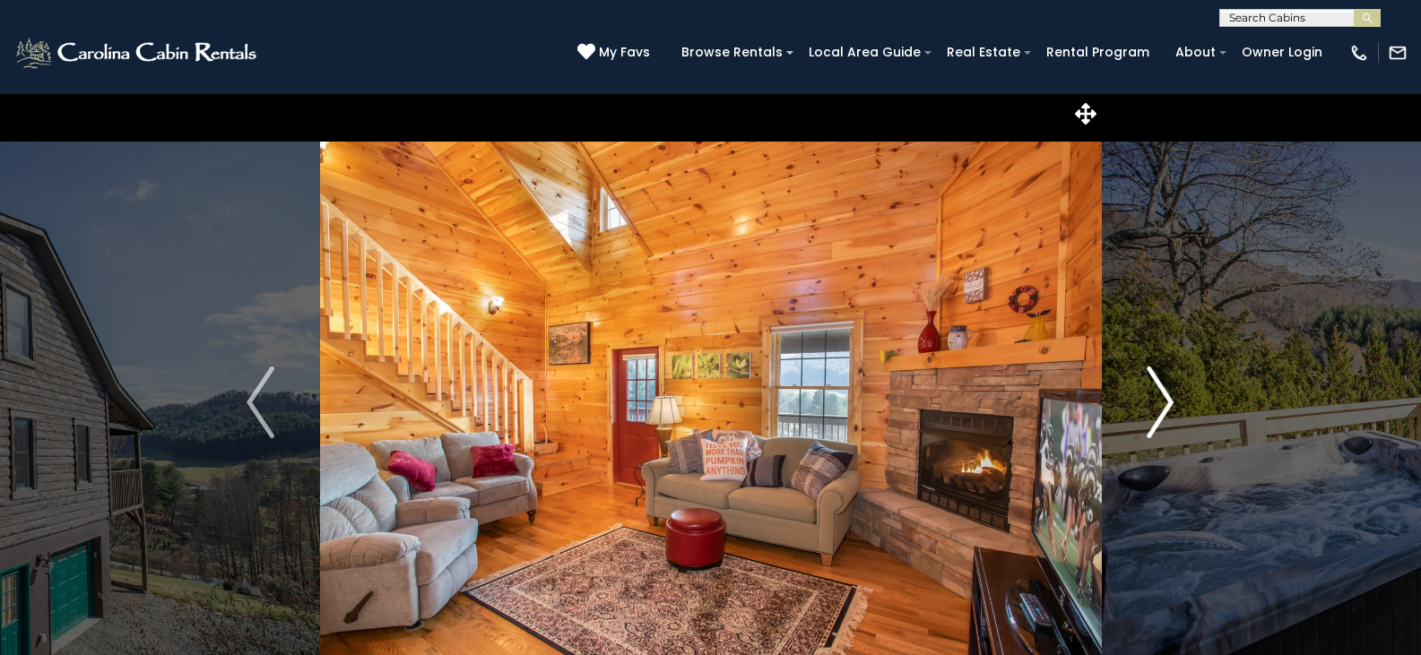
click at [1167, 403] on img "Next" at bounding box center [1160, 403] width 27 height 72
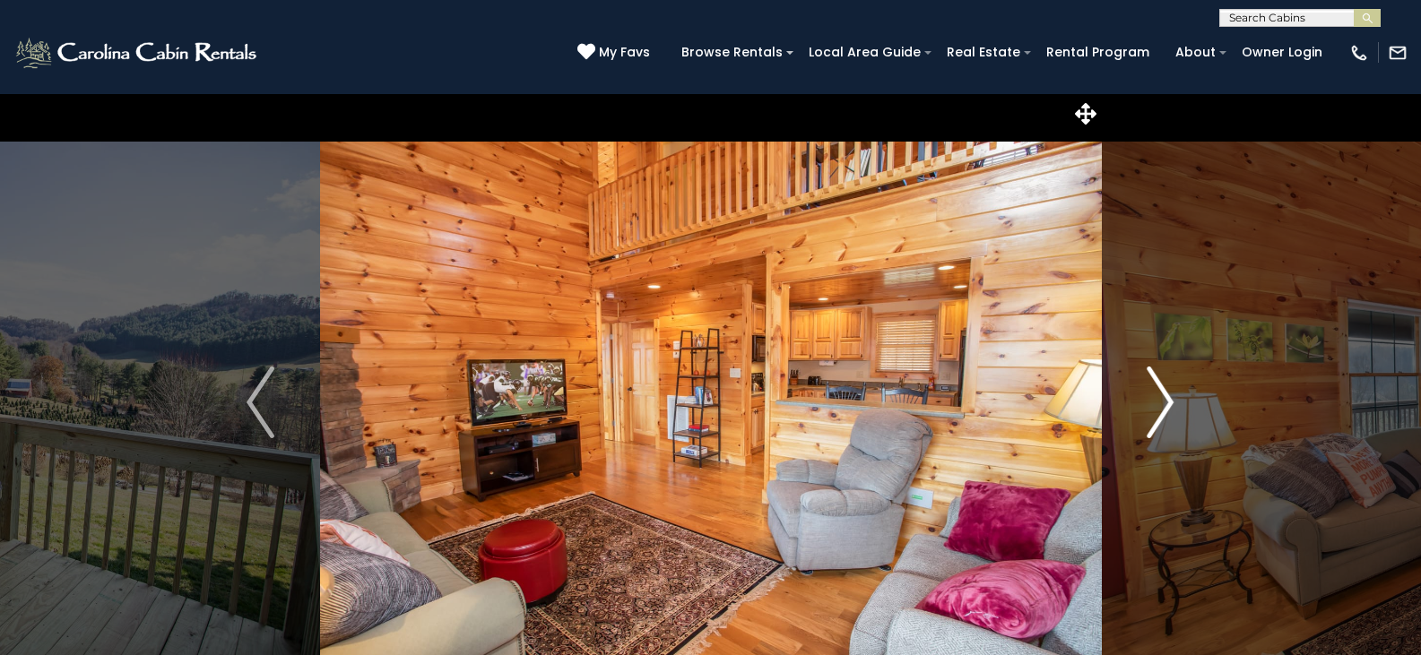
click at [1167, 403] on img "Next" at bounding box center [1160, 403] width 27 height 72
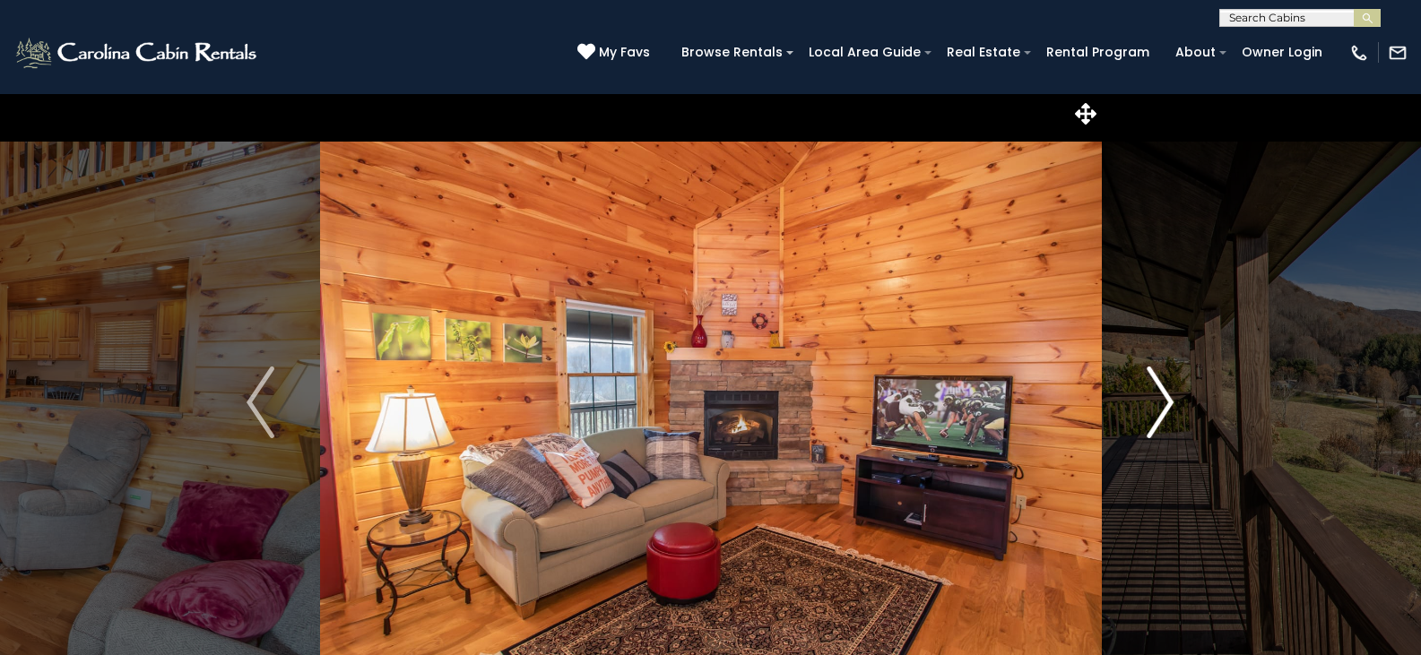
click at [1167, 403] on img "Next" at bounding box center [1160, 403] width 27 height 72
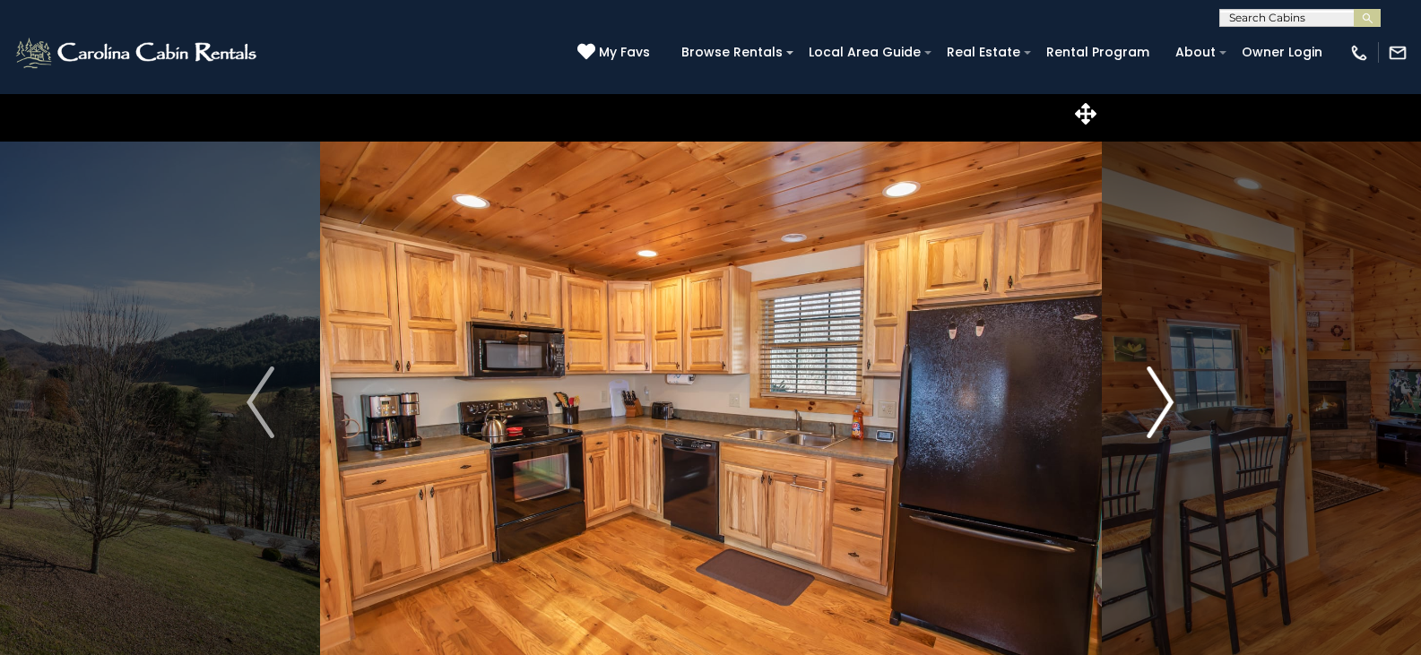
click at [1167, 403] on img "Next" at bounding box center [1160, 403] width 27 height 72
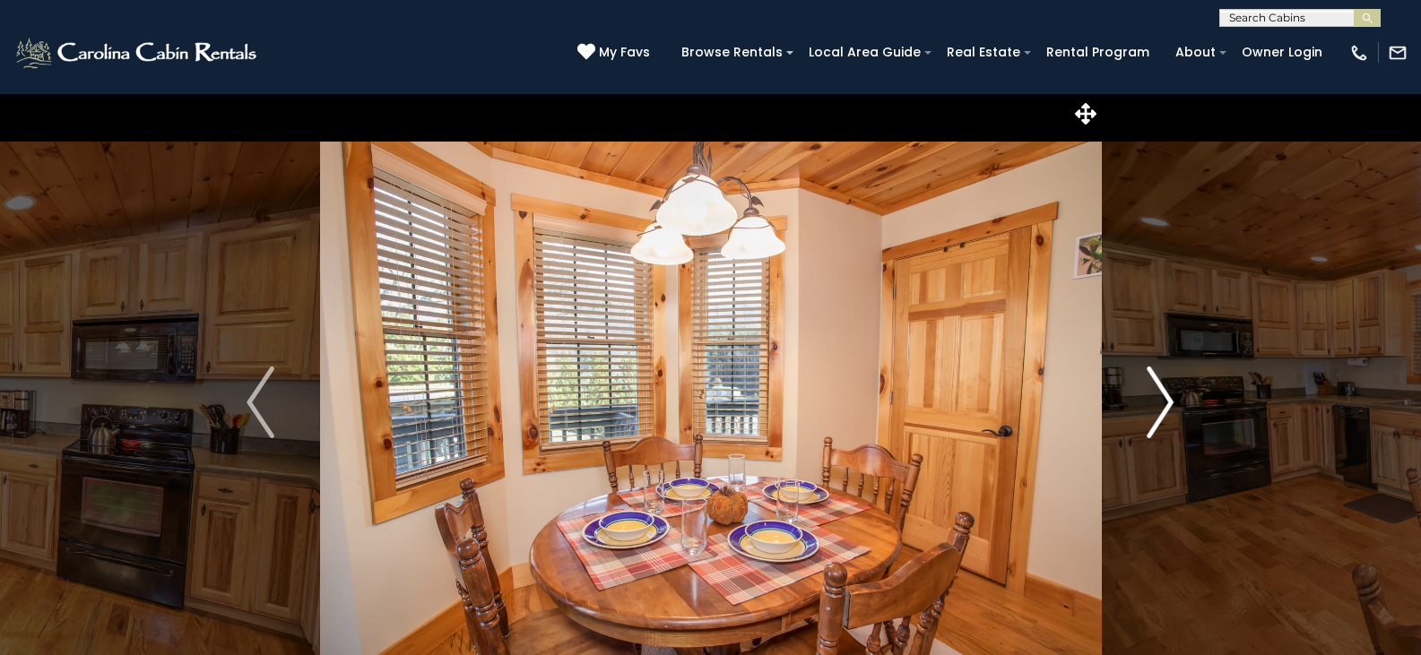
click at [1167, 403] on img "Next" at bounding box center [1160, 403] width 27 height 72
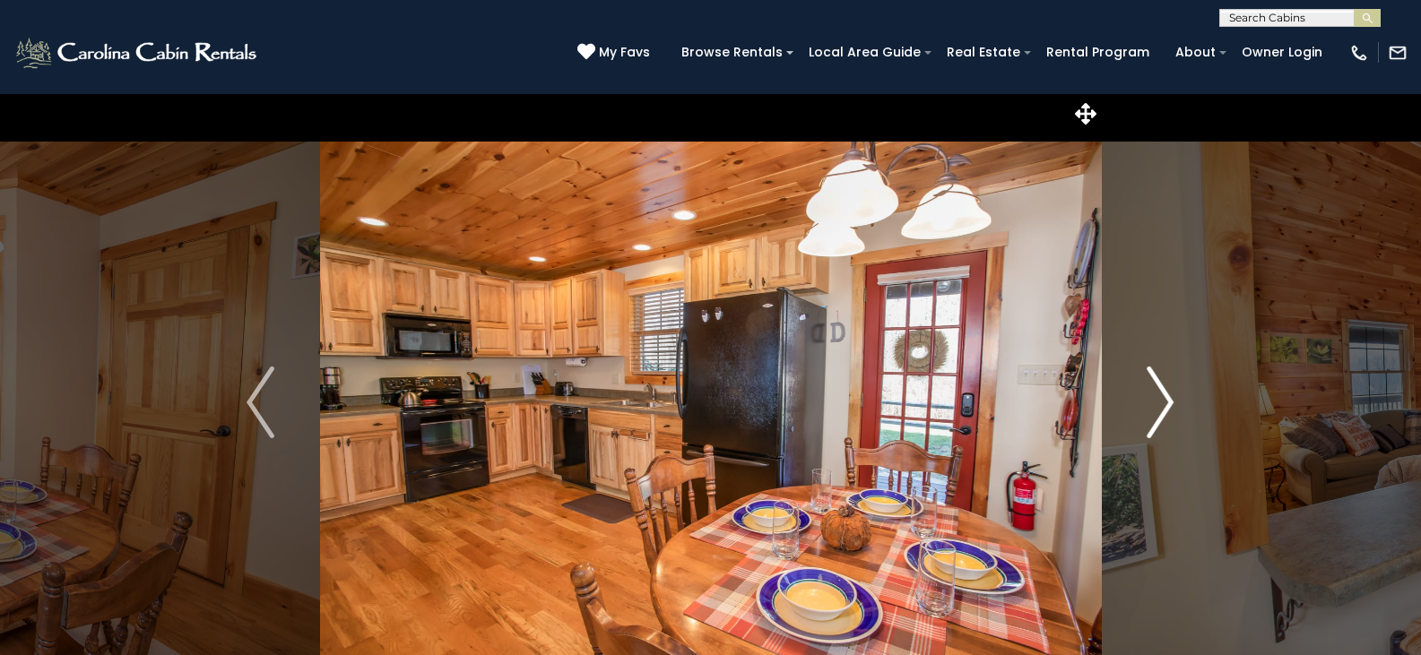
click at [1167, 403] on img "Next" at bounding box center [1160, 403] width 27 height 72
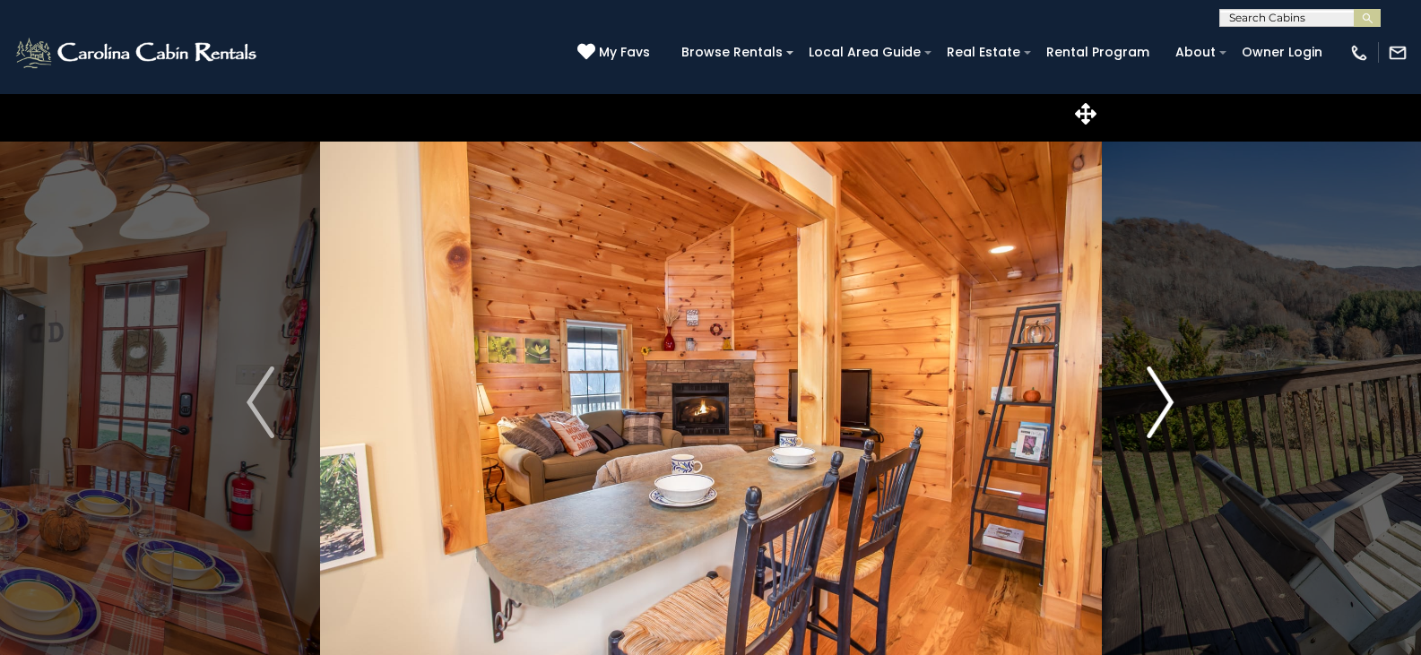
click at [1167, 403] on img "Next" at bounding box center [1160, 403] width 27 height 72
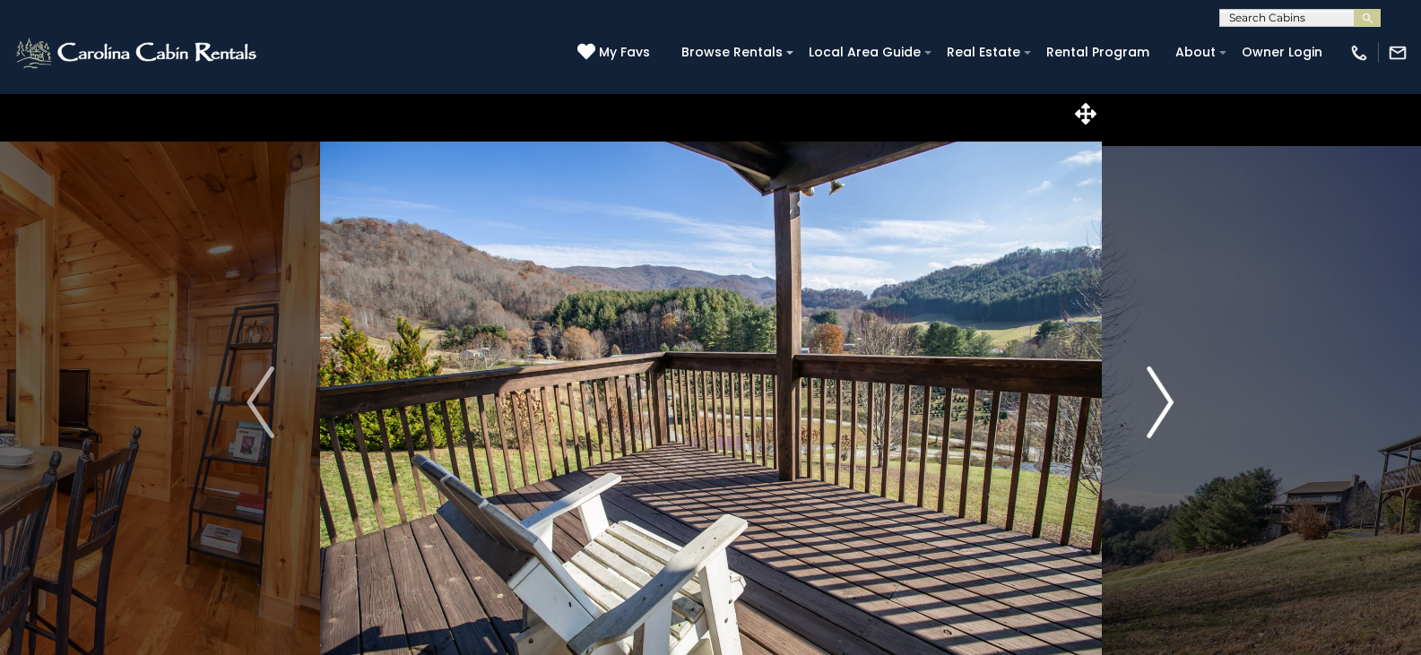
click at [1167, 403] on img "Next" at bounding box center [1160, 403] width 27 height 72
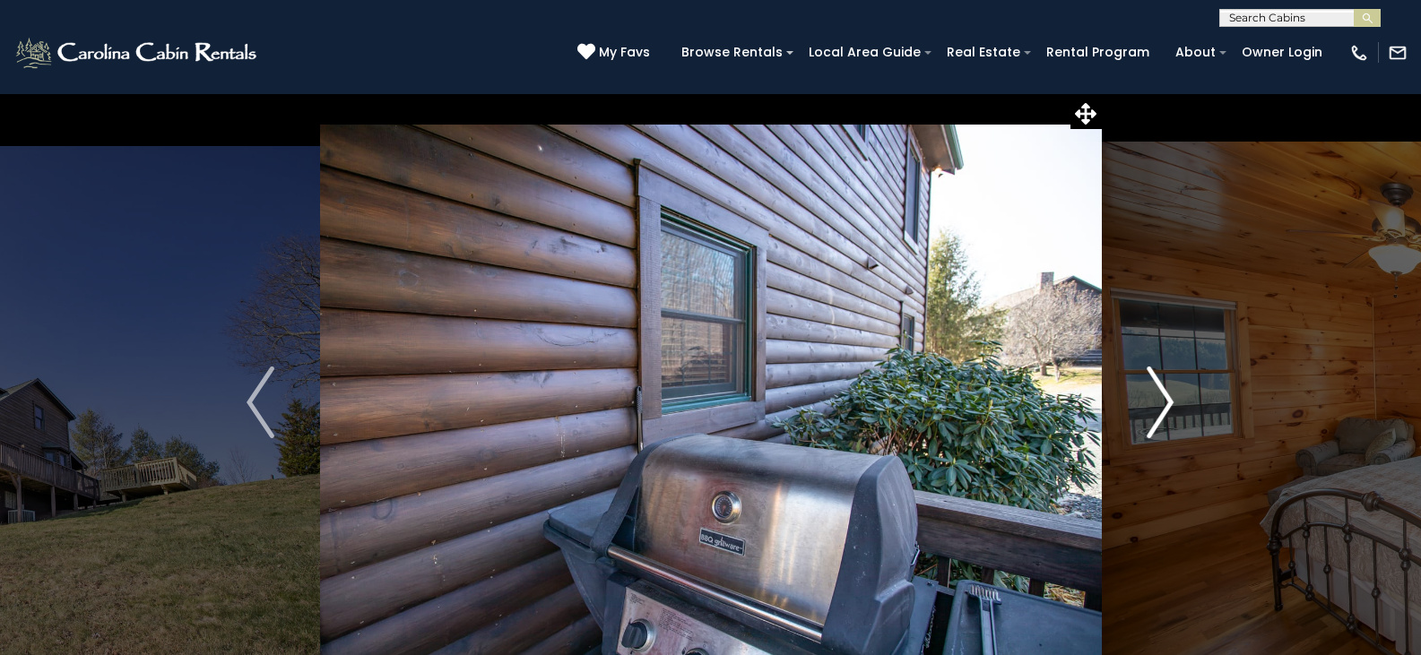
click at [1167, 403] on img "Next" at bounding box center [1160, 403] width 27 height 72
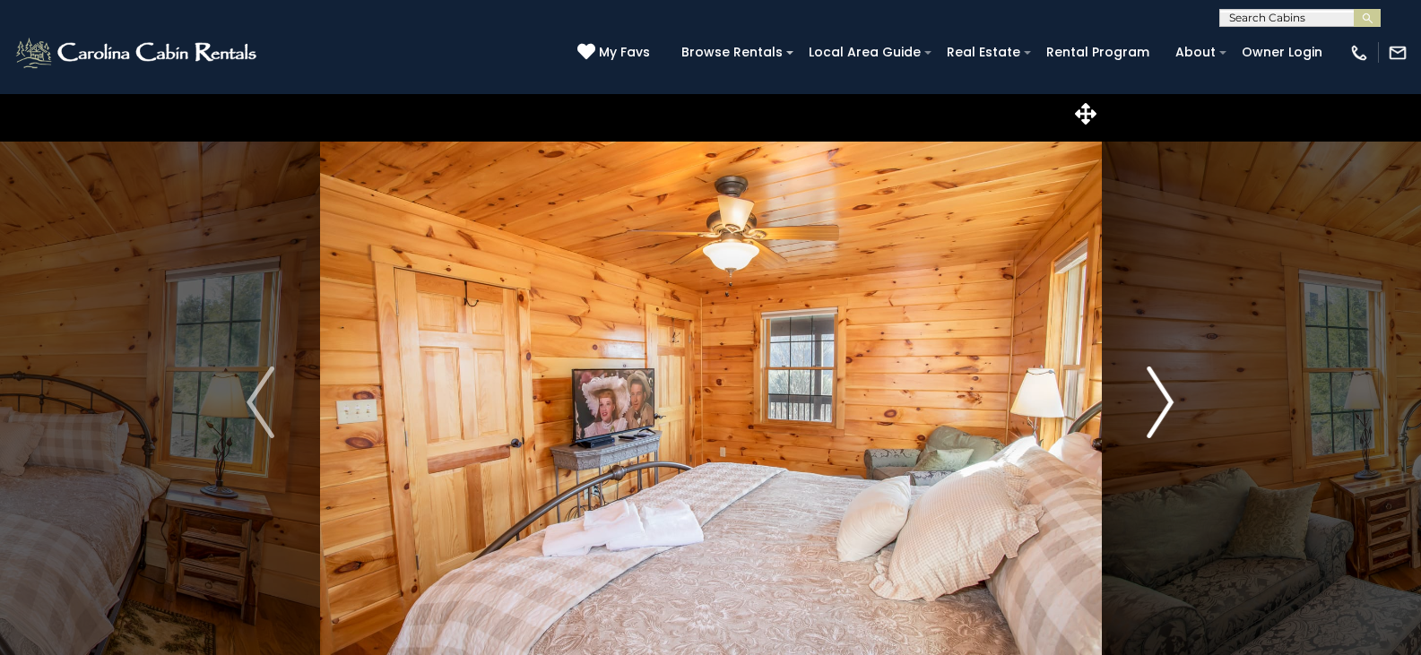
click at [1167, 403] on img "Next" at bounding box center [1160, 403] width 27 height 72
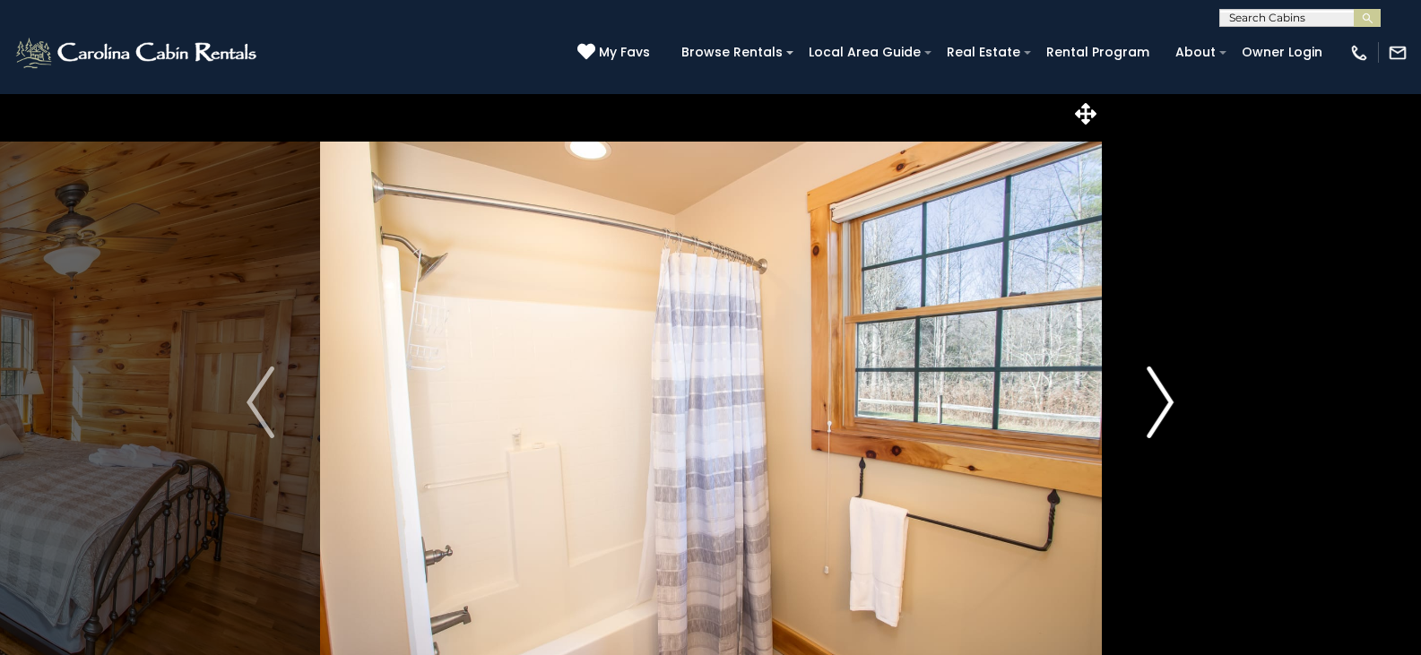
click at [1167, 403] on img "Next" at bounding box center [1160, 403] width 27 height 72
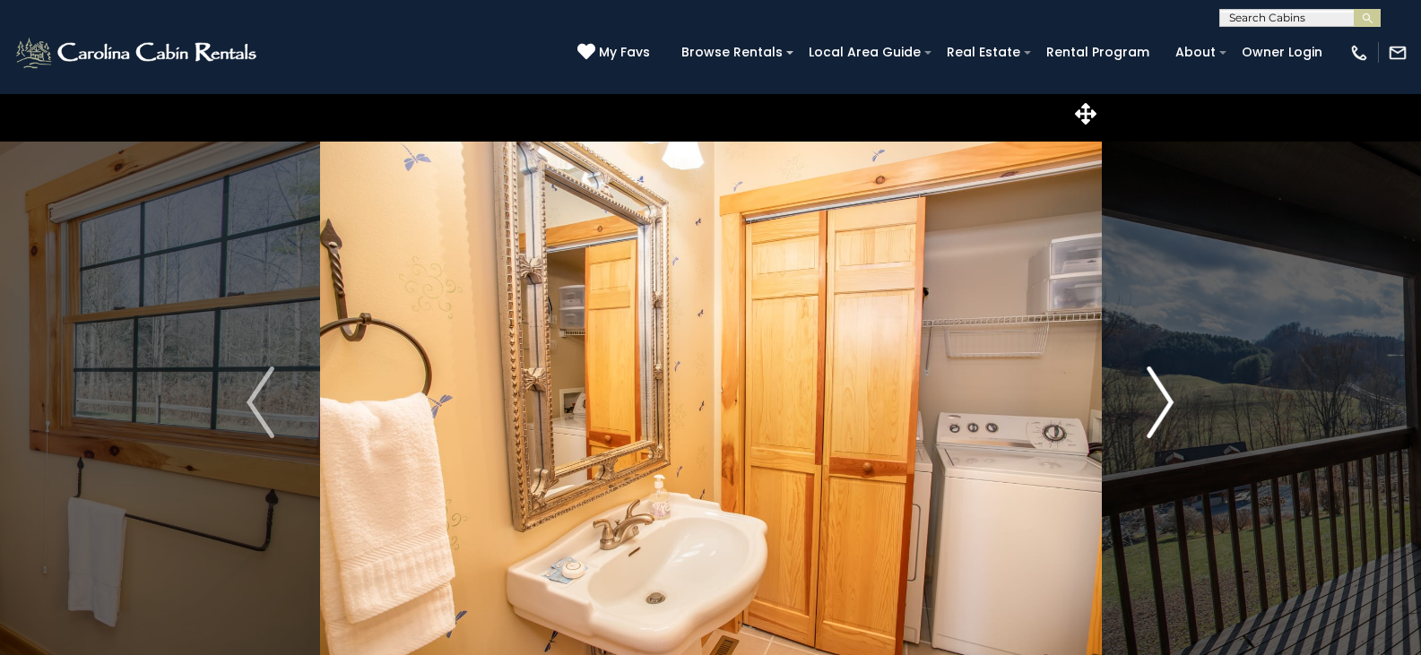
click at [1167, 403] on img "Next" at bounding box center [1160, 403] width 27 height 72
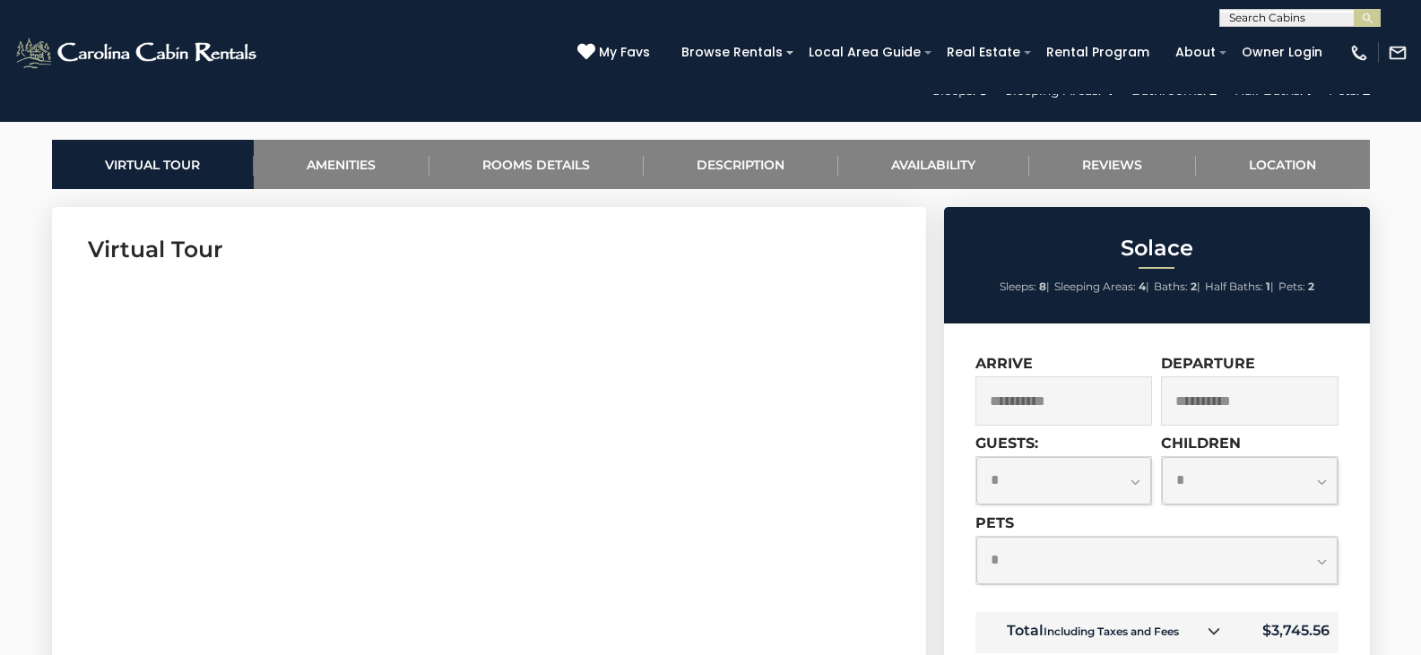
scroll to position [897, 0]
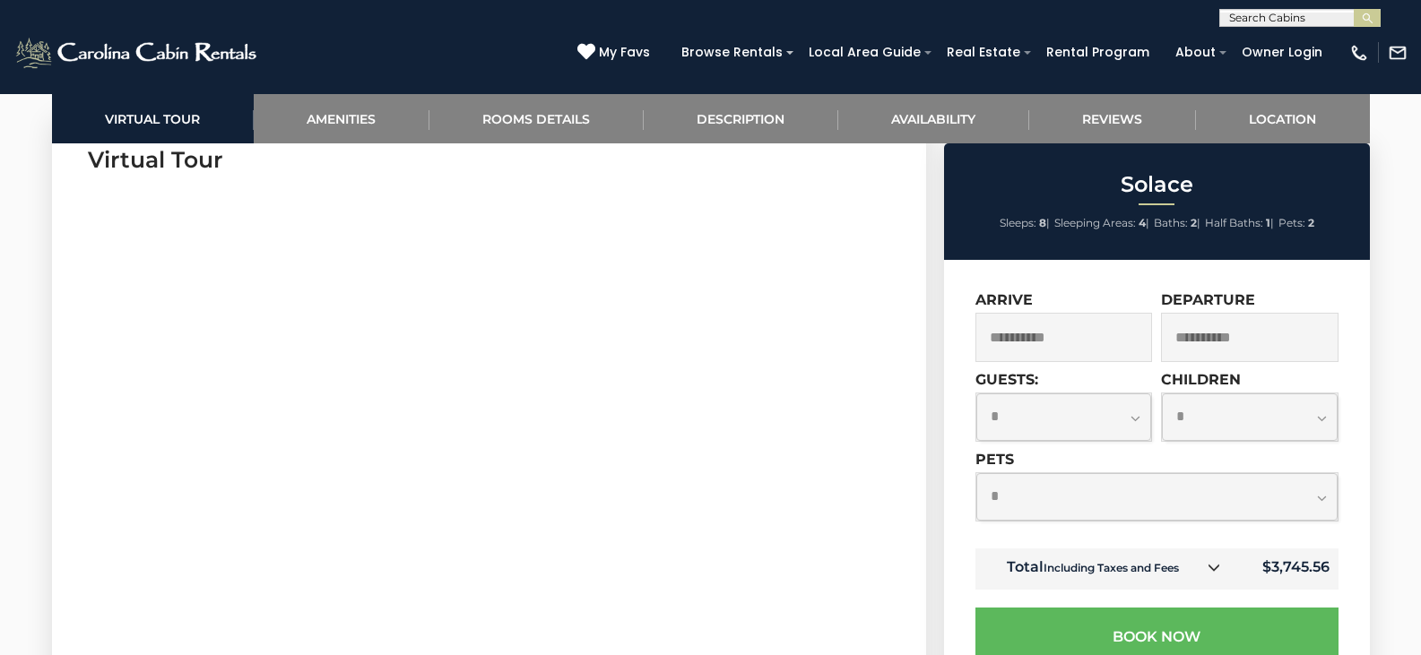
click at [1322, 497] on select "**********" at bounding box center [1156, 497] width 361 height 48
click at [1111, 499] on select "**********" at bounding box center [1156, 497] width 361 height 48
select select "*"
click at [976, 473] on select "**********" at bounding box center [1156, 497] width 361 height 48
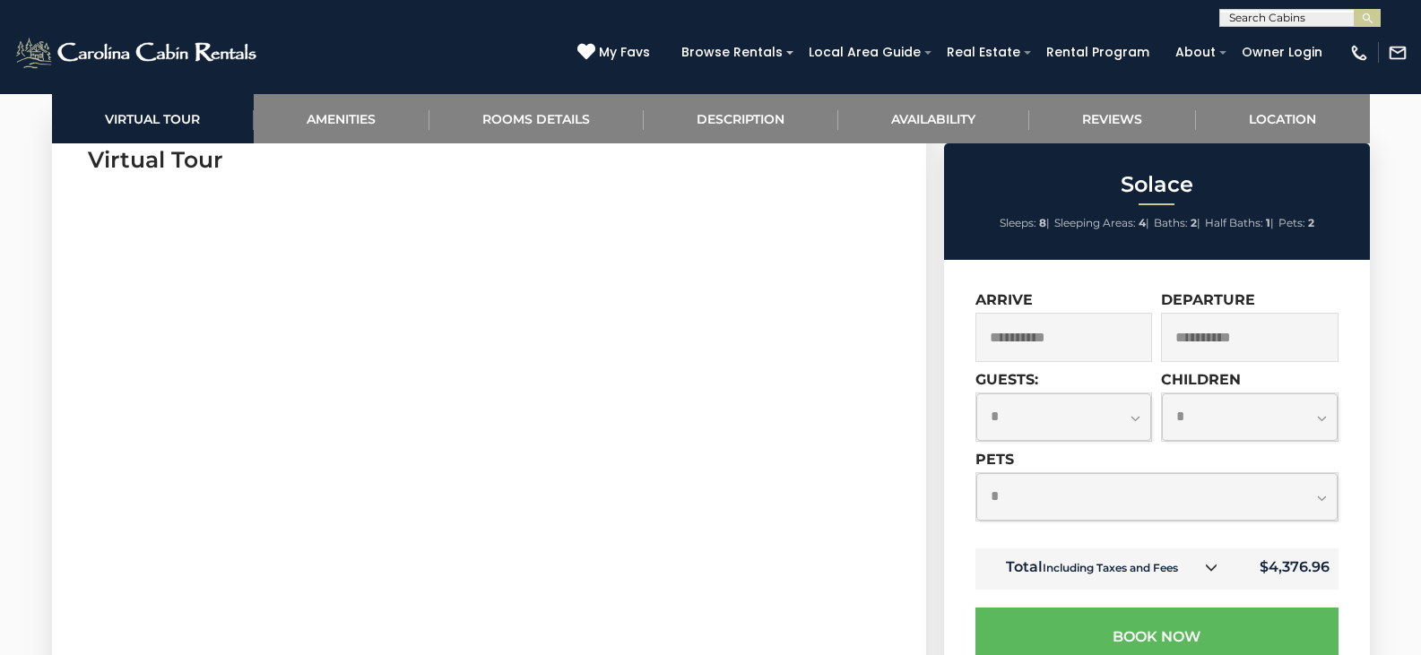
click at [1135, 422] on select "**********" at bounding box center [1064, 418] width 176 height 48
click at [1088, 438] on select "**********" at bounding box center [1064, 418] width 176 height 48
select select "*"
click at [976, 394] on select "**********" at bounding box center [1064, 418] width 176 height 48
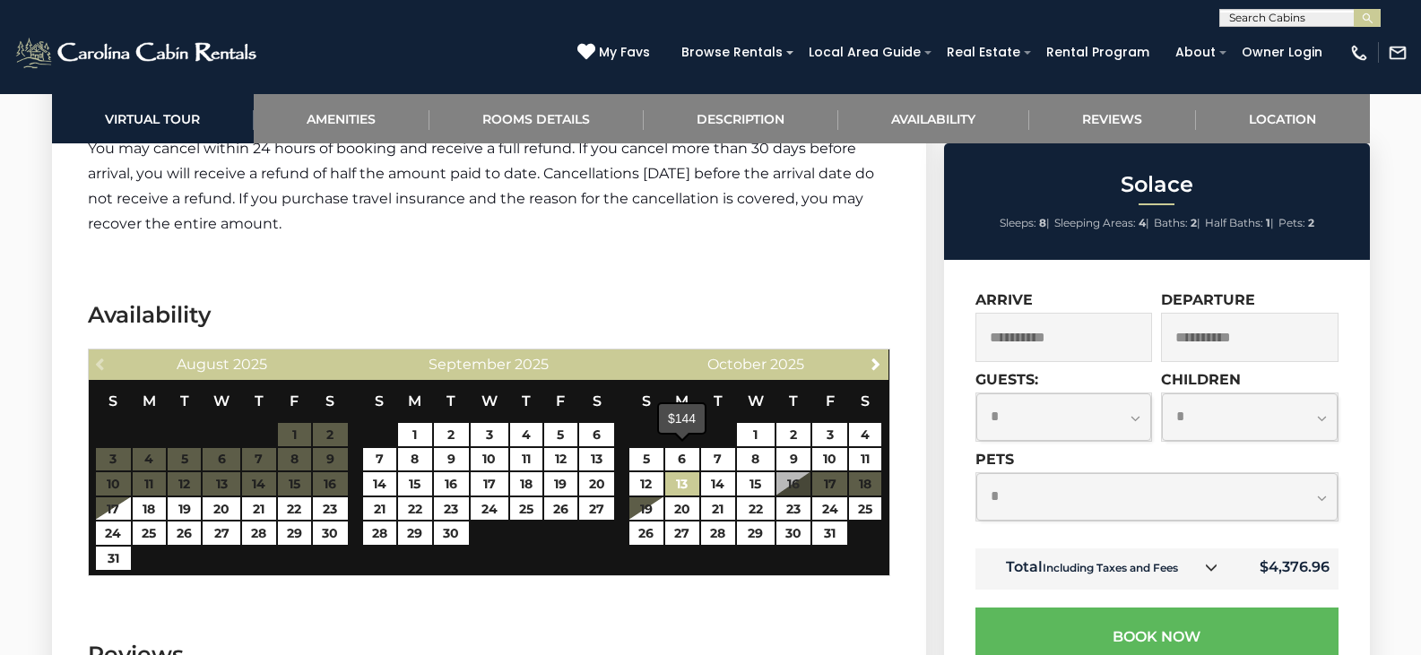
scroll to position [3228, 0]
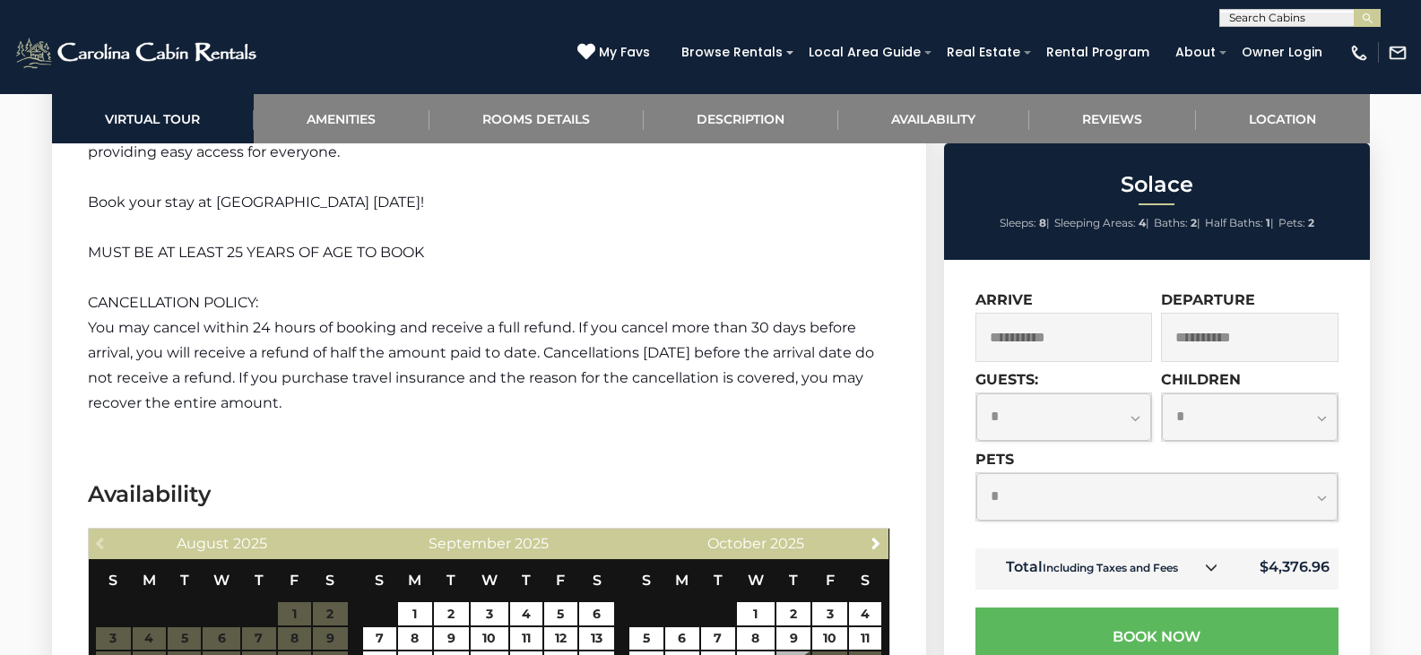
click at [1079, 334] on input "**********" at bounding box center [1065, 337] width 178 height 49
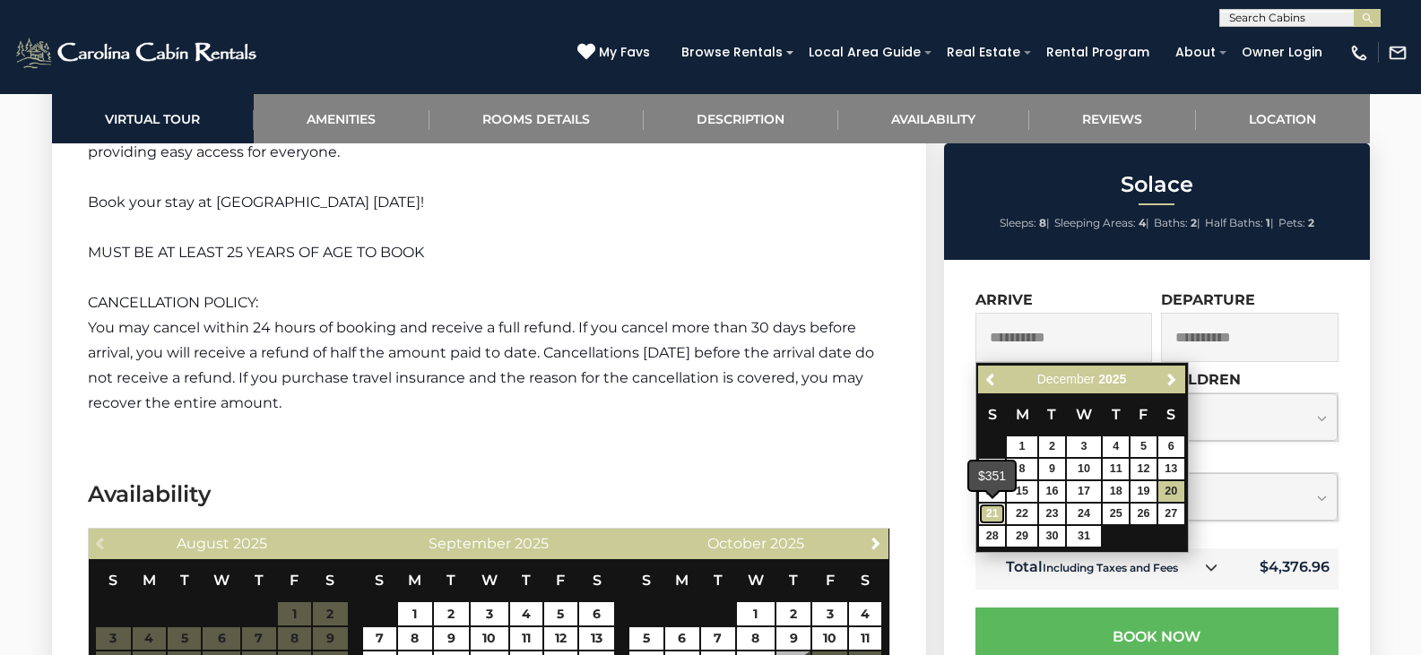
click at [985, 511] on link "21" at bounding box center [992, 514] width 26 height 21
type input "**********"
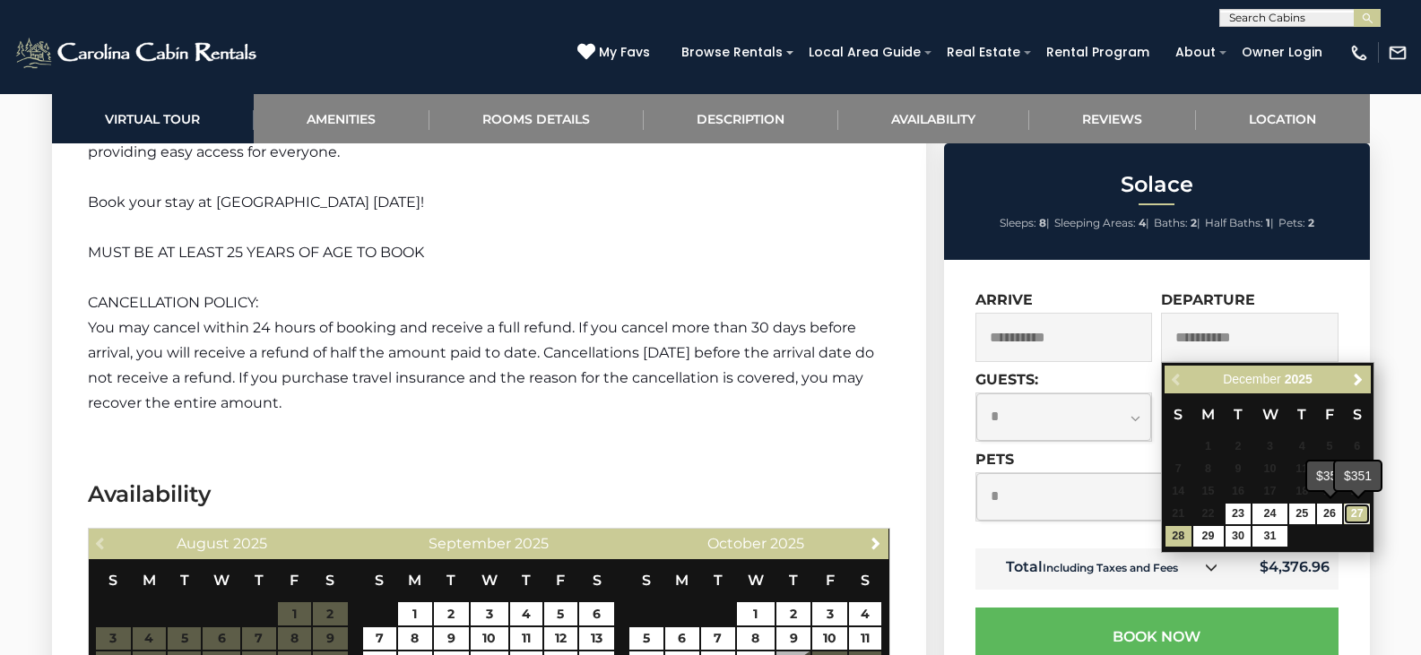
click at [1353, 508] on link "27" at bounding box center [1357, 514] width 26 height 21
type input "**********"
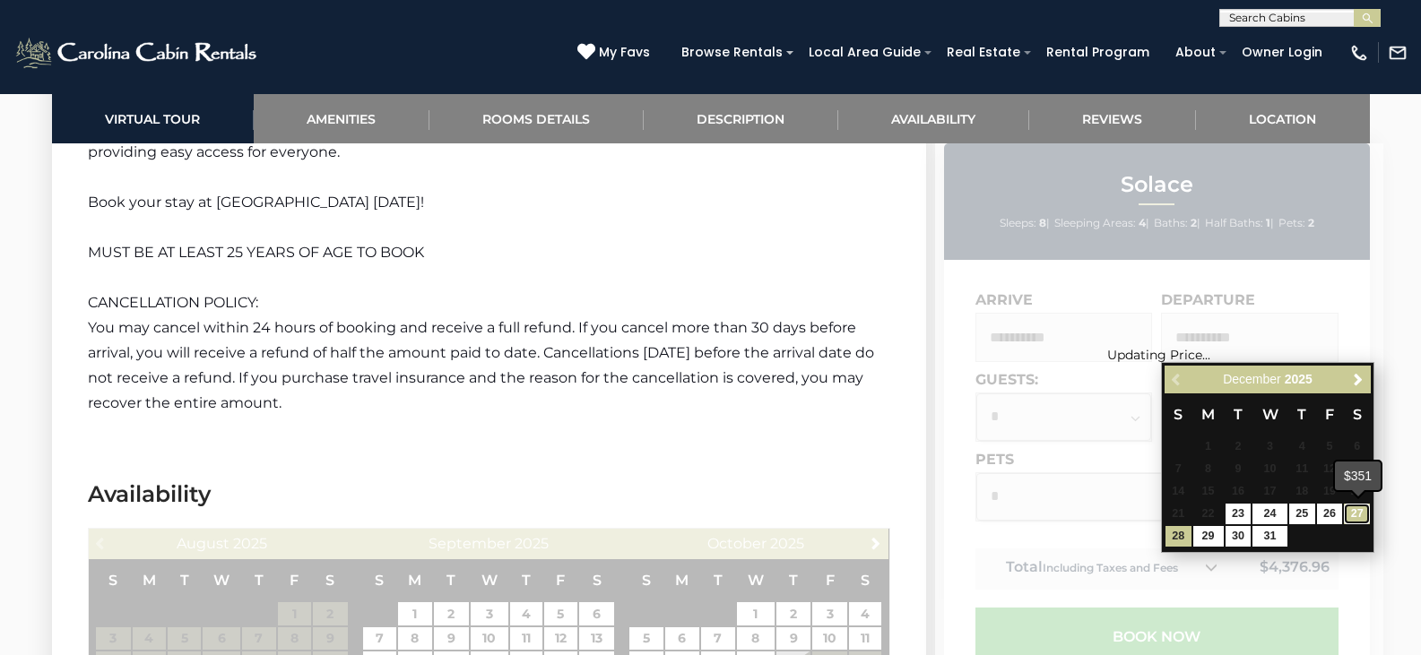
click at [1353, 508] on link "27" at bounding box center [1357, 514] width 26 height 21
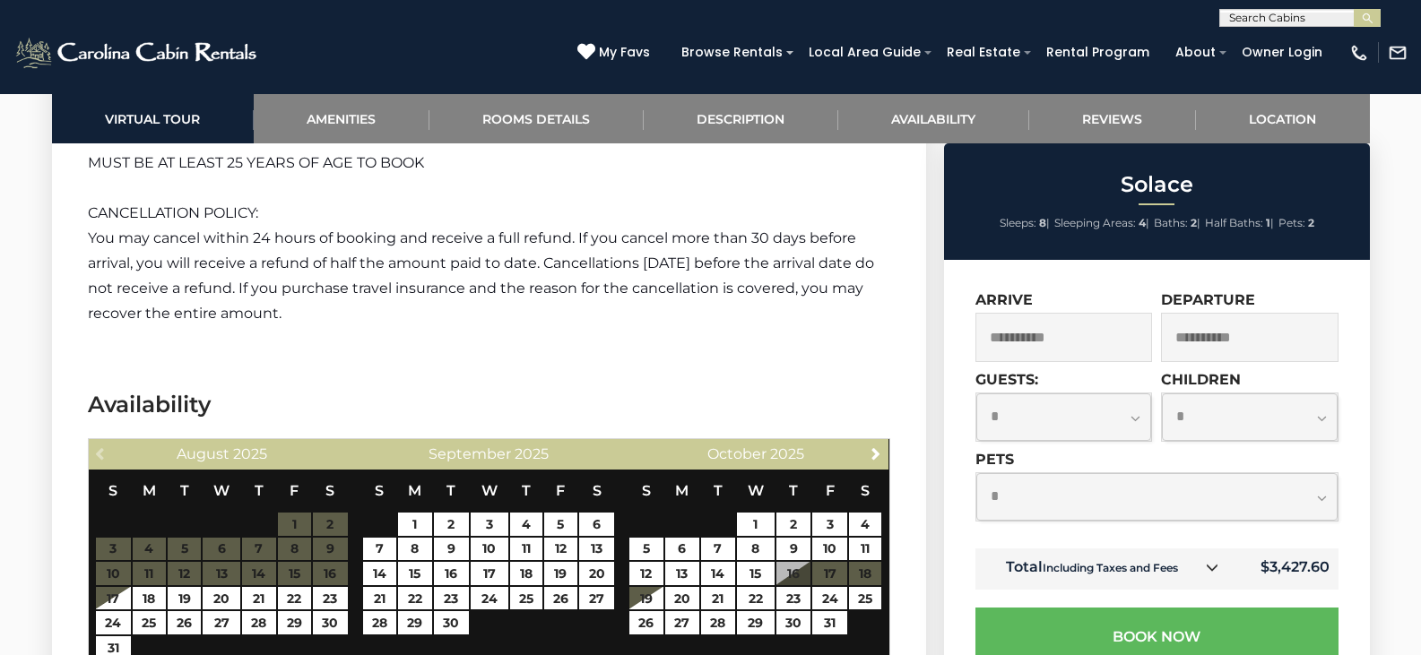
scroll to position [3407, 0]
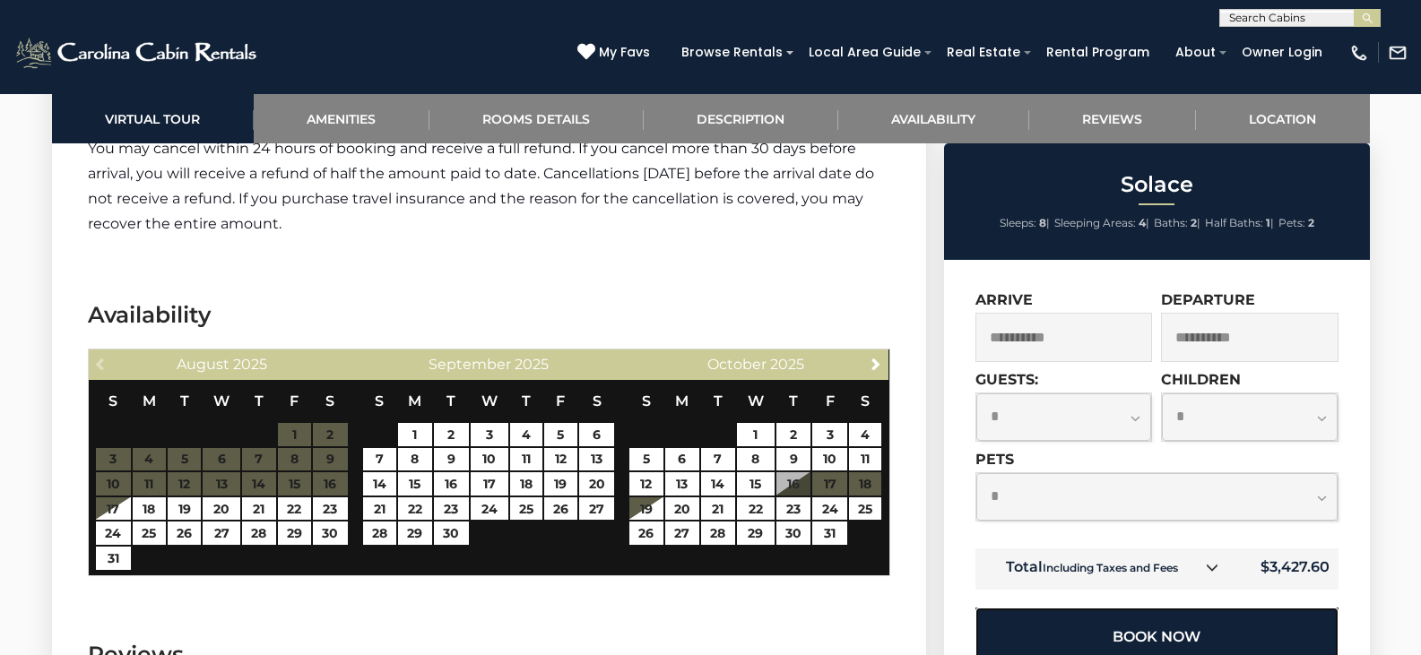
click at [1152, 638] on button "Book Now" at bounding box center [1157, 637] width 363 height 58
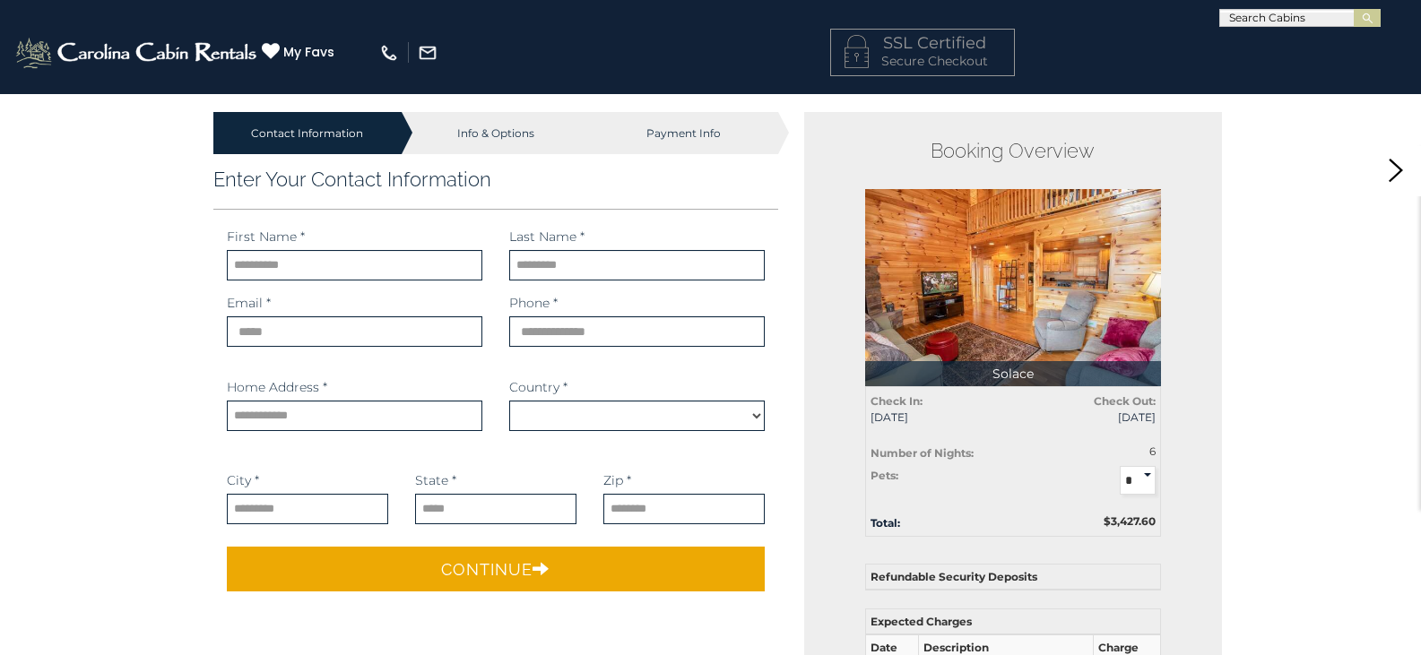
scroll to position [179, 0]
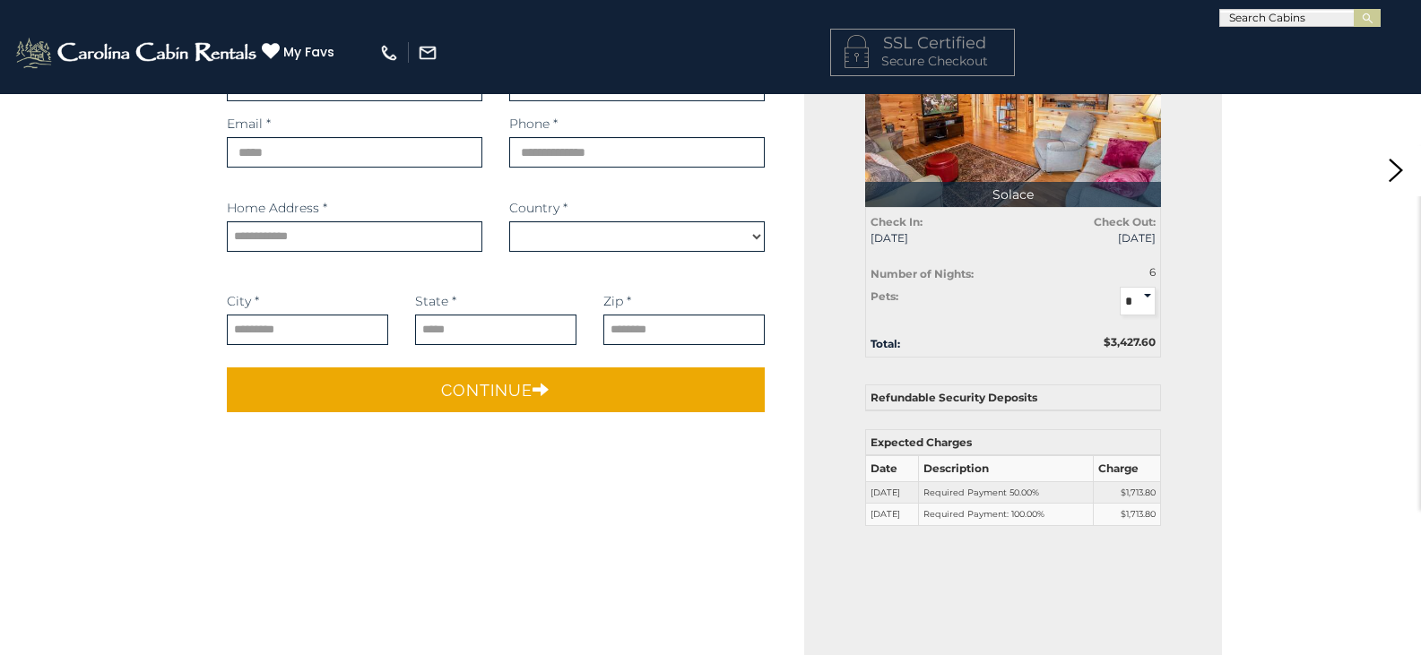
select select "*********"
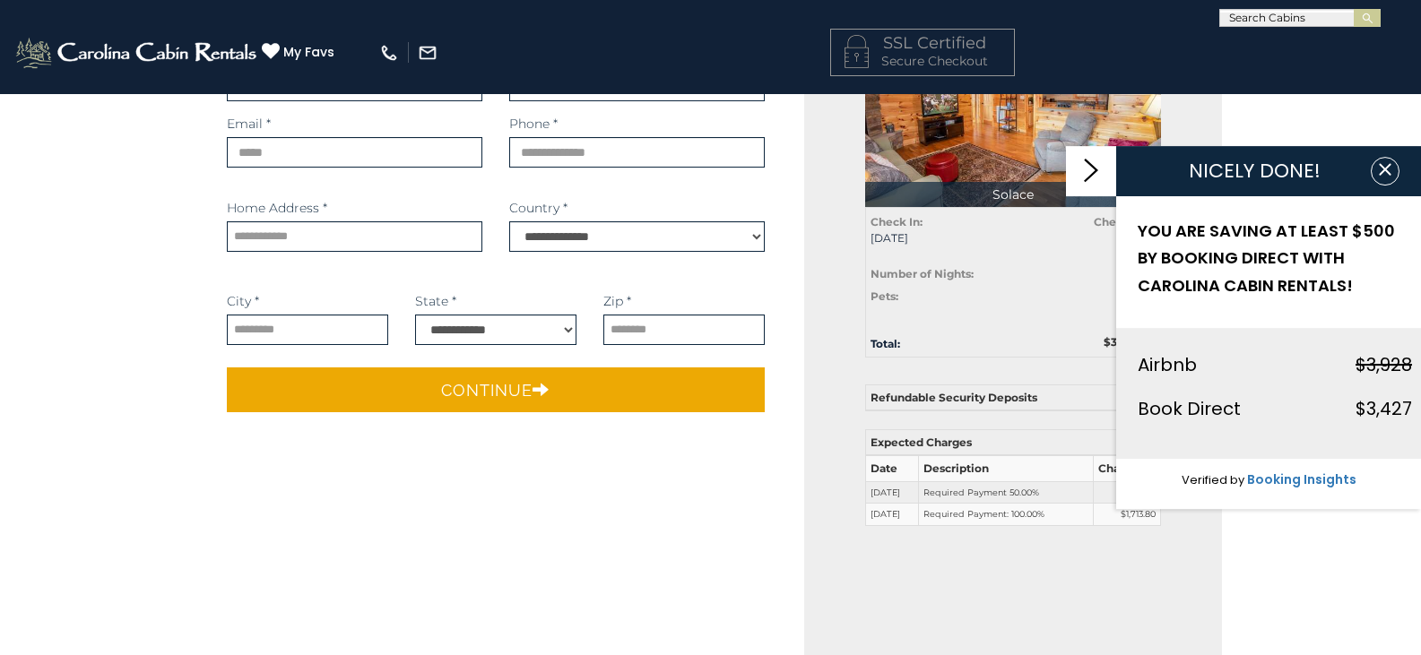
scroll to position [0, 0]
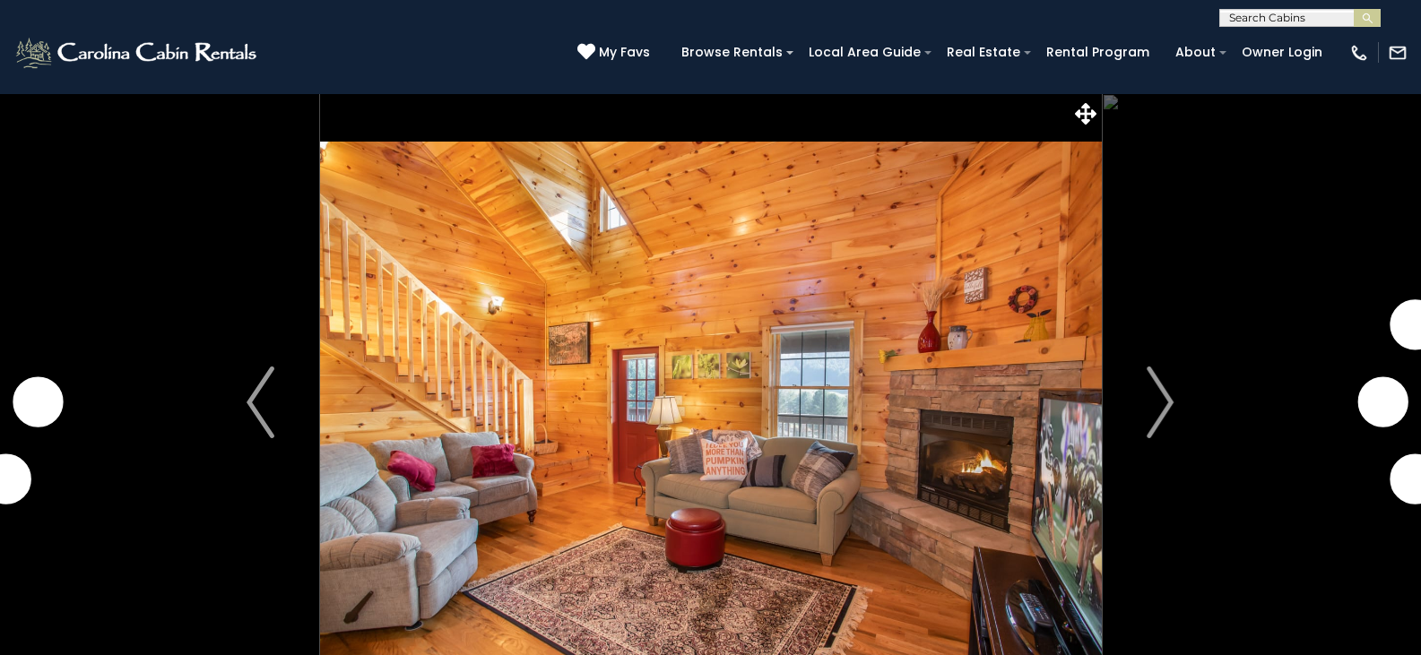
select select "*"
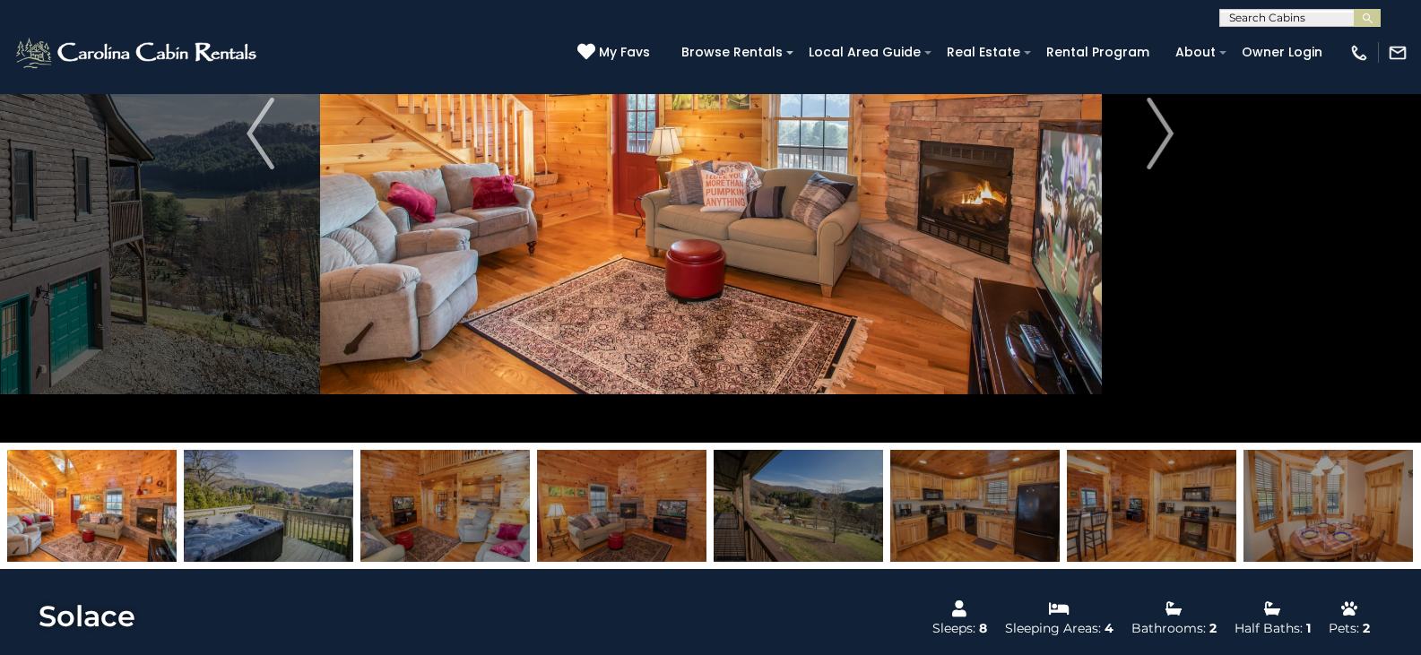
scroll to position [359, 0]
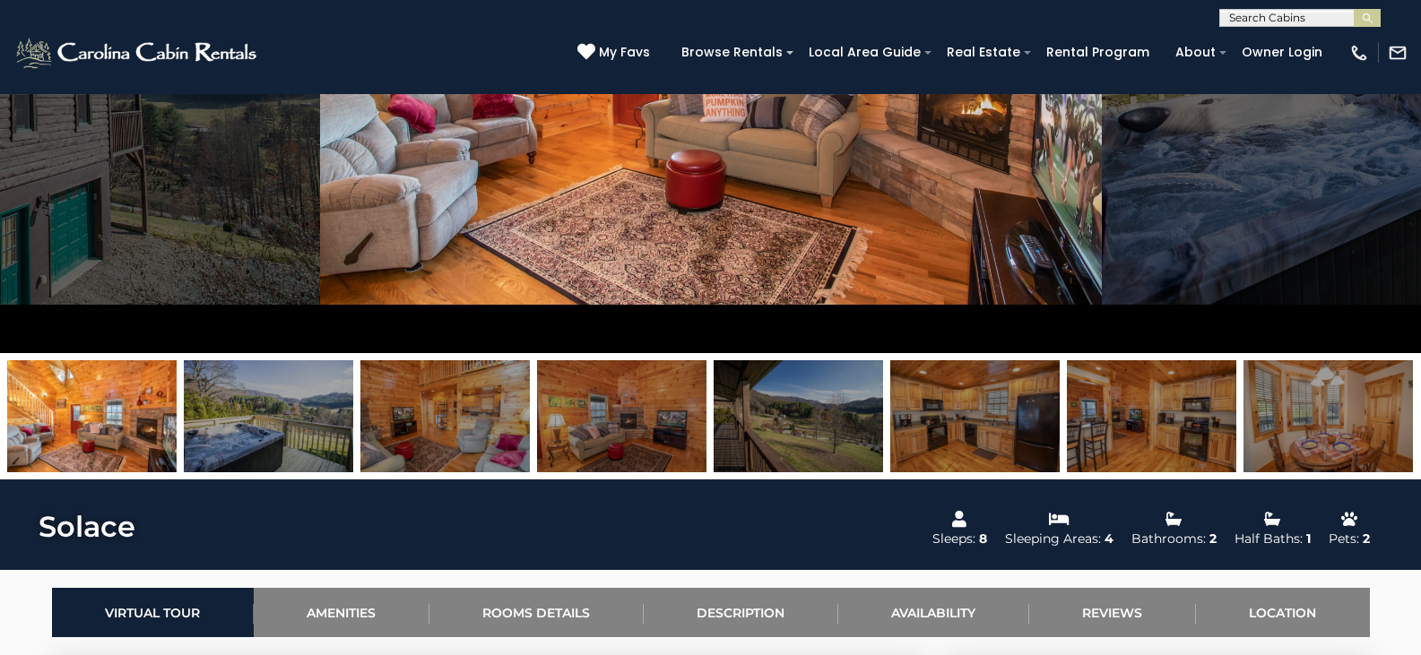
click at [827, 416] on img at bounding box center [798, 416] width 169 height 112
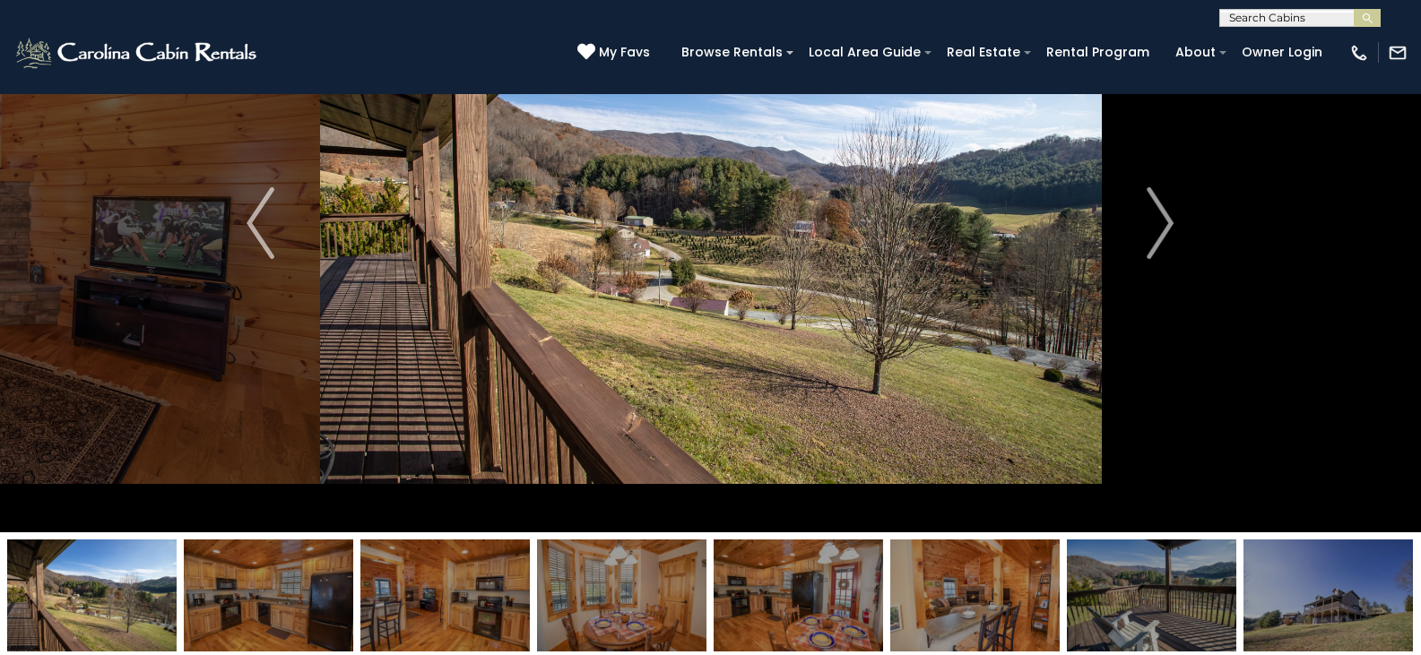
scroll to position [90, 0]
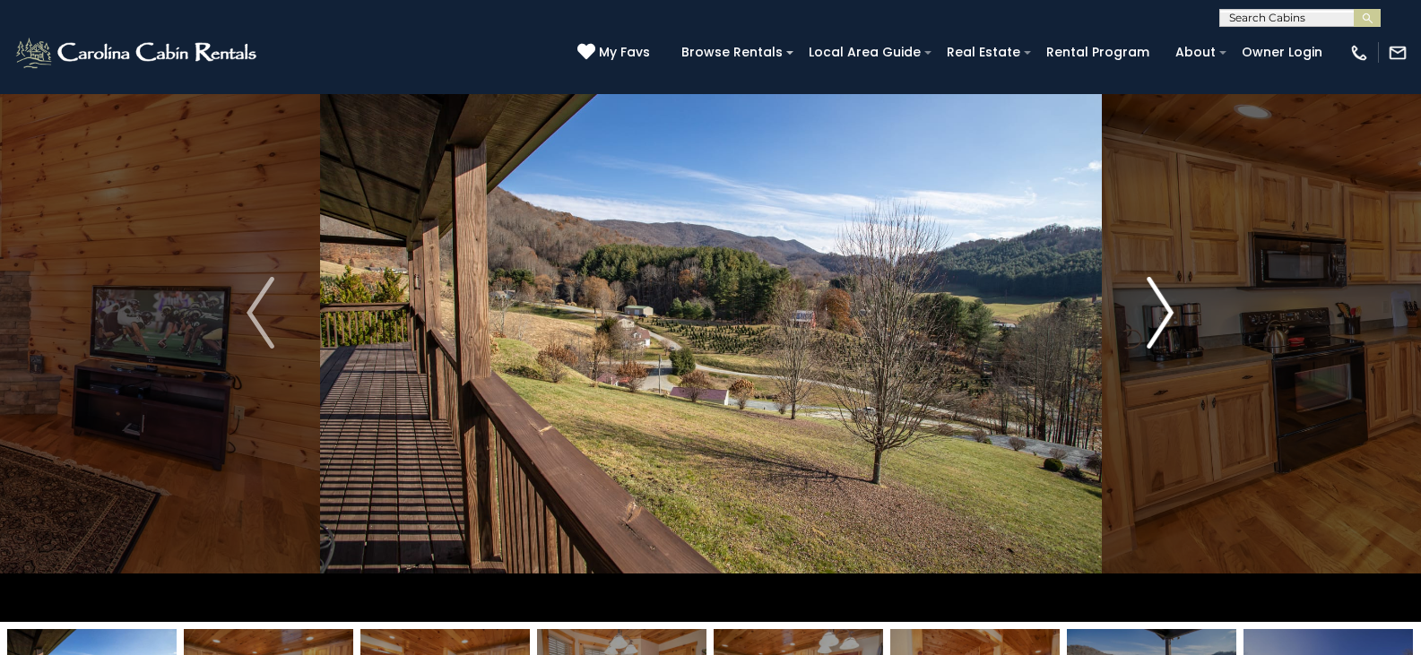
click at [1159, 296] on img "Next" at bounding box center [1160, 313] width 27 height 72
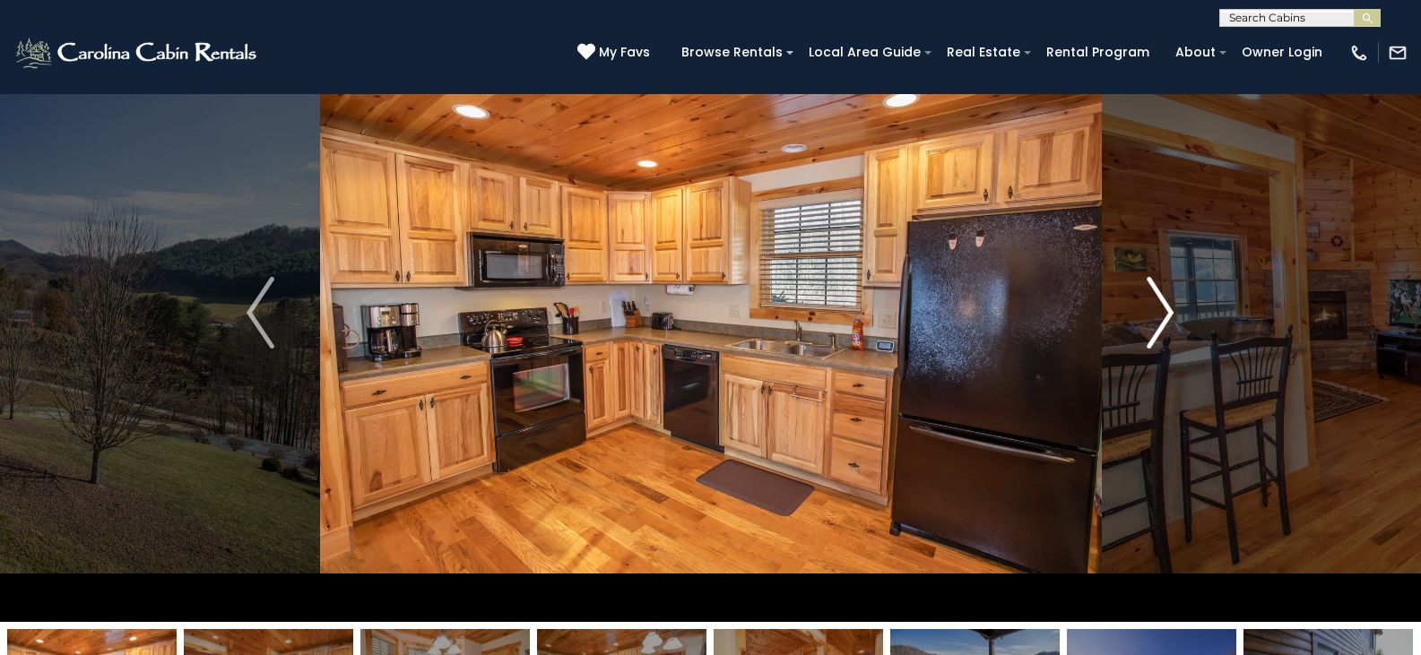
click at [1159, 296] on img "Next" at bounding box center [1160, 313] width 27 height 72
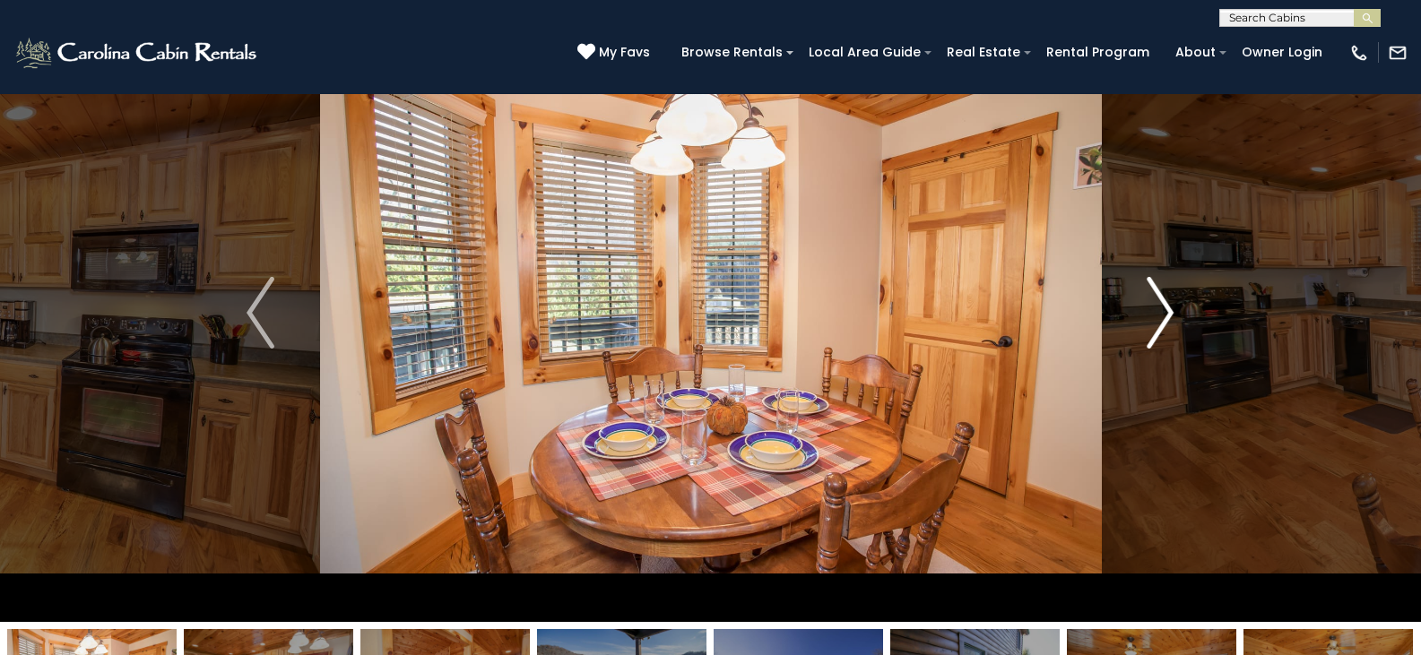
click at [1159, 296] on img "Next" at bounding box center [1160, 313] width 27 height 72
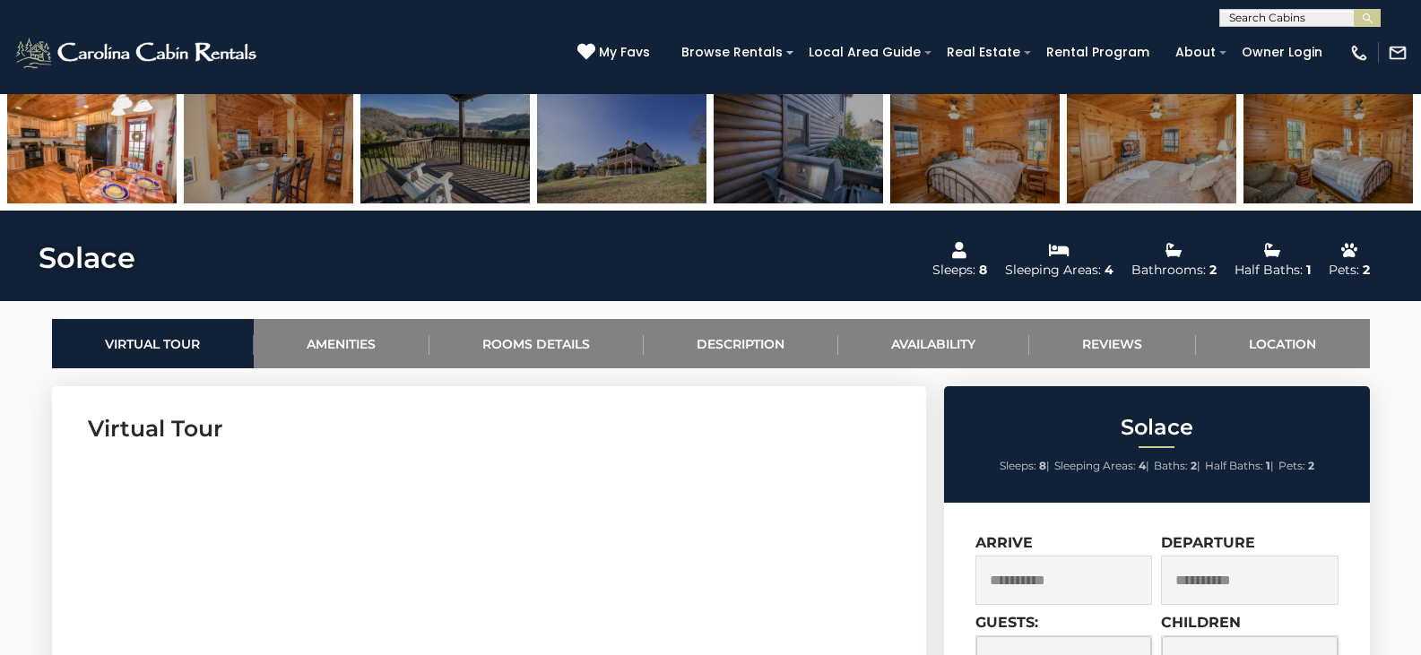
scroll to position [717, 0]
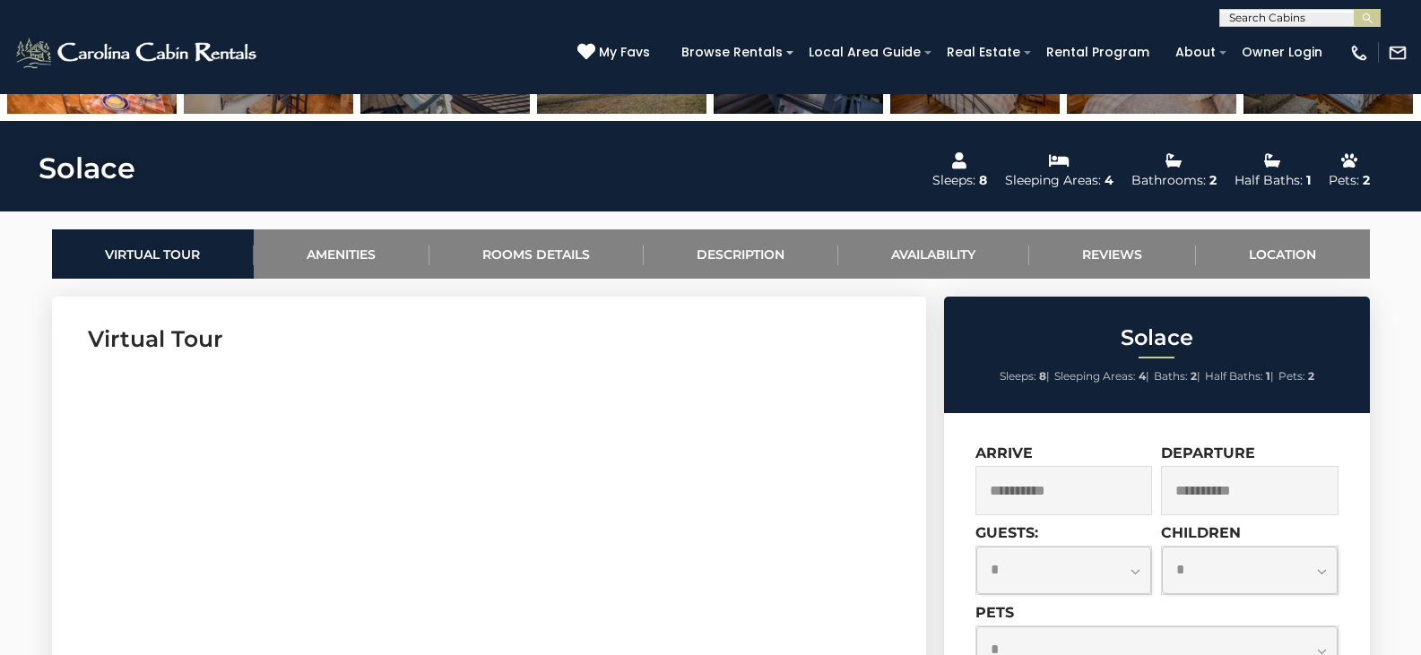
click at [1092, 497] on input "**********" at bounding box center [1065, 490] width 178 height 49
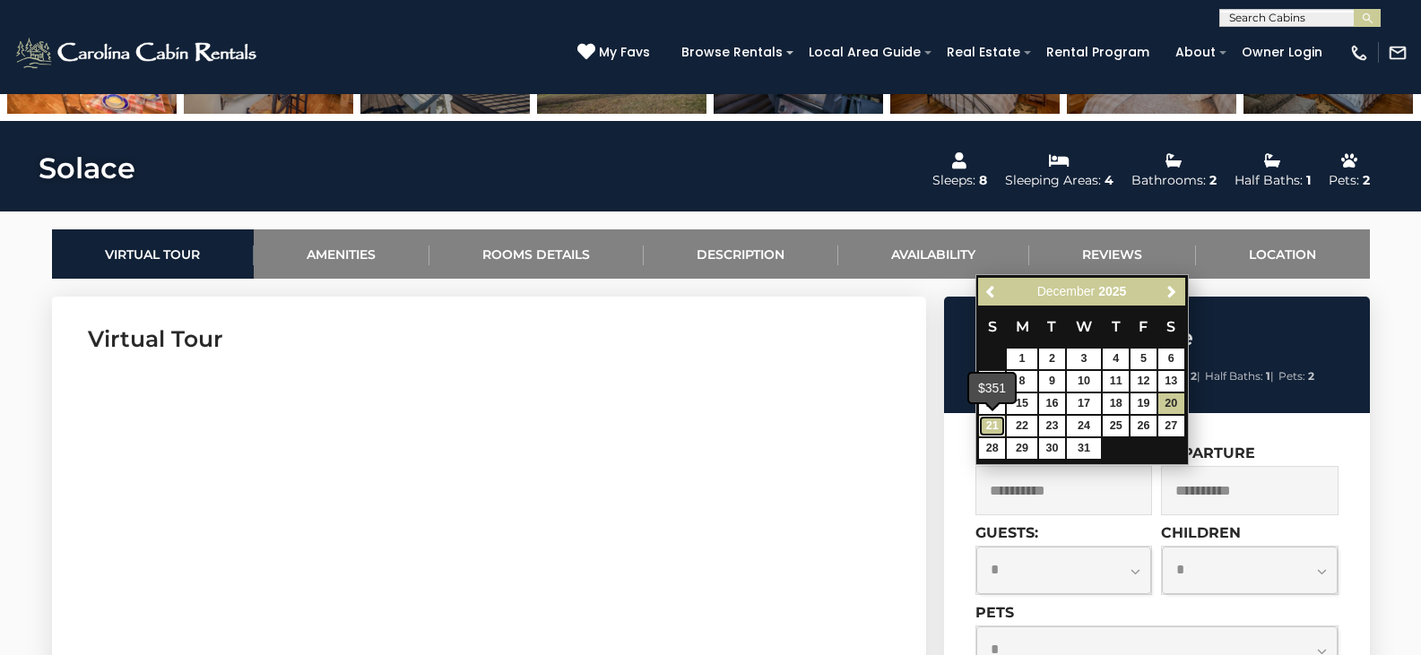
click at [996, 426] on link "21" at bounding box center [992, 426] width 26 height 21
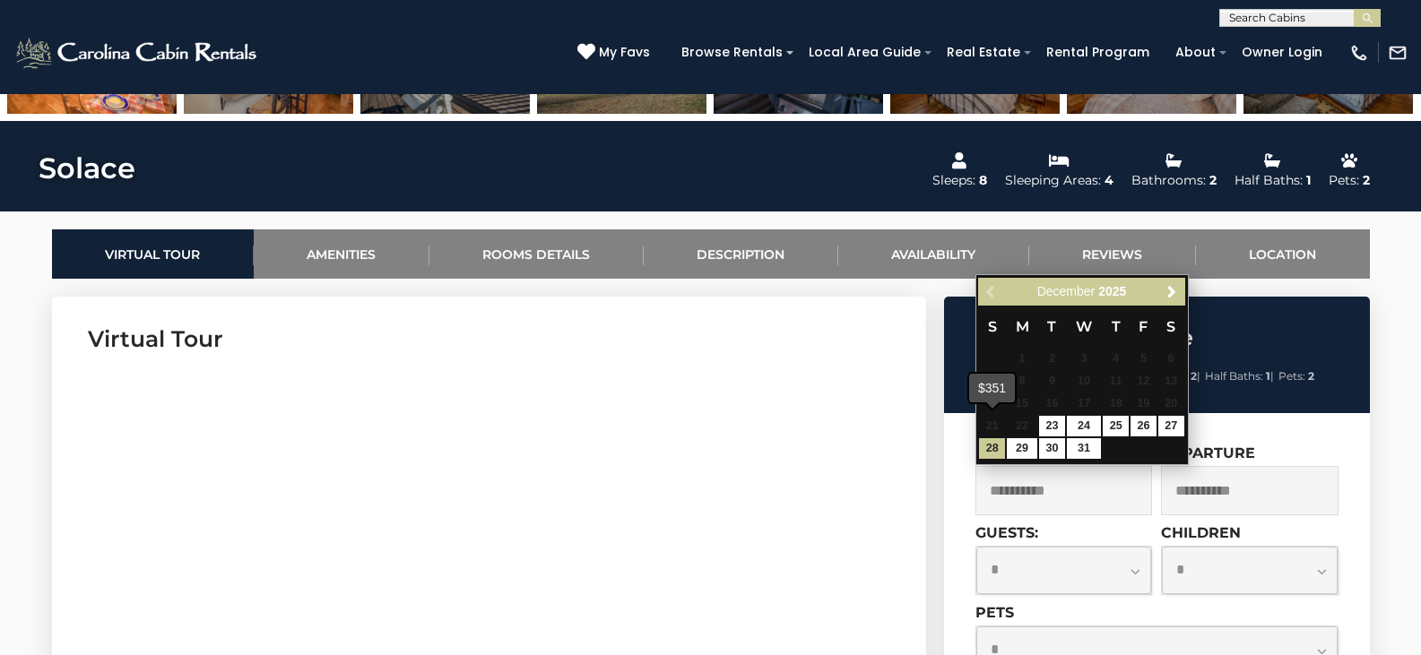
type input "**********"
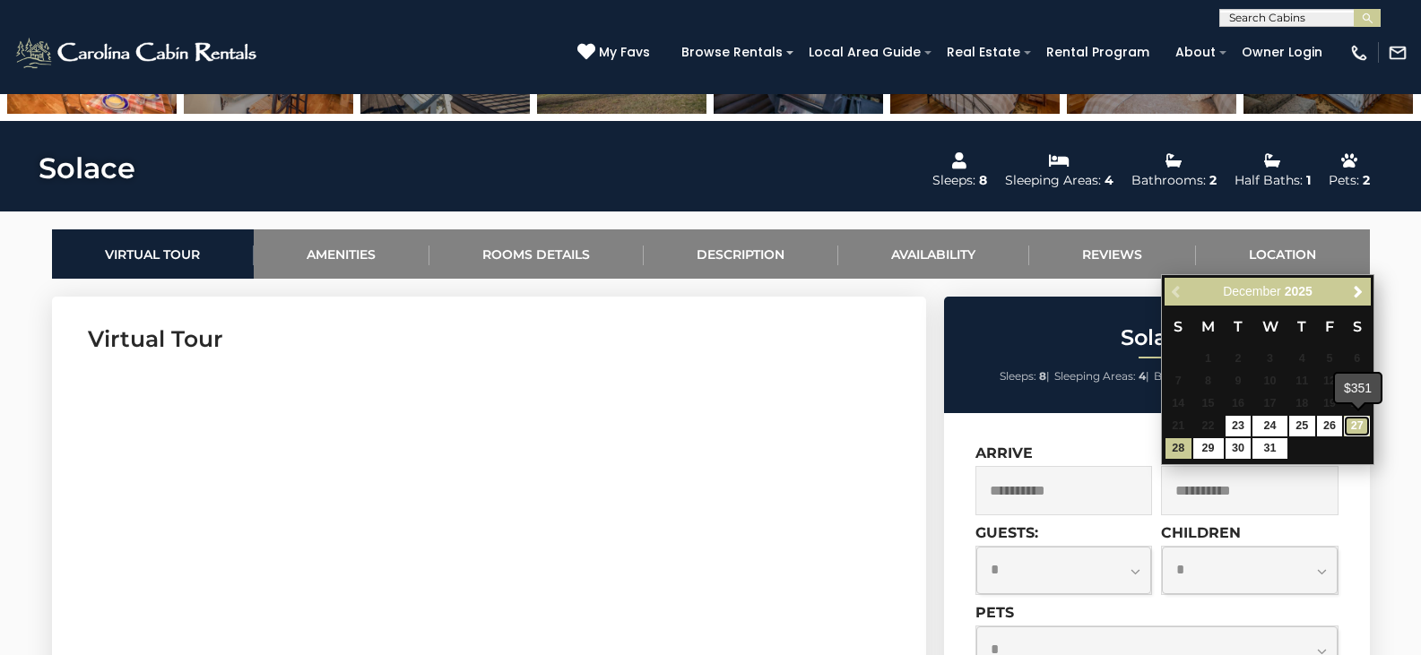
click at [1358, 424] on link "27" at bounding box center [1357, 426] width 26 height 21
type input "**********"
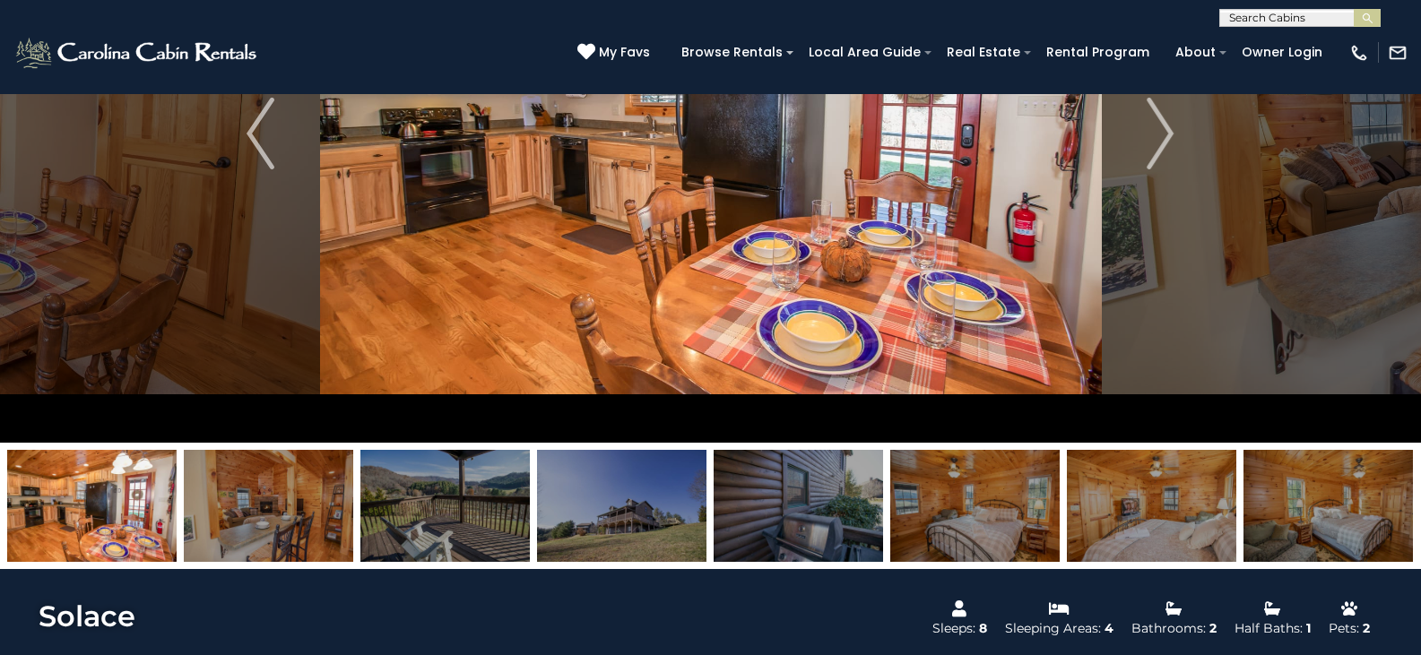
scroll to position [0, 0]
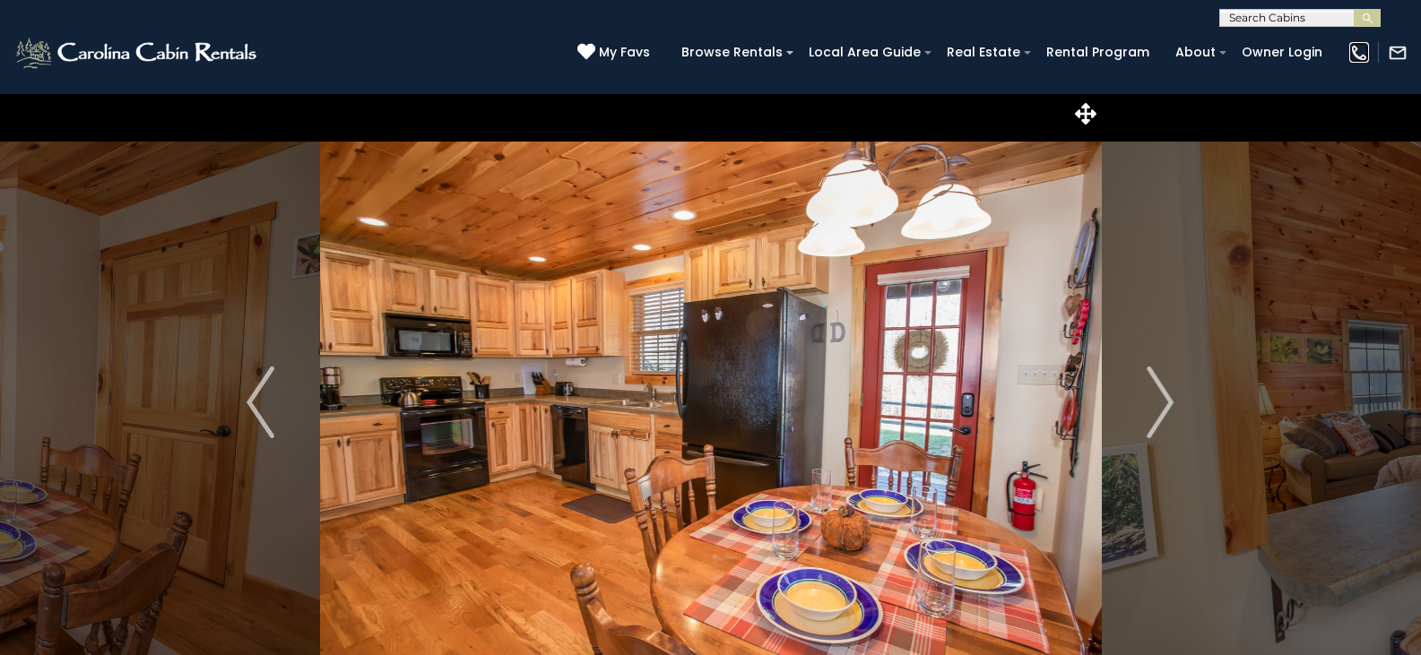
click at [1358, 55] on img at bounding box center [1359, 53] width 20 height 20
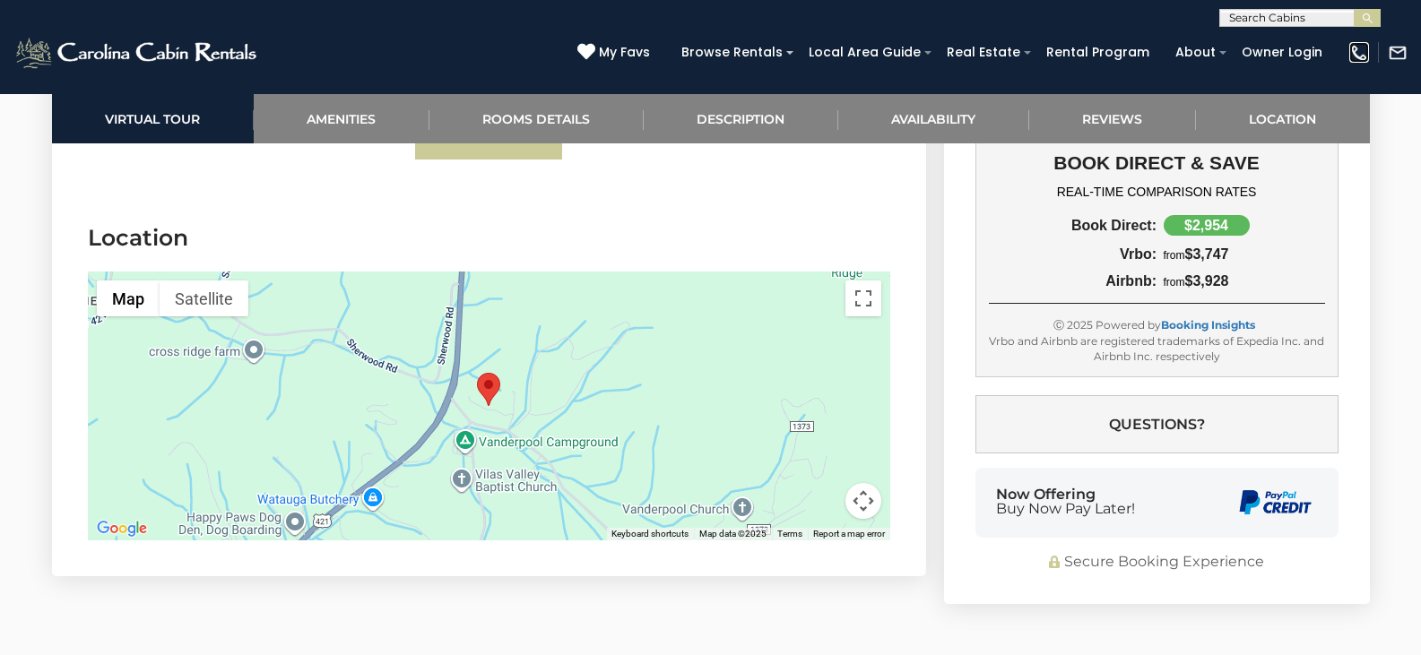
scroll to position [4304, 0]
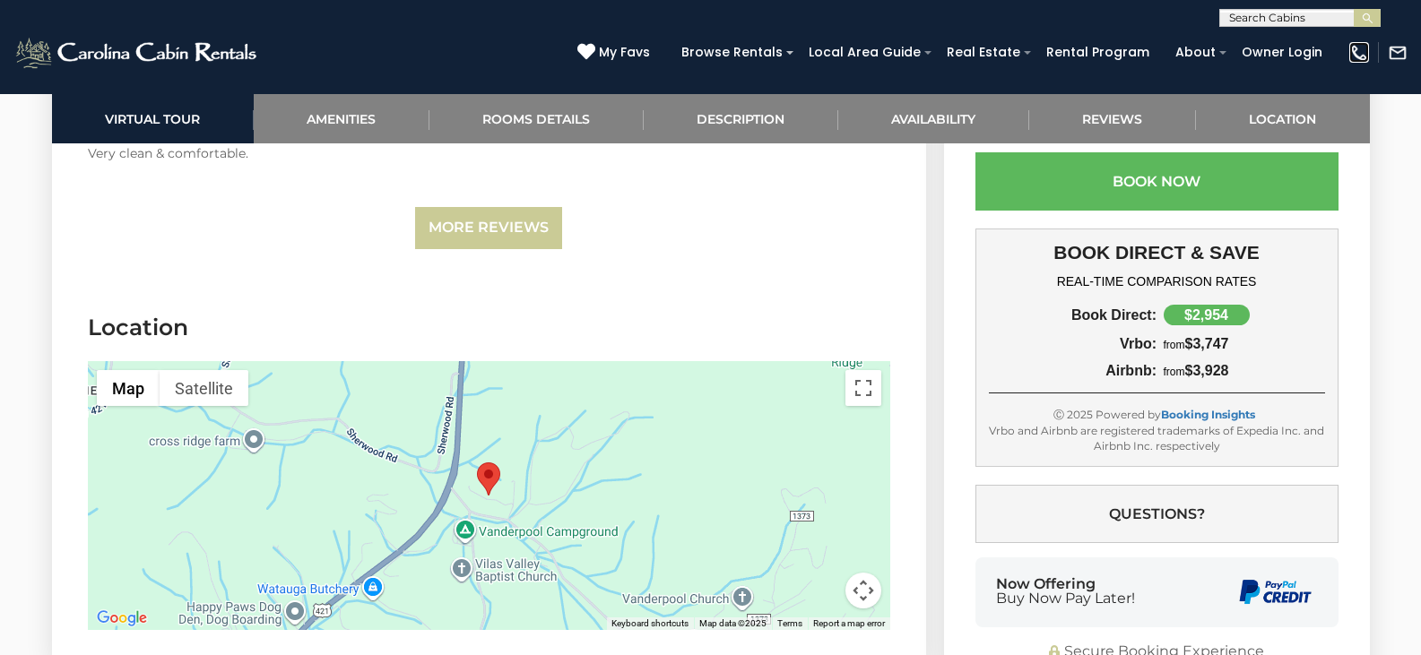
click at [1354, 52] on img at bounding box center [1359, 53] width 20 height 20
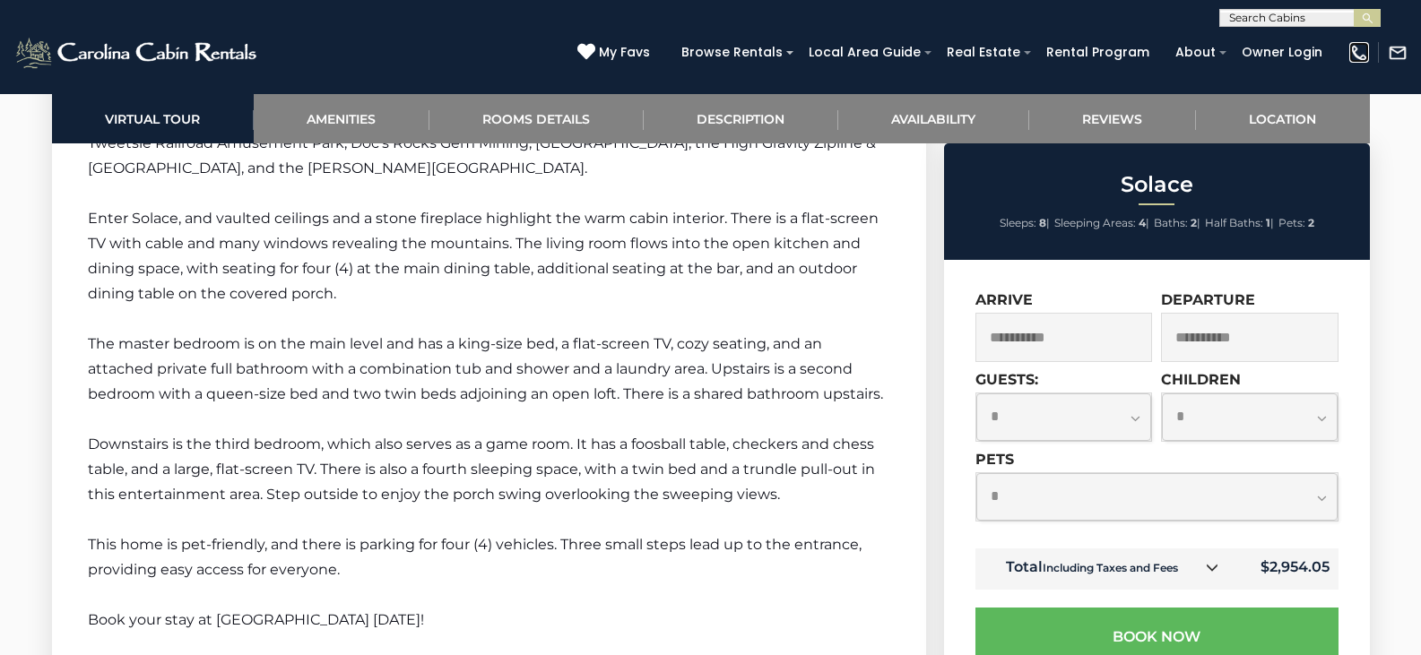
scroll to position [2989, 0]
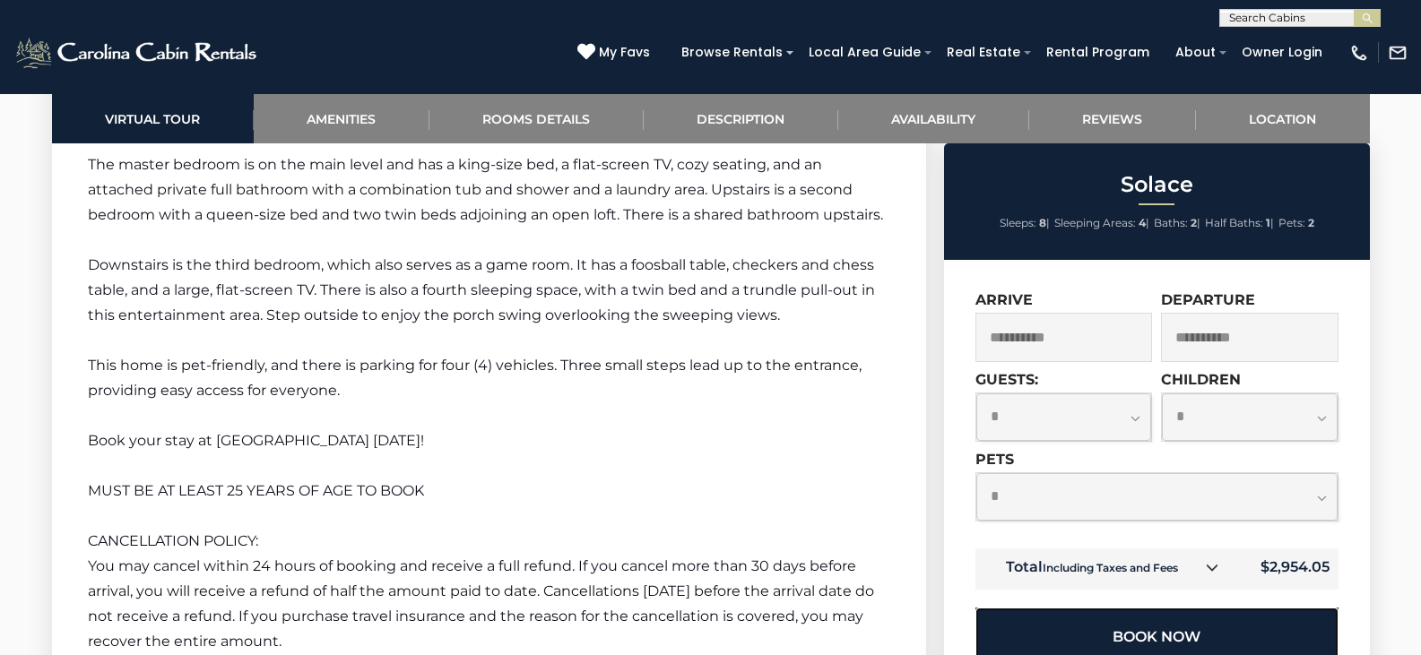
click at [1132, 644] on button "Book Now" at bounding box center [1157, 637] width 363 height 58
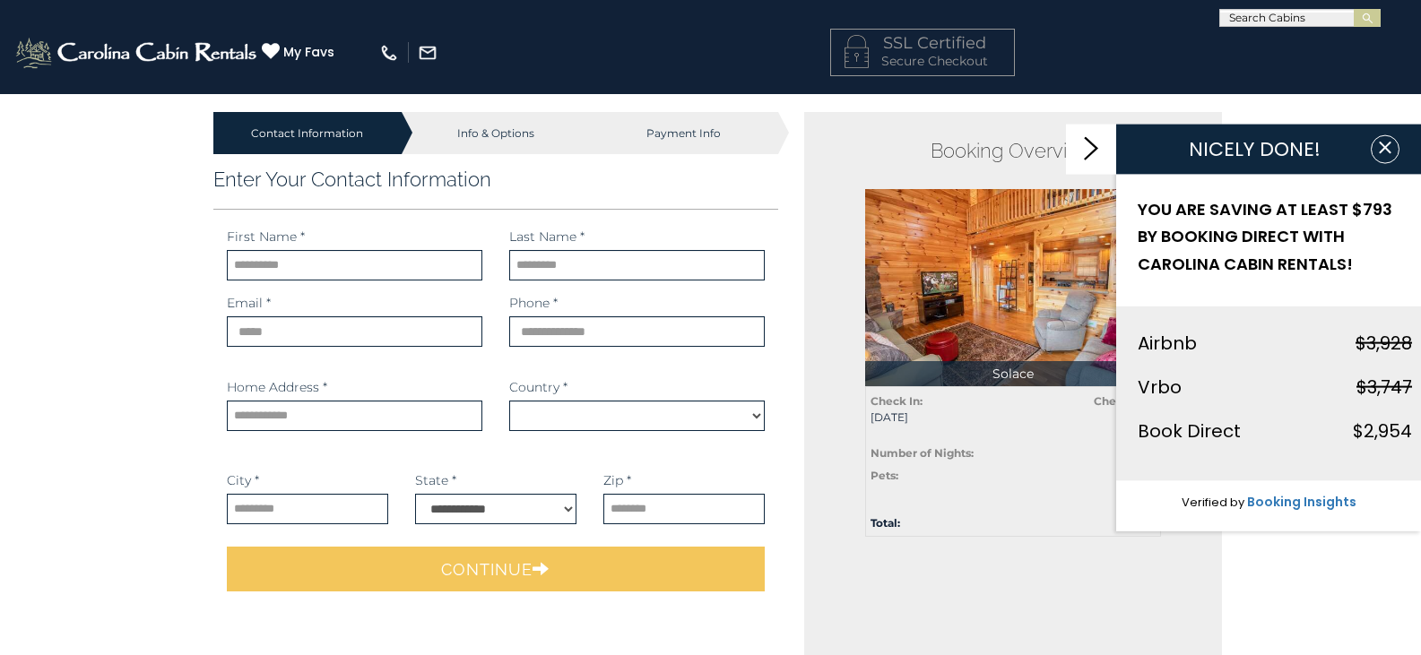
select select "*********"
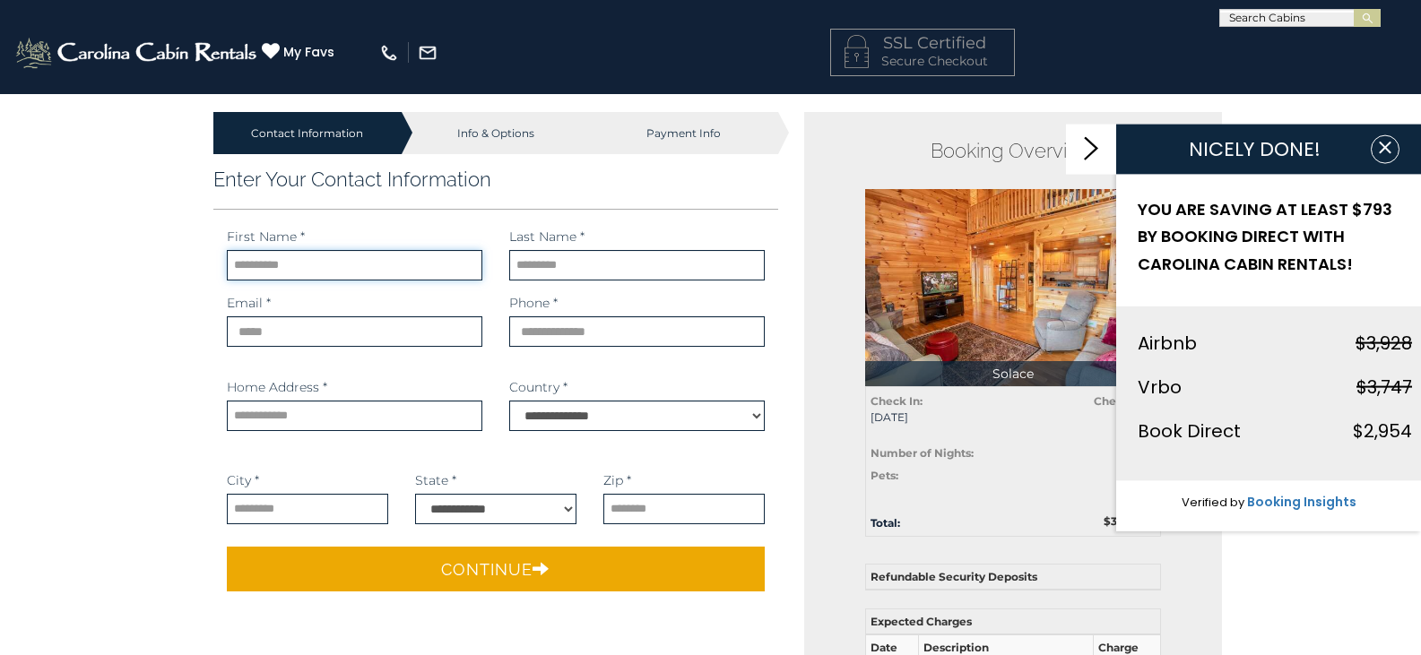
click at [308, 268] on input "text" at bounding box center [355, 265] width 256 height 30
type input "******"
type input "**********"
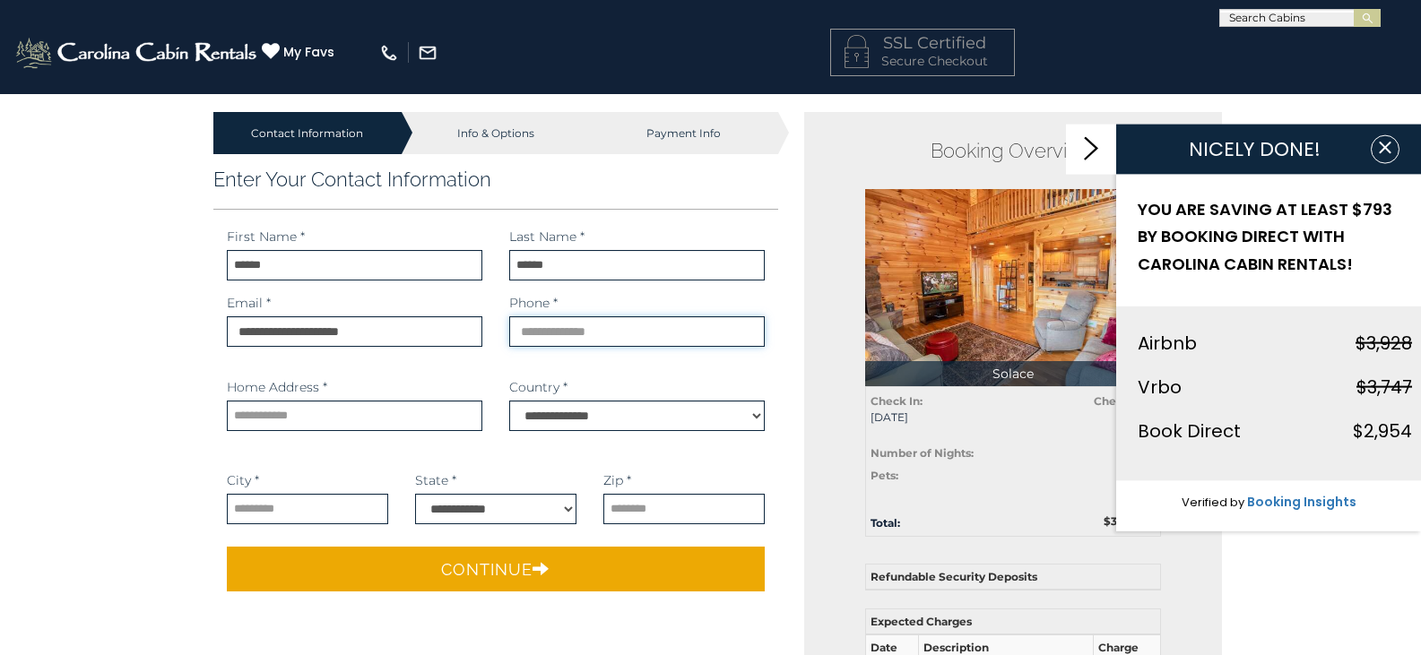
type input "**********"
select select "**"
type input "*****"
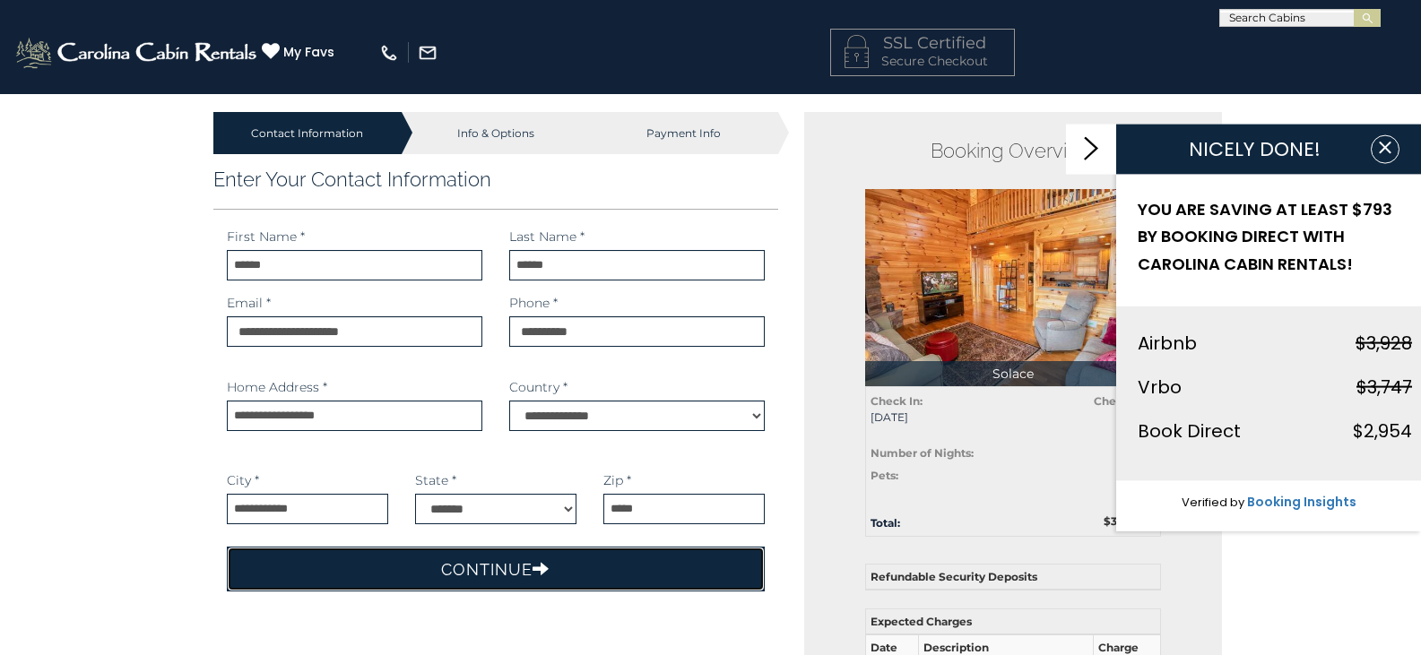
click at [496, 571] on button "Continue" at bounding box center [496, 569] width 539 height 45
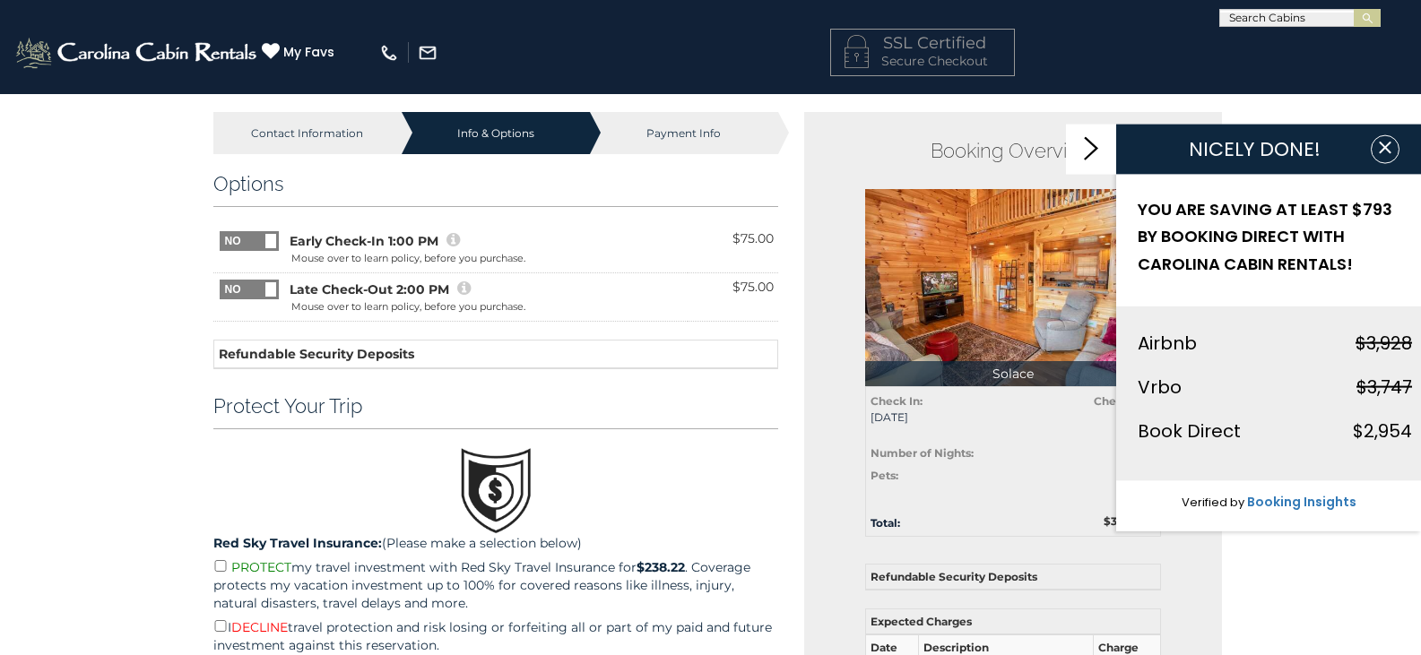
drag, startPoint x: 784, startPoint y: 5, endPoint x: 1196, endPoint y: 20, distance: 412.7
click at [1196, 20] on div "**********" at bounding box center [710, 13] width 1421 height 27
